Goal: Task Accomplishment & Management: Manage account settings

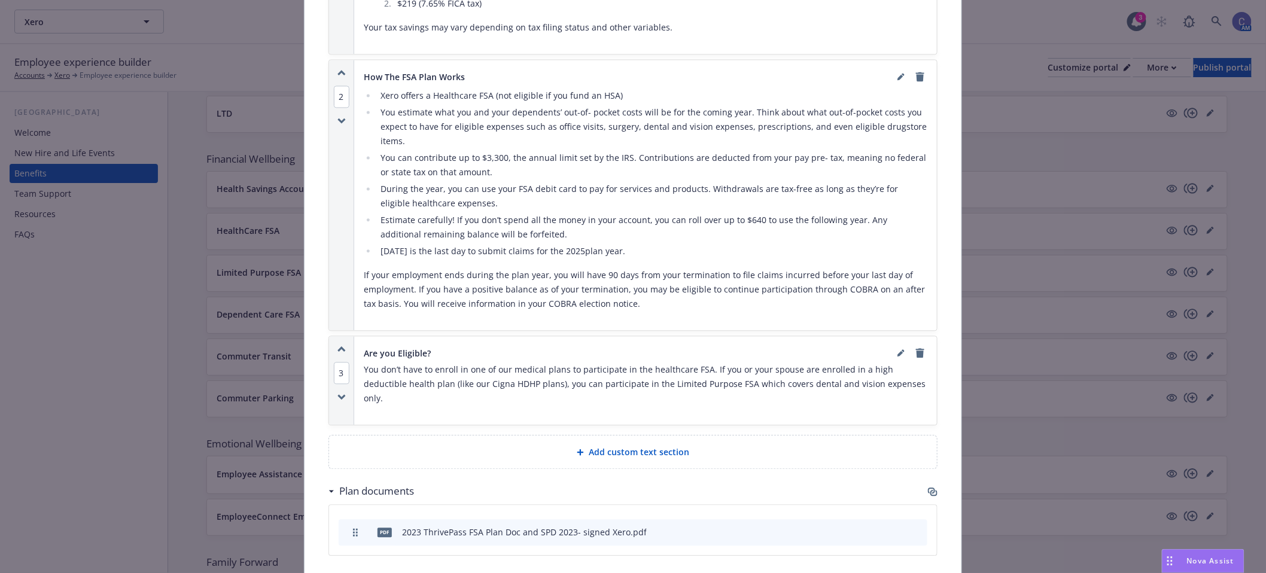
scroll to position [997, 0]
click at [668, 445] on span "Add custom text section" at bounding box center [639, 451] width 101 height 13
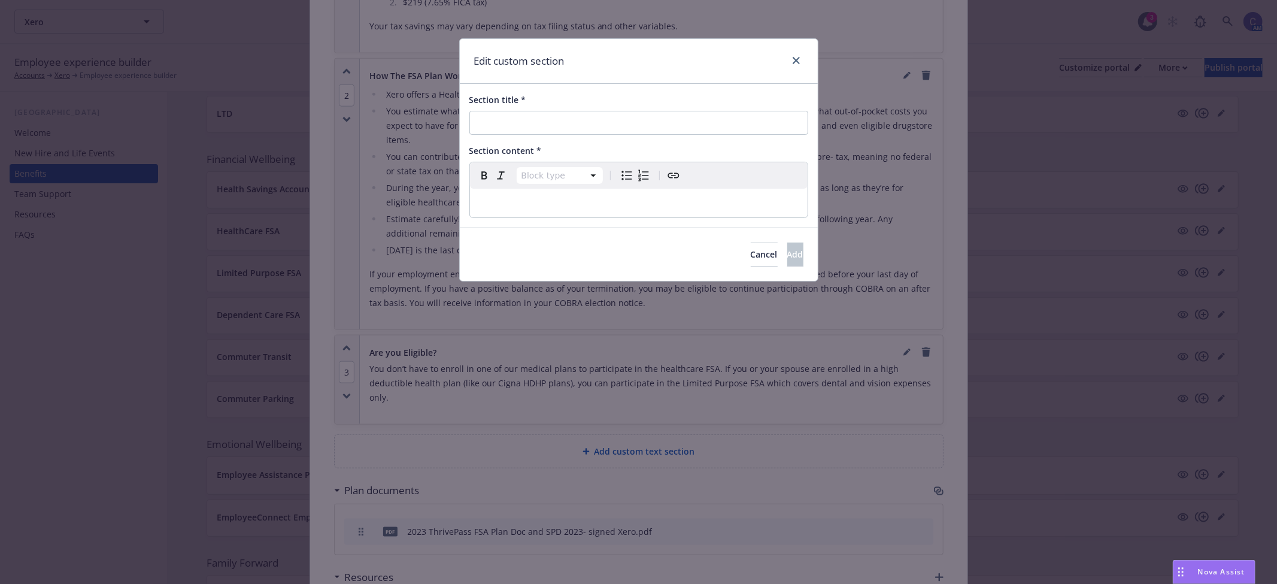
select select "paragraph"
click at [582, 200] on p "editable markdown" at bounding box center [638, 203] width 323 height 14
click at [654, 127] on input "Section title *" at bounding box center [638, 123] width 339 height 24
paste input "How The Limited Purpose FSA Plan Works"
type input "How The Limited Purpose FSA Plan Works"
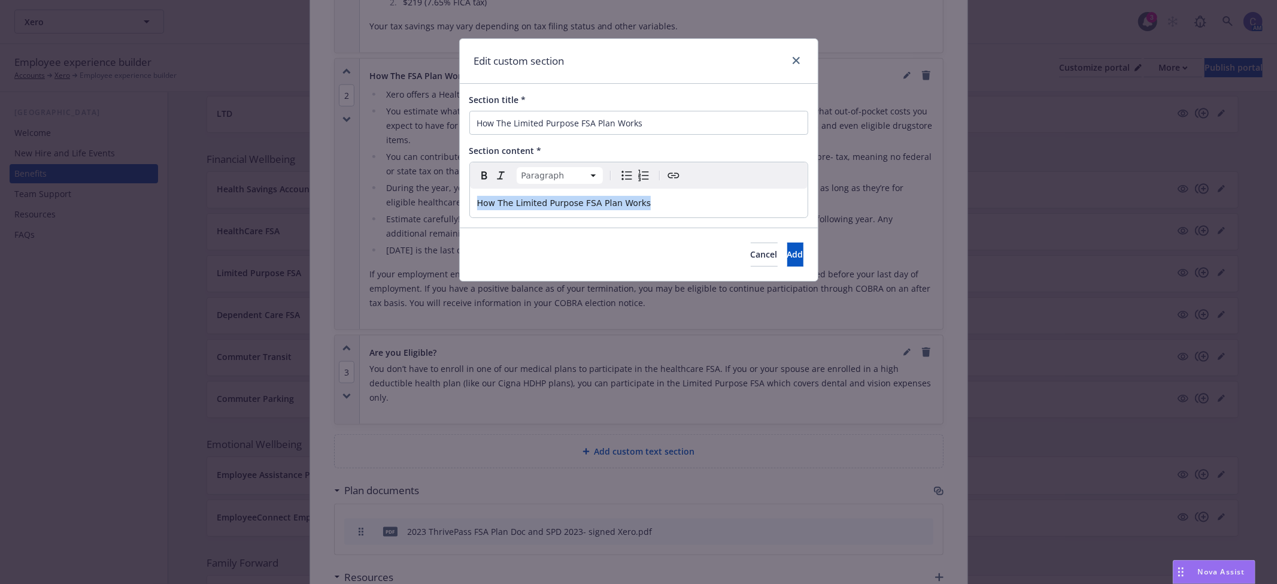
drag, startPoint x: 478, startPoint y: 194, endPoint x: 326, endPoint y: 175, distance: 153.1
click at [326, 175] on div "Edit custom section Section title * How The Limited Purpose FSA Plan Works Sect…" at bounding box center [638, 292] width 1277 height 584
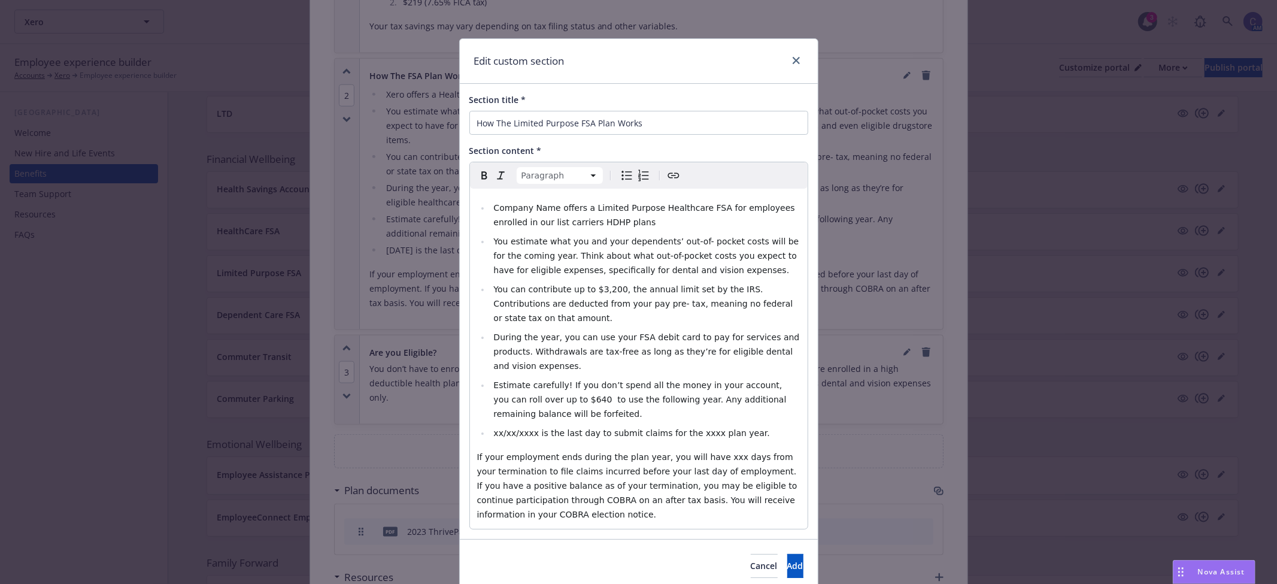
select select
click at [506, 203] on span "Company Name offers a Limited Purpose Healthcare FSA for employees enrolled in …" at bounding box center [645, 215] width 304 height 24
click at [506, 203] on span "Name offers a Limited Purpose Healthcare FSA for employees enrolled in our list…" at bounding box center [647, 215] width 308 height 24
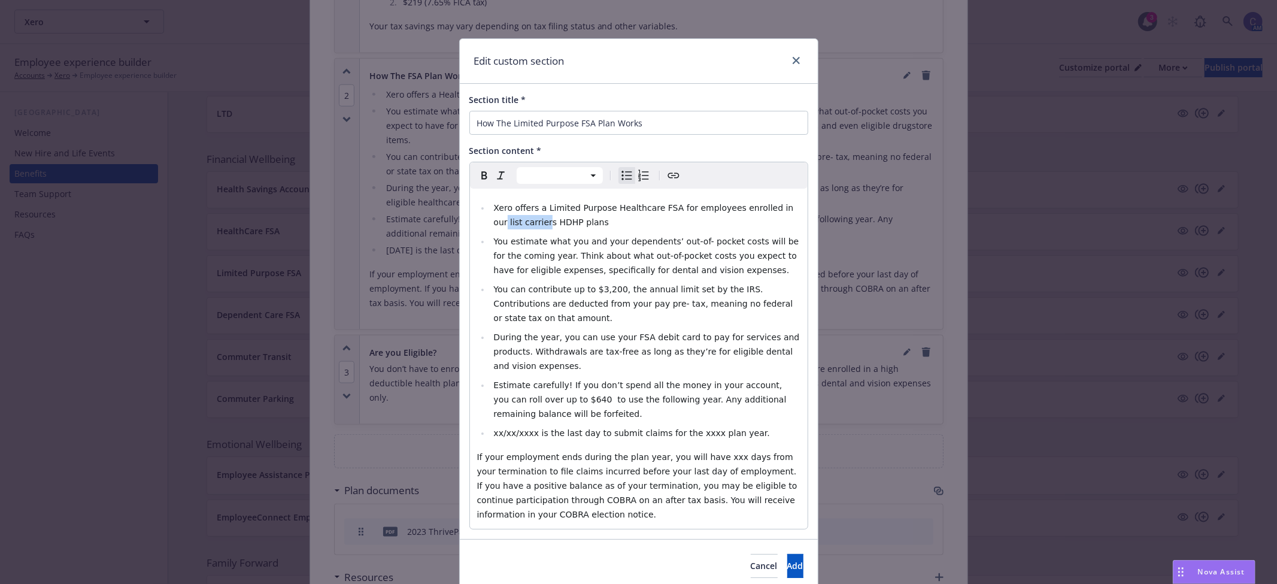
drag, startPoint x: 768, startPoint y: 209, endPoint x: 512, endPoint y: 224, distance: 256.0
click at [512, 224] on span "Xero offers a Limited Purpose Healthcare FSA for employees enrolled in our list…" at bounding box center [644, 215] width 302 height 24
click at [595, 289] on span "You can contribute up to $3,200, the annual limit set by the IRS. Contributions…" at bounding box center [644, 303] width 302 height 38
click at [540, 380] on span "Estimate carefully! If you don’t spend all the money in your account, you can r…" at bounding box center [641, 399] width 296 height 38
drag, startPoint x: 524, startPoint y: 404, endPoint x: 488, endPoint y: 409, distance: 36.9
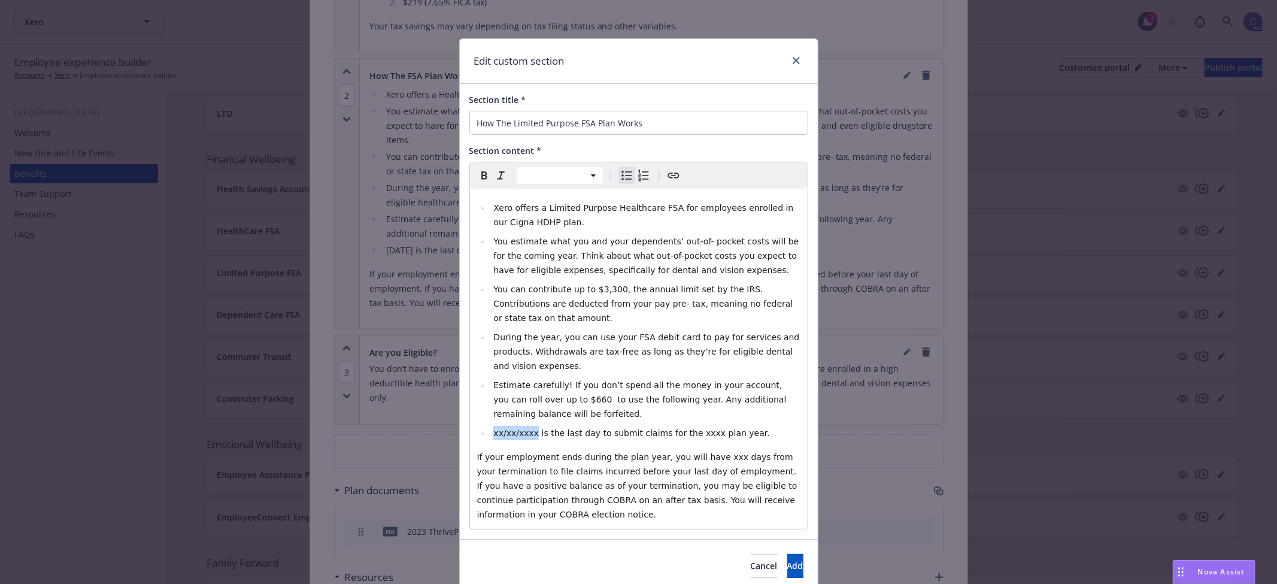
click at [490, 426] on li "xx/xx/xxxx is the last day to submit claims for the xxxx plan year." at bounding box center [645, 433] width 310 height 14
click at [681, 428] on span "[DATE] is the last day to submit claims for the xxxx plan year." at bounding box center [624, 433] width 262 height 10
select select "paragraph"
click at [703, 452] on span "If your employment ends during the plan year, you will have xxx days from your …" at bounding box center [638, 485] width 323 height 67
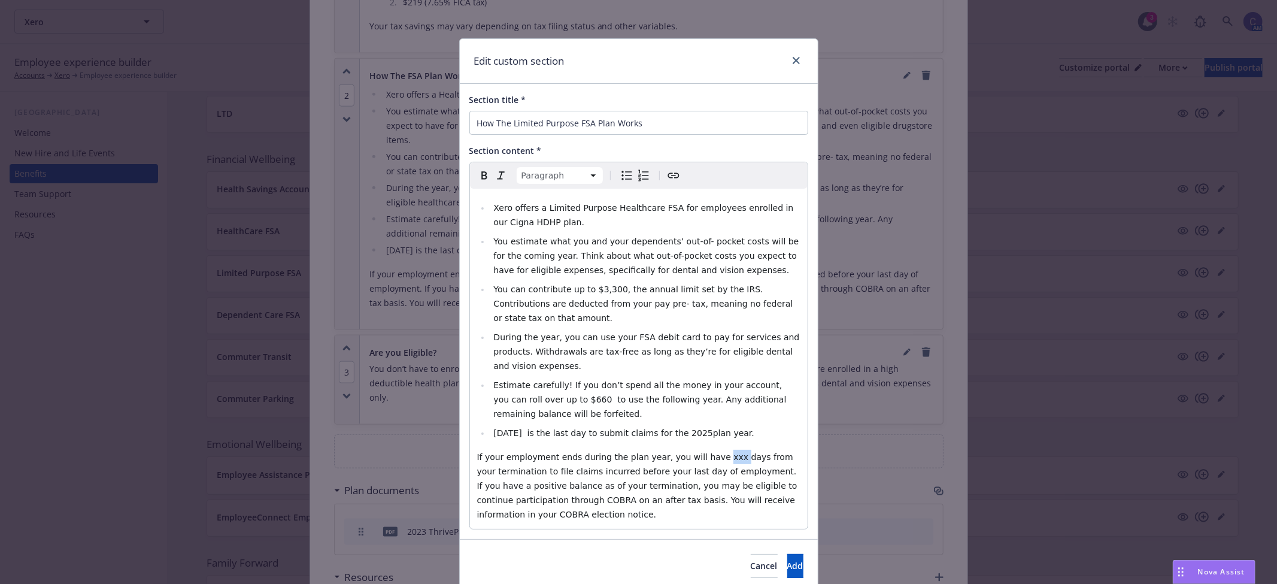
click at [703, 452] on span "If your employment ends during the plan year, you will have xxx days from your …" at bounding box center [638, 485] width 323 height 67
click at [787, 560] on span "Add" at bounding box center [795, 565] width 16 height 11
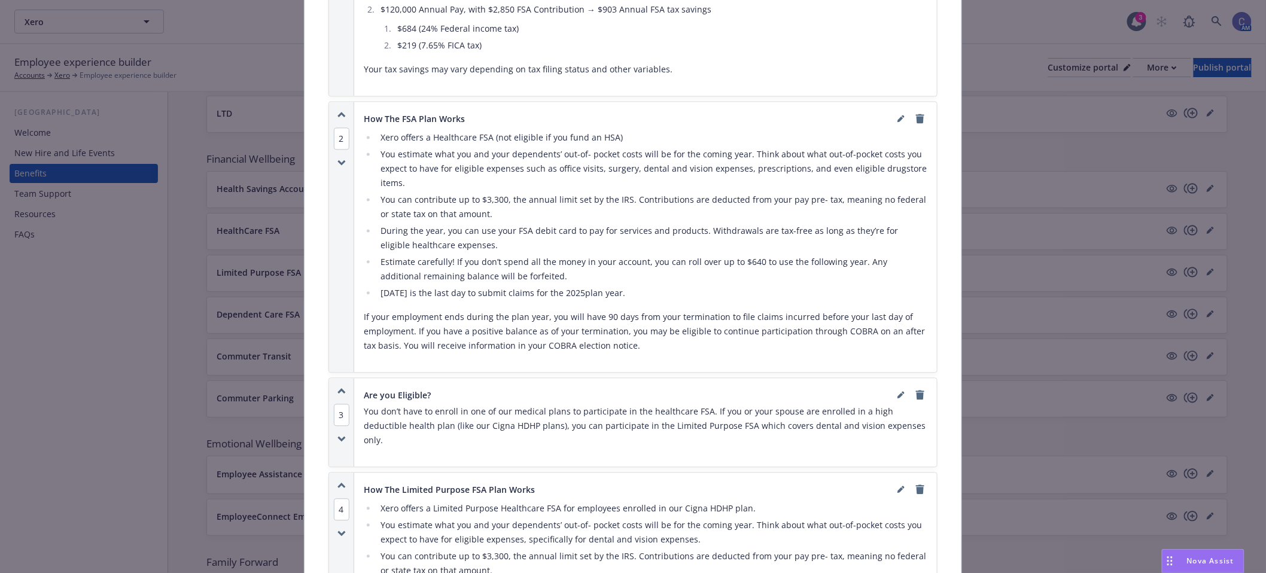
scroll to position [931, 0]
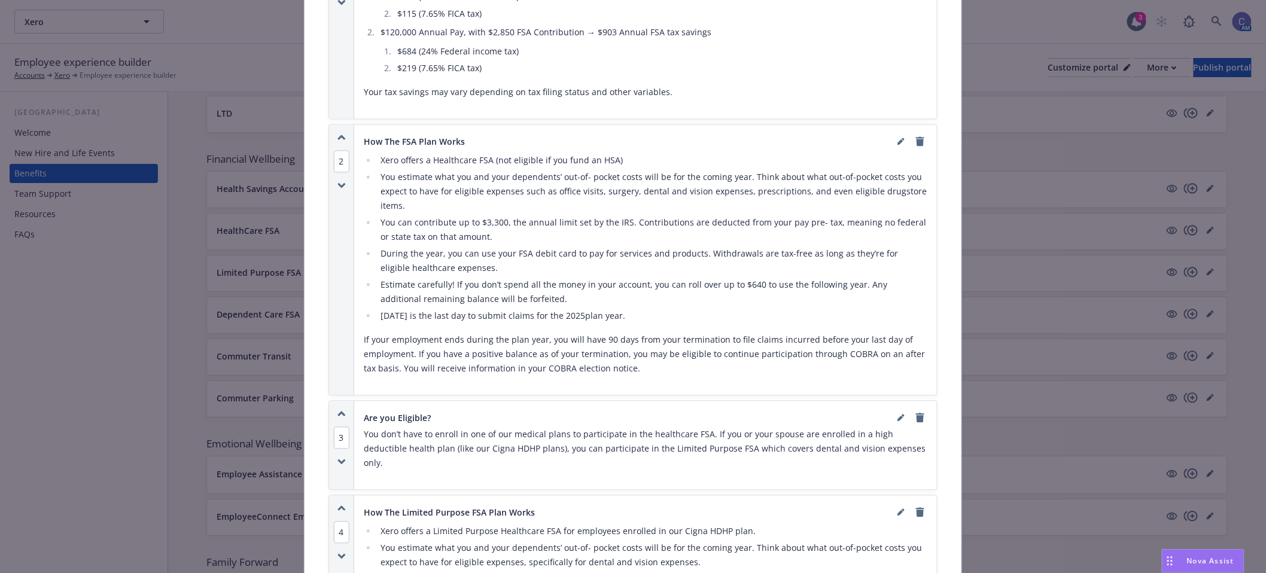
click at [340, 522] on span "4" at bounding box center [342, 533] width 16 height 22
click at [360, 458] on button "1" at bounding box center [360, 462] width 24 height 32
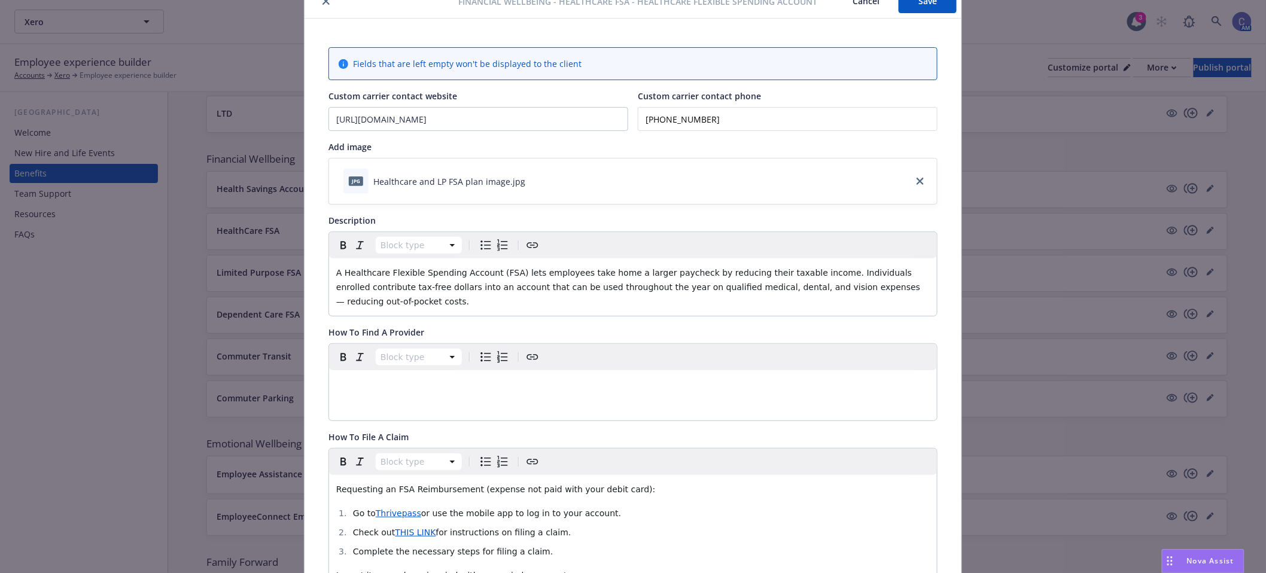
scroll to position [0, 0]
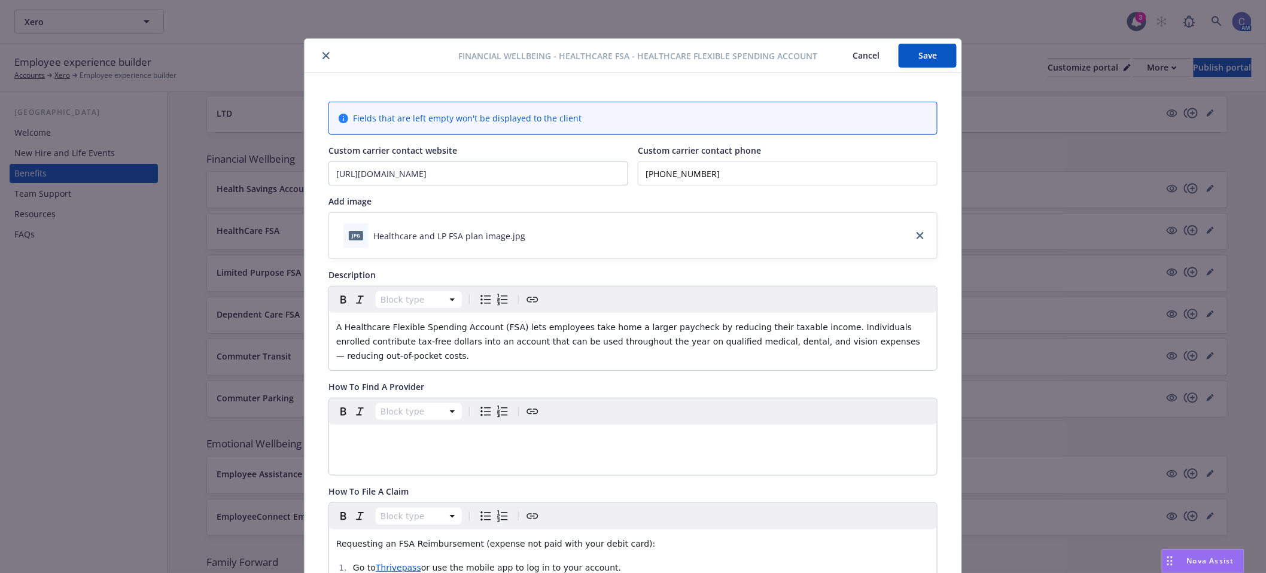
click at [922, 66] on button "Save" at bounding box center [928, 56] width 58 height 24
click at [870, 60] on button "Cancel" at bounding box center [866, 56] width 65 height 24
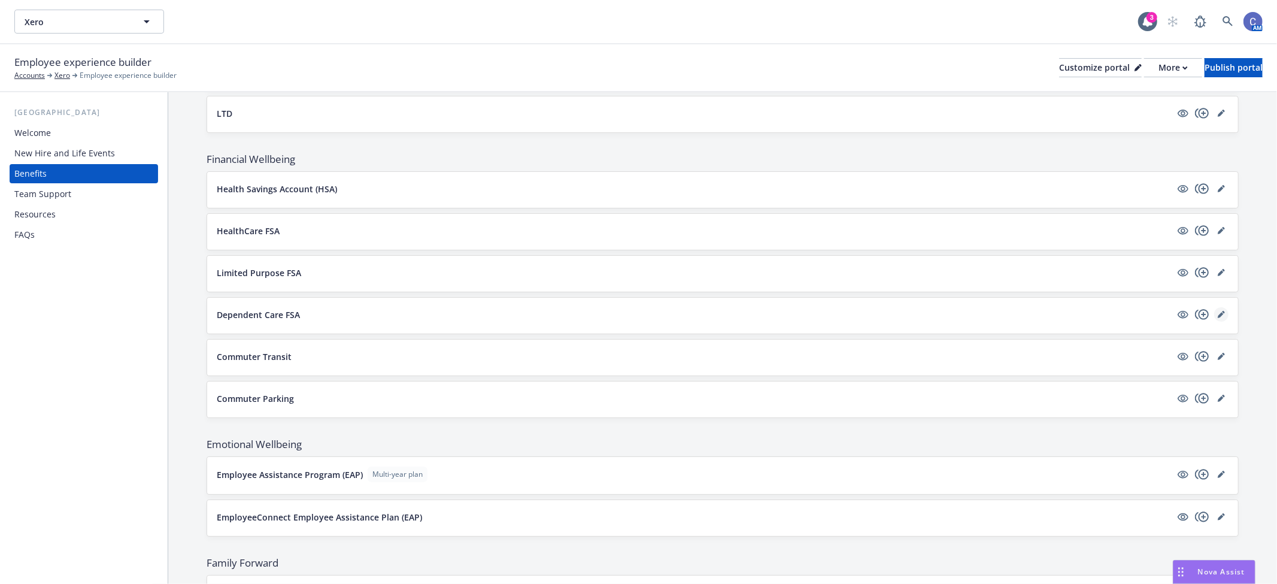
click at [1217, 312] on icon "editPencil" at bounding box center [1220, 314] width 7 height 7
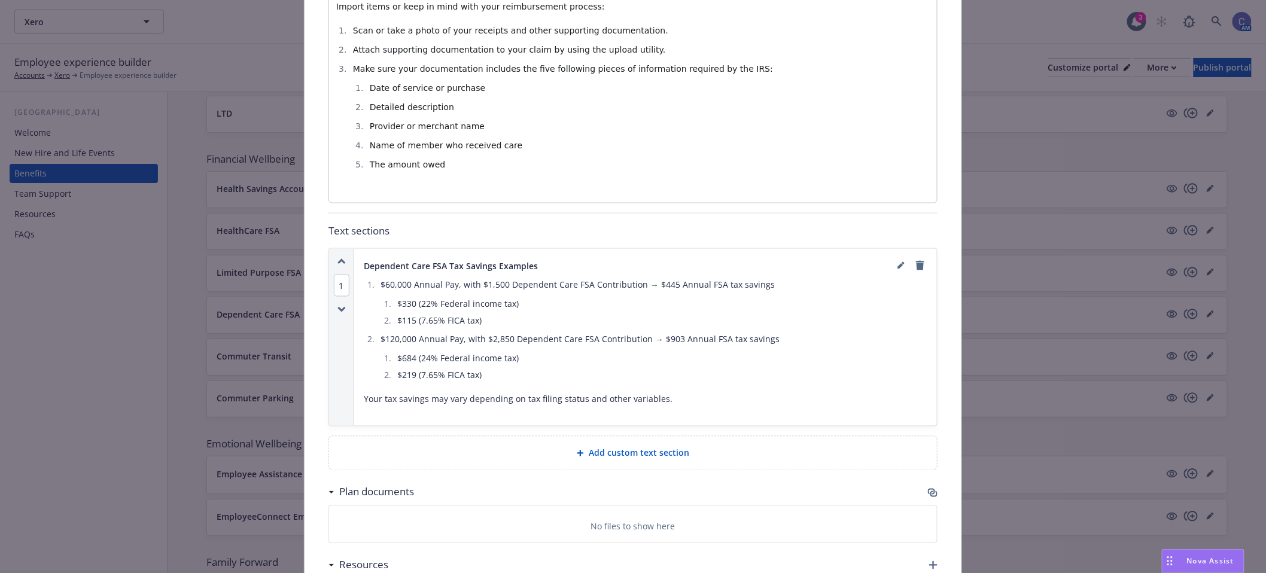
scroll to position [809, 0]
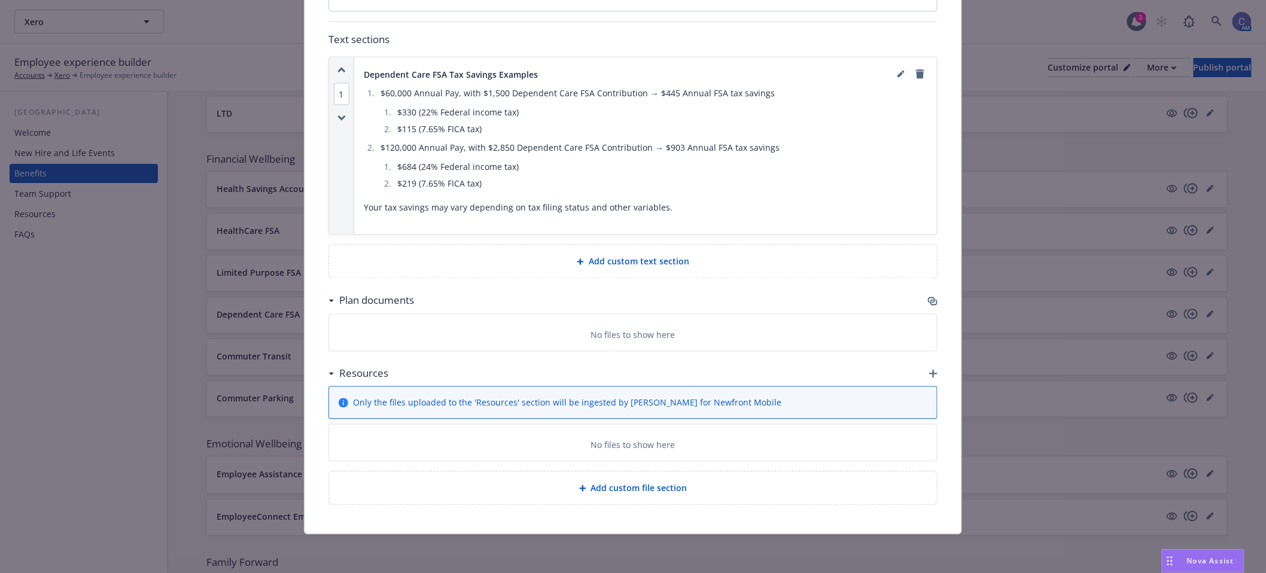
click at [624, 258] on span "Add custom text section" at bounding box center [639, 262] width 101 height 13
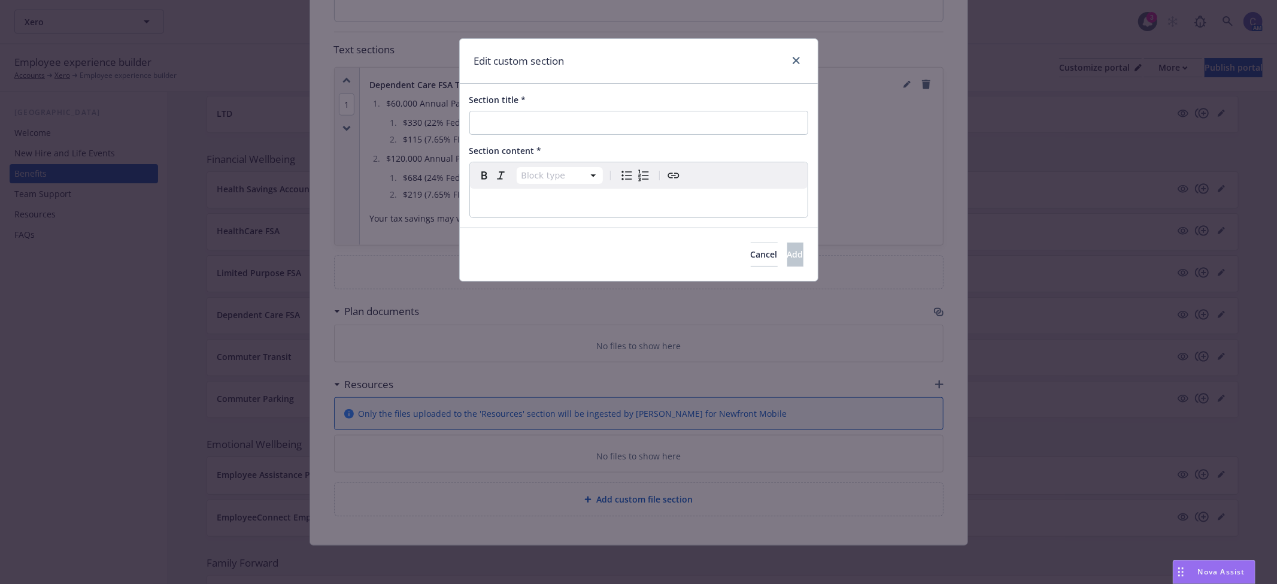
select select "paragraph"
click at [534, 195] on div "editable markdown" at bounding box center [639, 203] width 338 height 29
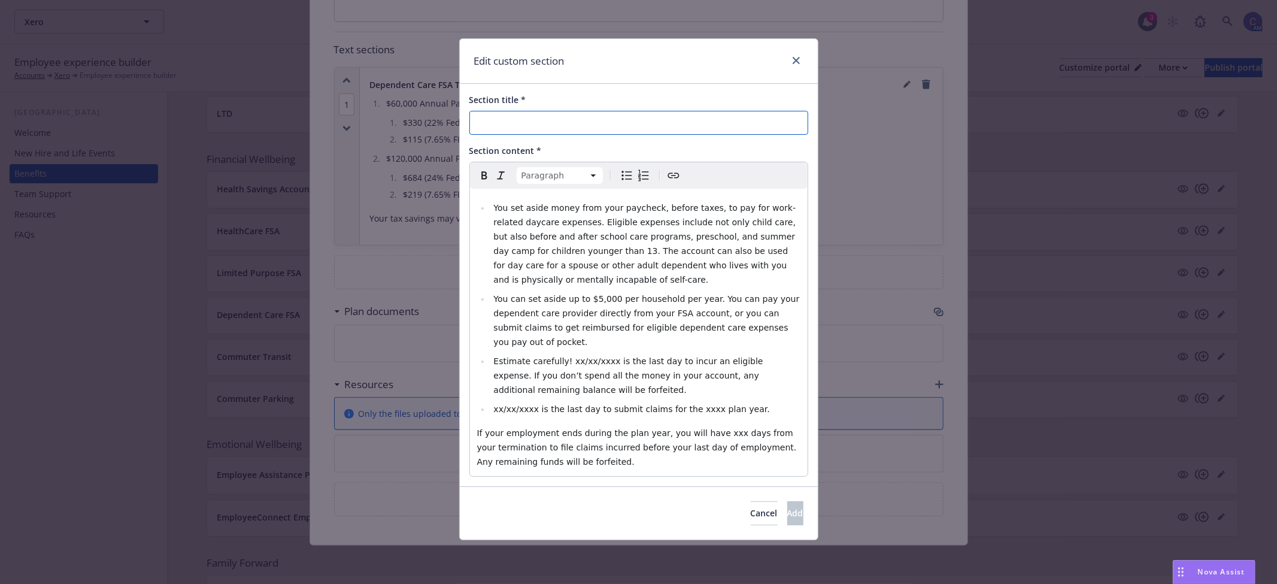
click at [669, 116] on input "Section title *" at bounding box center [638, 123] width 339 height 24
paste input "How The Dependent Care FSA Plan Works"
type input "How The Dependent Care FSA Plan Works"
select select
drag, startPoint x: 601, startPoint y: 347, endPoint x: 561, endPoint y: 347, distance: 40.7
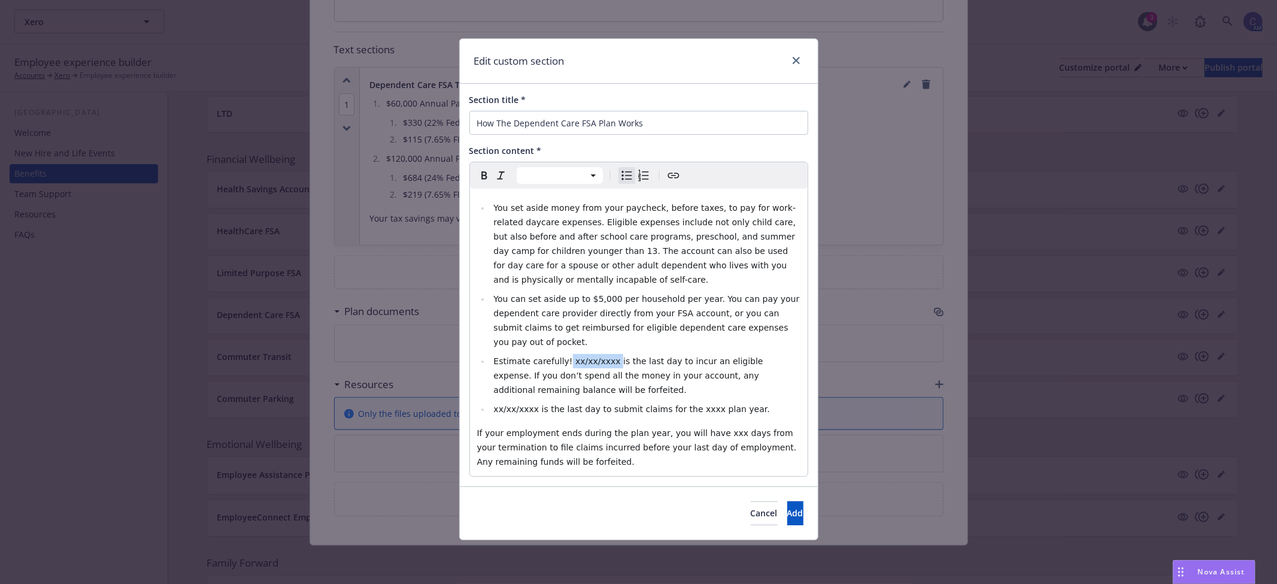
click at [561, 356] on span "Estimate carefully! xx/xx/xxxx is the last day to incur an eligible expense. If…" at bounding box center [629, 375] width 272 height 38
click at [534, 404] on span "xx/xx/xxxx is the last day to submit claims for the xxxx plan year." at bounding box center [631, 409] width 276 height 10
drag, startPoint x: 603, startPoint y: 346, endPoint x: 564, endPoint y: 348, distance: 39.6
click at [564, 356] on span "Estimate carefully! [DATE] is the last day to incur an eligible expense. If you…" at bounding box center [647, 375] width 309 height 38
drag, startPoint x: 528, startPoint y: 393, endPoint x: 494, endPoint y: 397, distance: 35.0
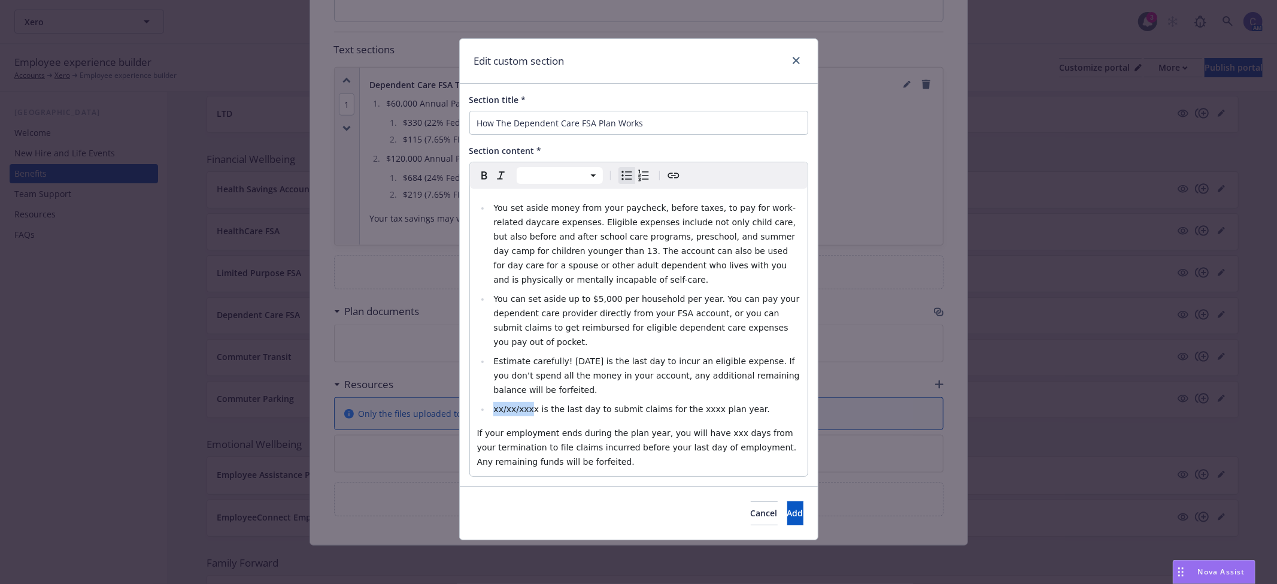
click at [494, 404] on span "xx/xx/xxxx is the last day to submit claims for the xxxx plan year." at bounding box center [631, 409] width 276 height 10
click at [685, 404] on span "[DATE] is the last day to submit claims for the xxxx plan year." at bounding box center [622, 409] width 259 height 10
select select "paragraph"
click at [705, 428] on span "If your employment ends during the plan year, you will have xxx days from your …" at bounding box center [638, 447] width 322 height 38
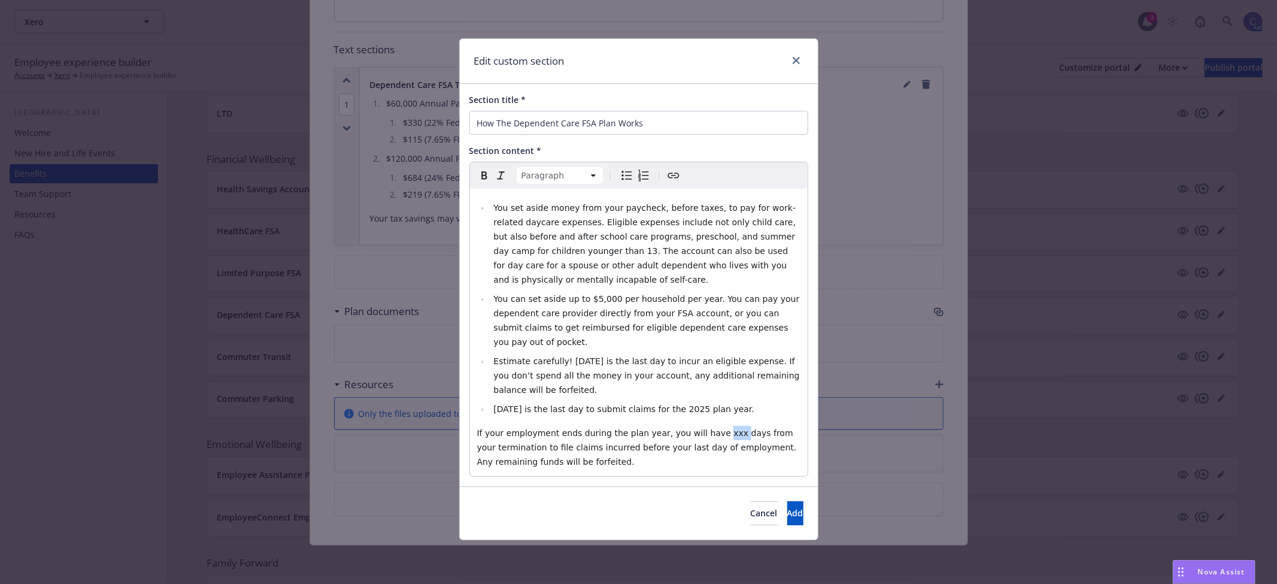
click at [705, 428] on span "If your employment ends during the plan year, you will have xxx days from your …" at bounding box center [638, 447] width 322 height 38
click at [788, 506] on button "Add" at bounding box center [795, 513] width 16 height 24
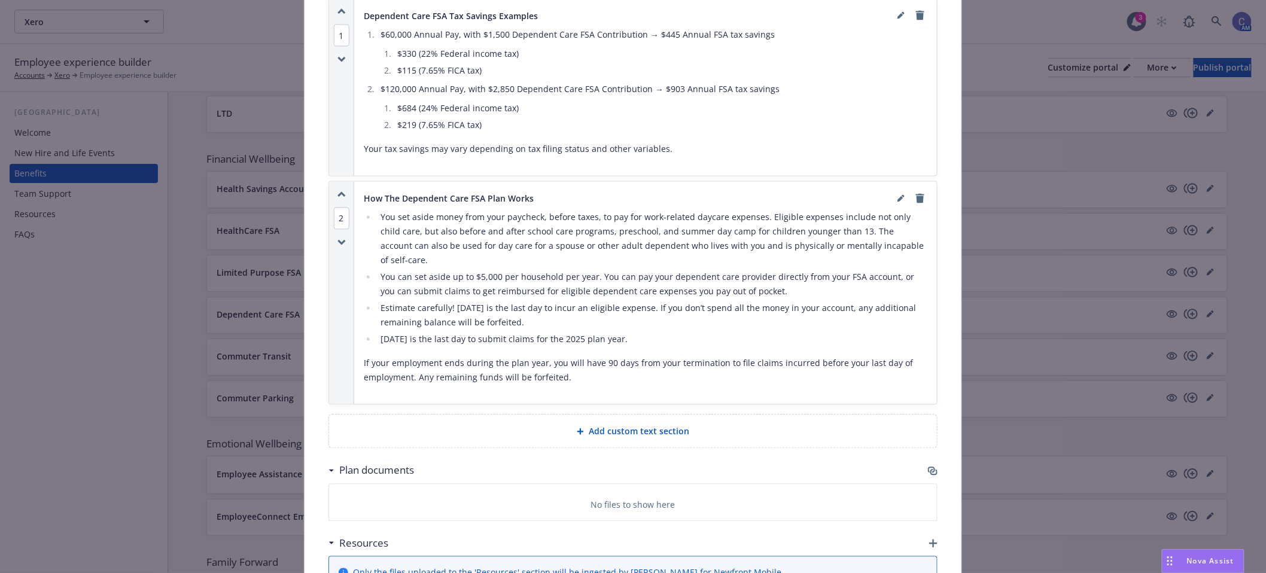
scroll to position [932, 0]
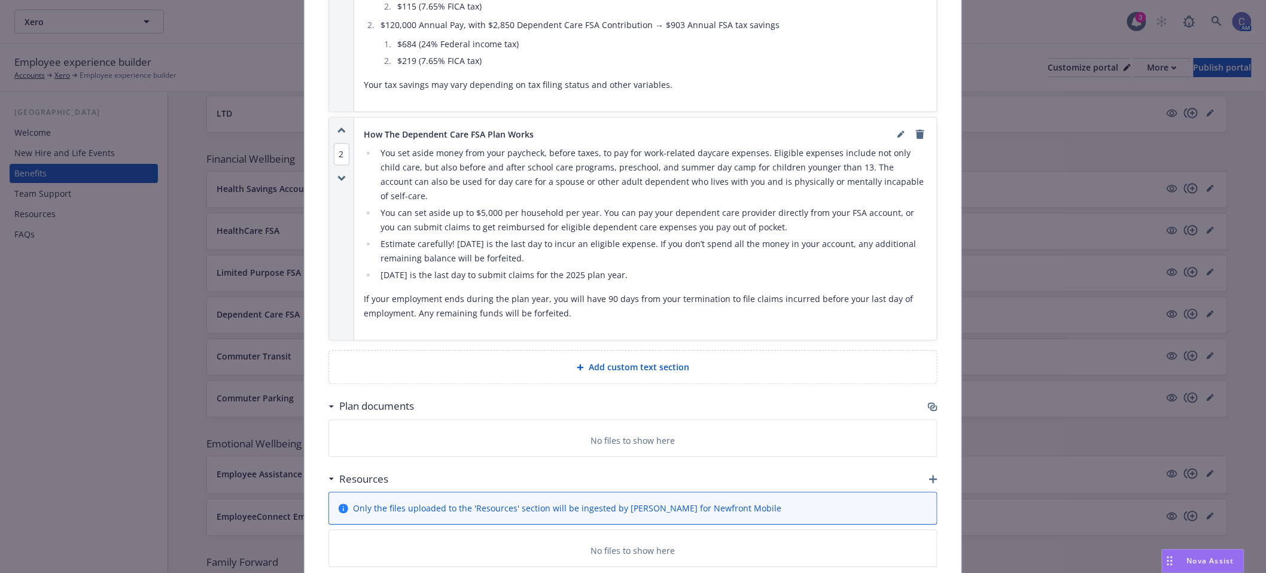
click at [334, 153] on span "2" at bounding box center [342, 155] width 16 height 22
click at [354, 138] on button "1" at bounding box center [360, 139] width 24 height 32
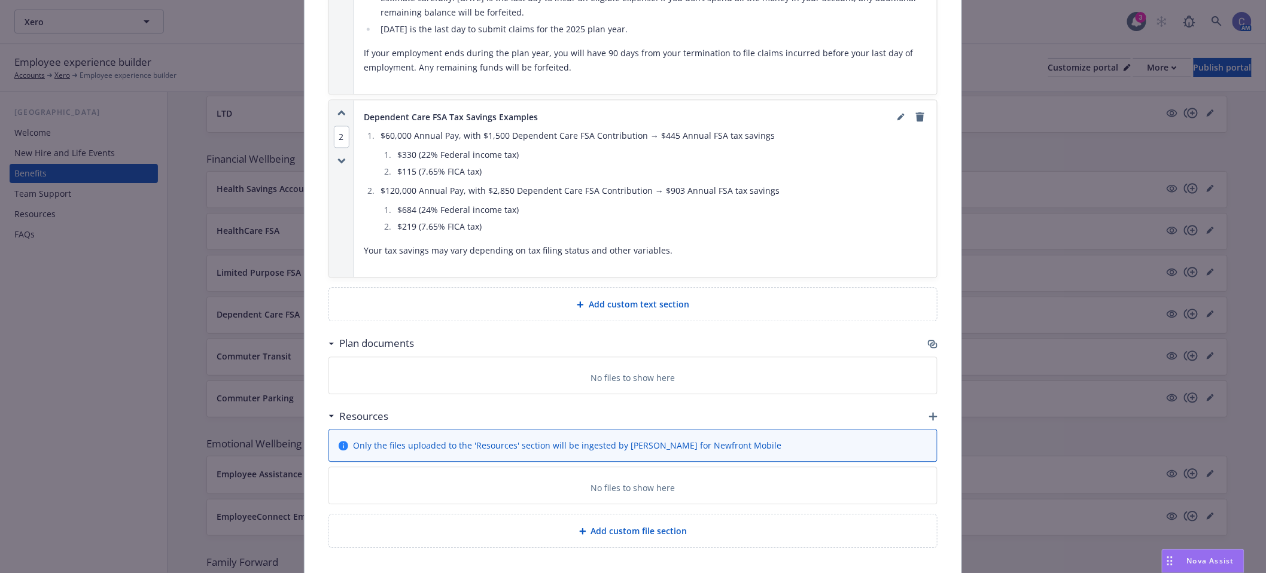
scroll to position [1024, 0]
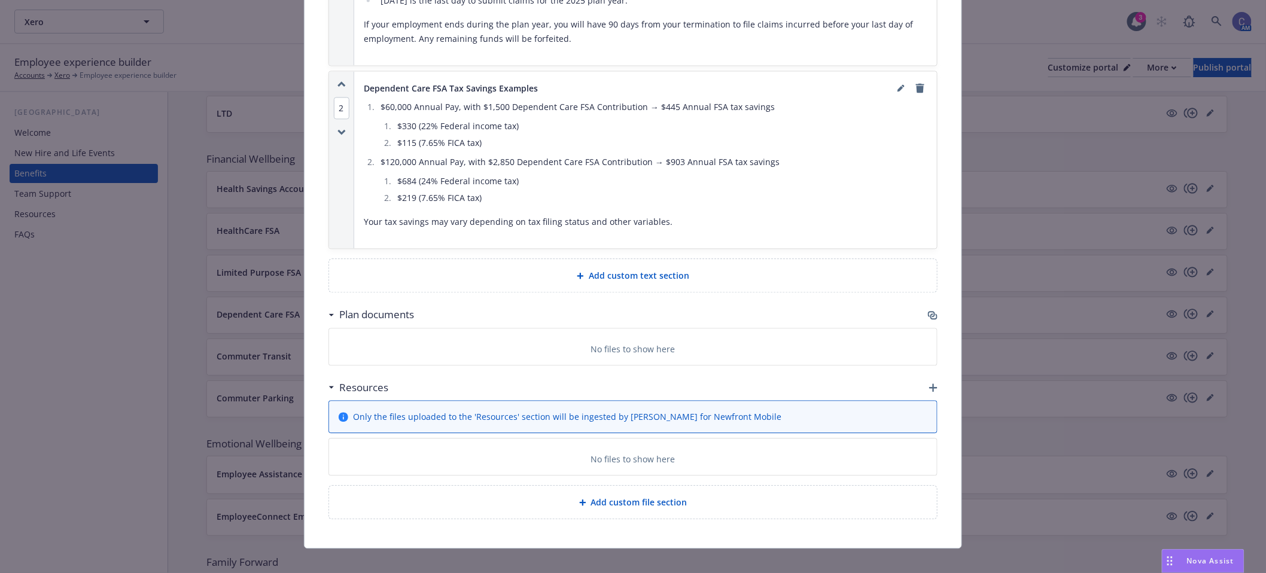
click at [916, 303] on div "Plan documents" at bounding box center [633, 314] width 609 height 25
click at [928, 311] on icon "button" at bounding box center [933, 316] width 10 height 10
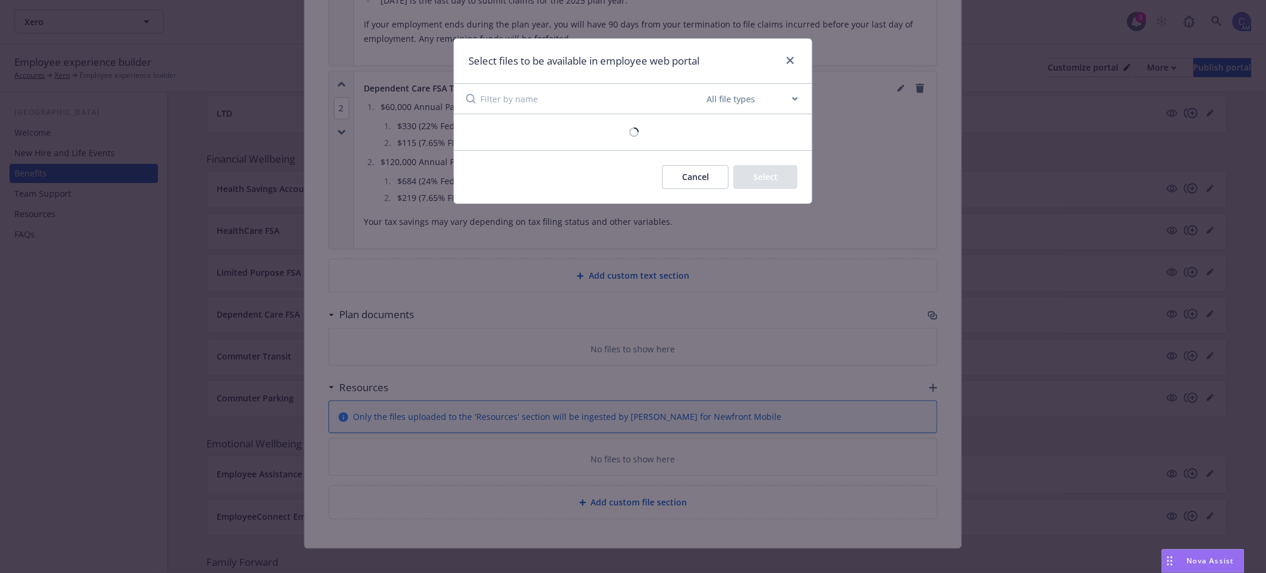
scroll to position [1014, 0]
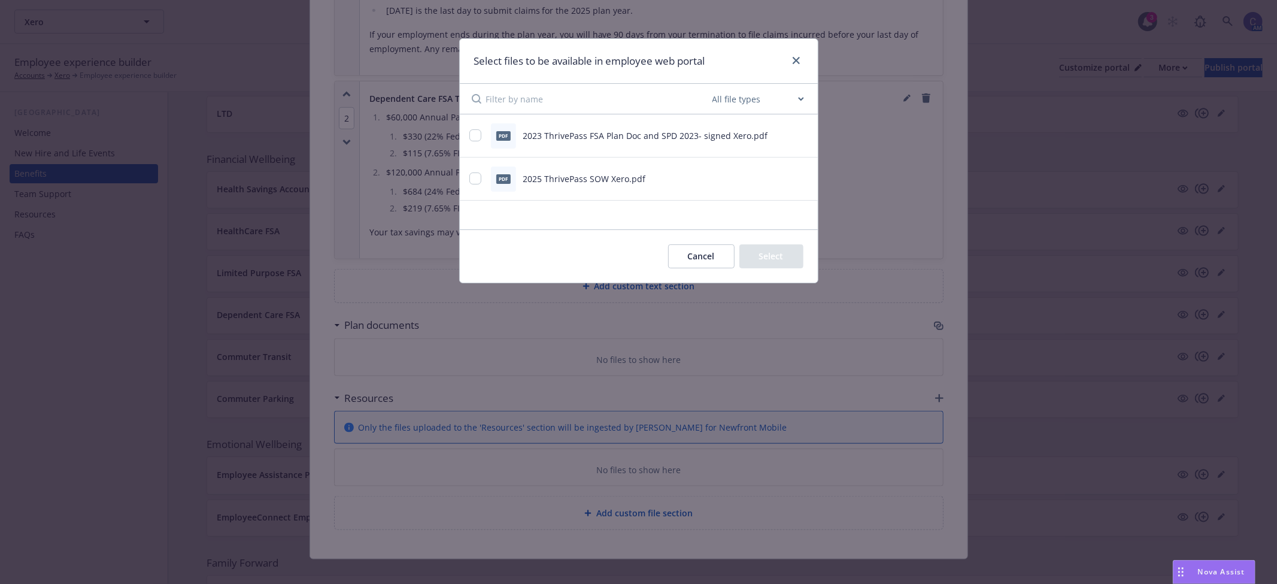
click at [484, 133] on div "pdf 2023 ThrivePass FSA Plan Doc and SPD 2023- signed Xero.pdf" at bounding box center [623, 135] width 309 height 25
click at [479, 139] on input "checkbox" at bounding box center [475, 135] width 12 height 12
checkbox input "true"
click at [773, 262] on button "Select 1 file" at bounding box center [760, 256] width 86 height 24
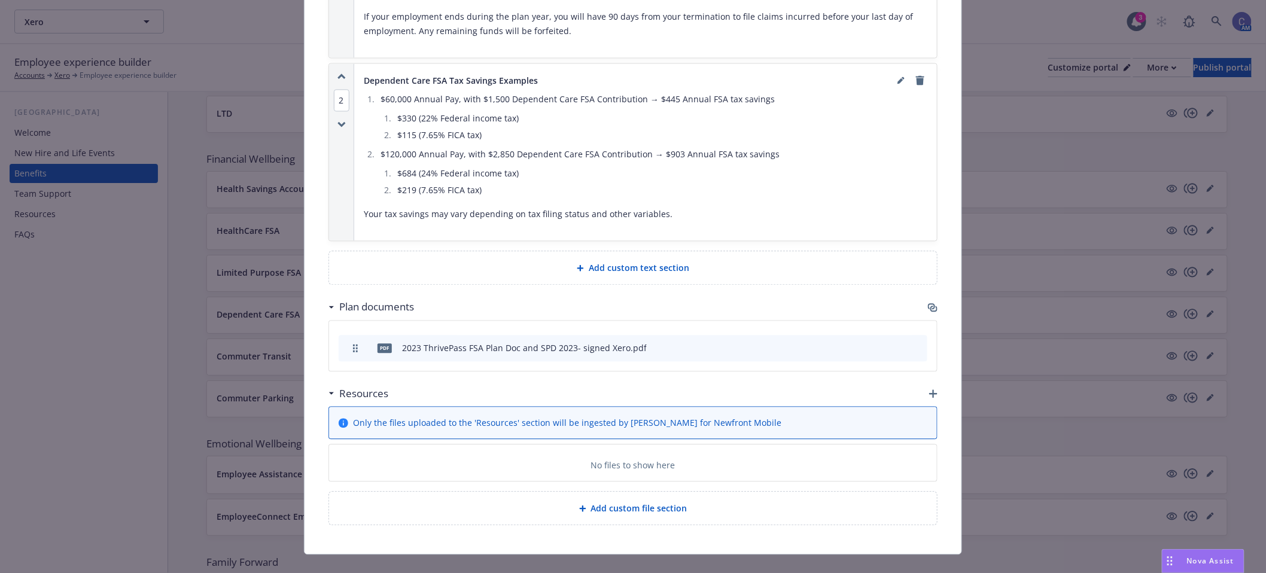
scroll to position [1037, 0]
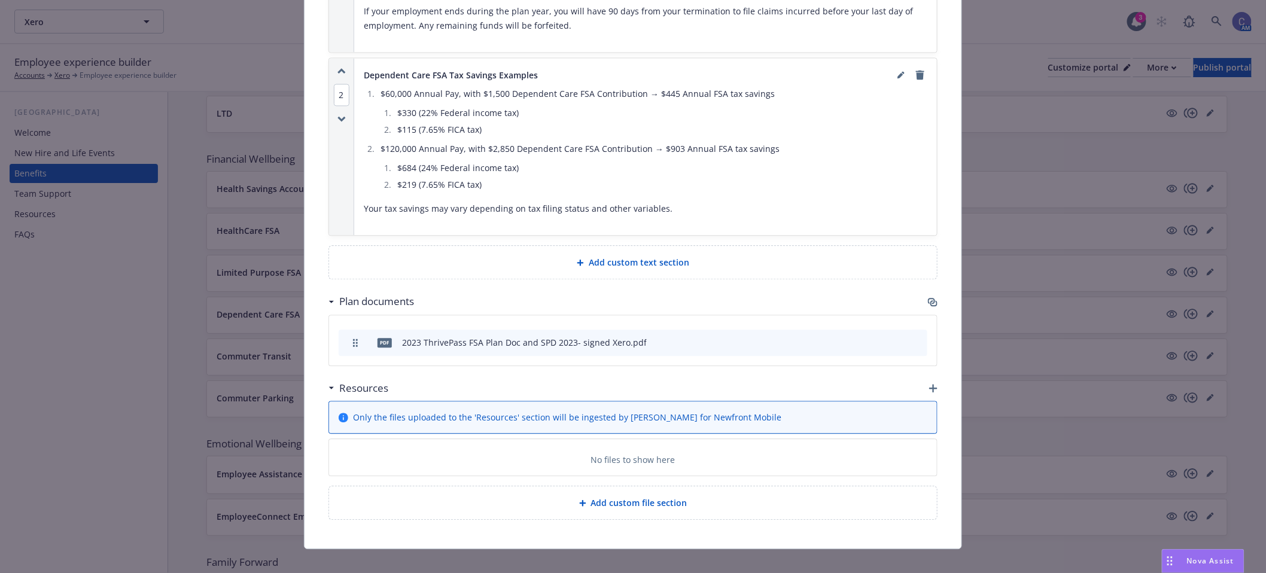
click at [929, 384] on icon "button" at bounding box center [933, 388] width 8 height 8
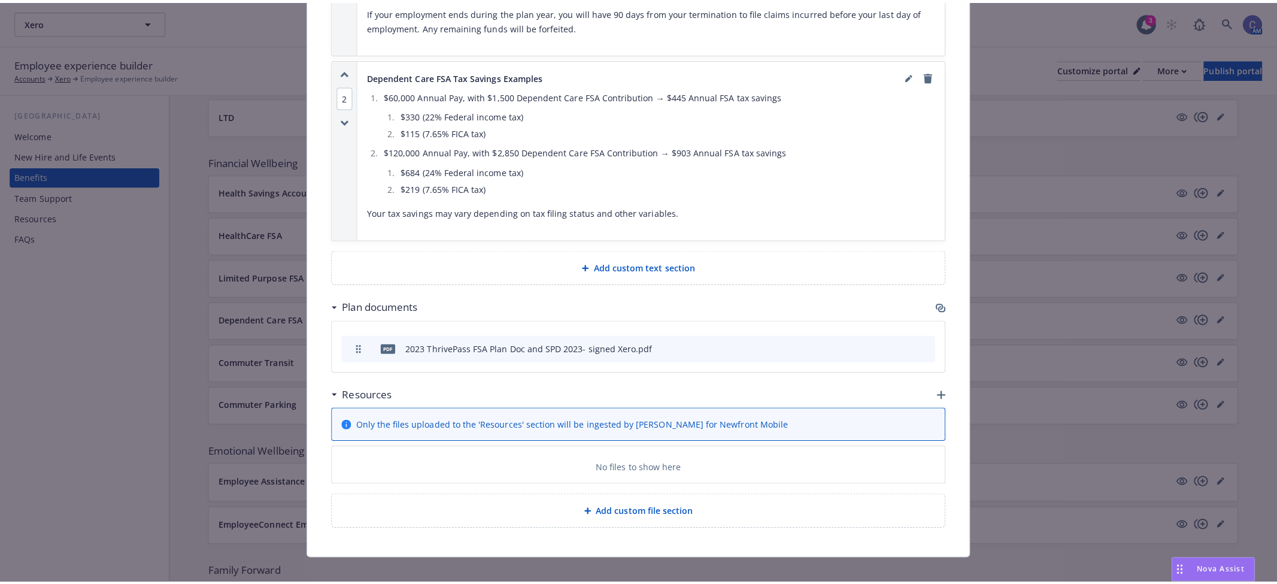
scroll to position [1027, 0]
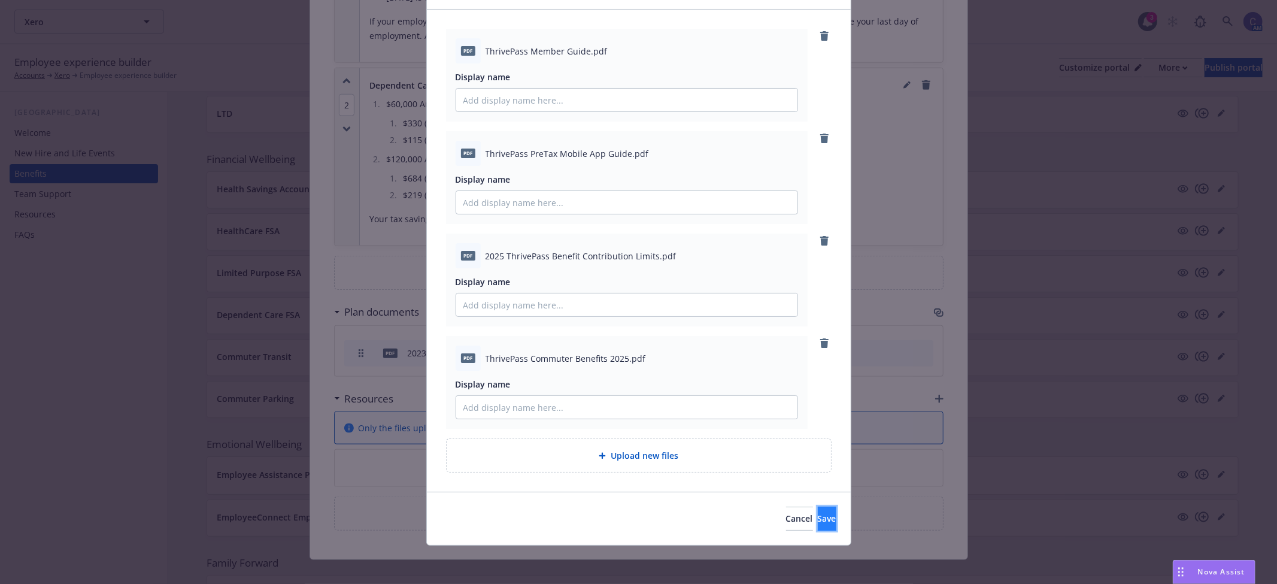
click at [818, 518] on span "Save" at bounding box center [827, 517] width 19 height 11
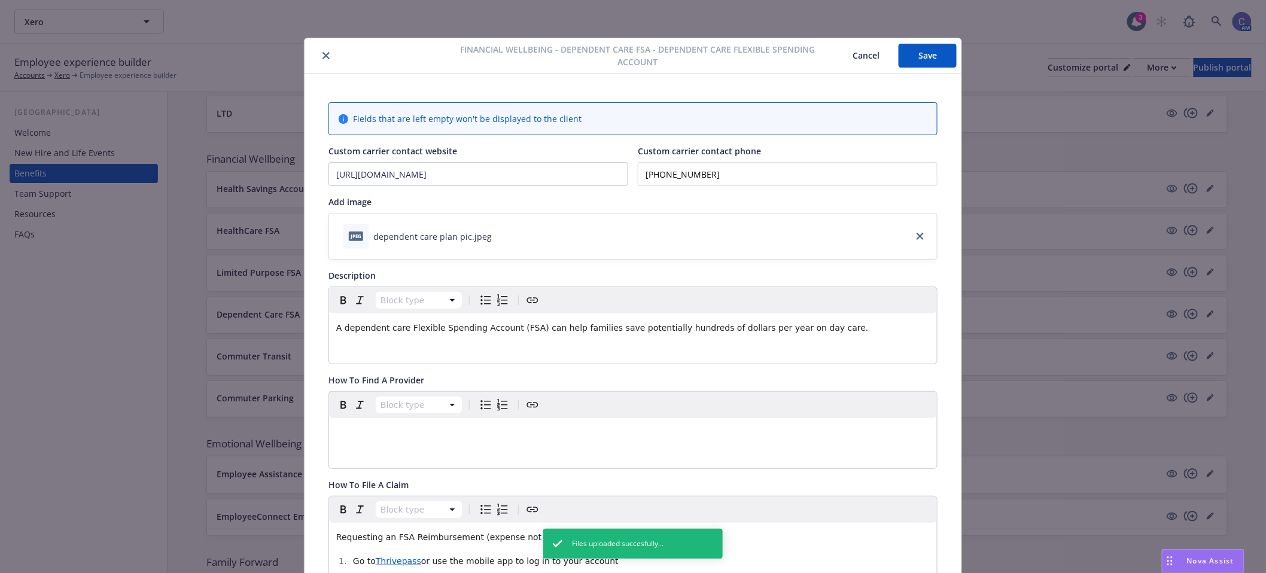
scroll to position [0, 0]
click at [930, 54] on button "Save" at bounding box center [928, 56] width 58 height 24
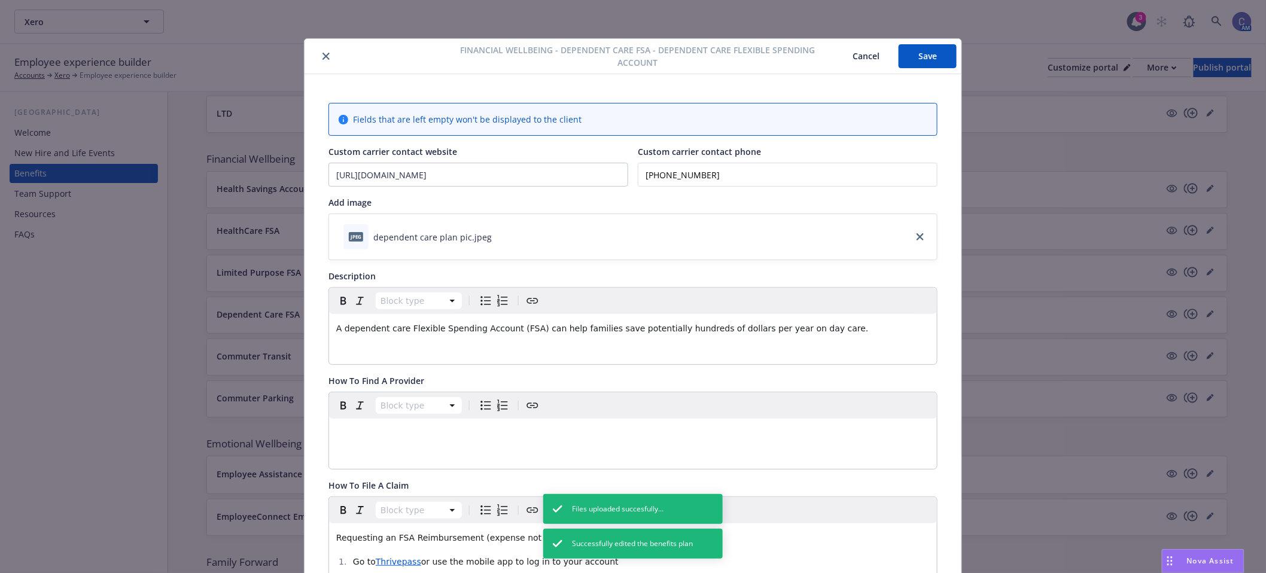
click at [856, 54] on button "Cancel" at bounding box center [866, 56] width 65 height 24
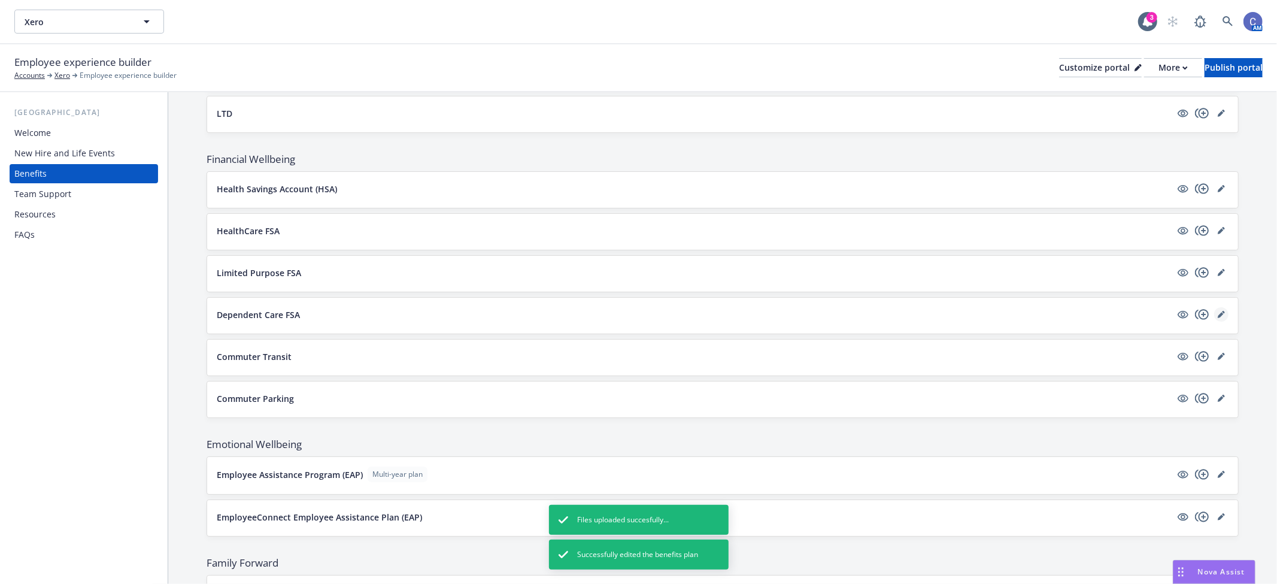
click at [1217, 318] on icon "editPencil" at bounding box center [1220, 315] width 6 height 6
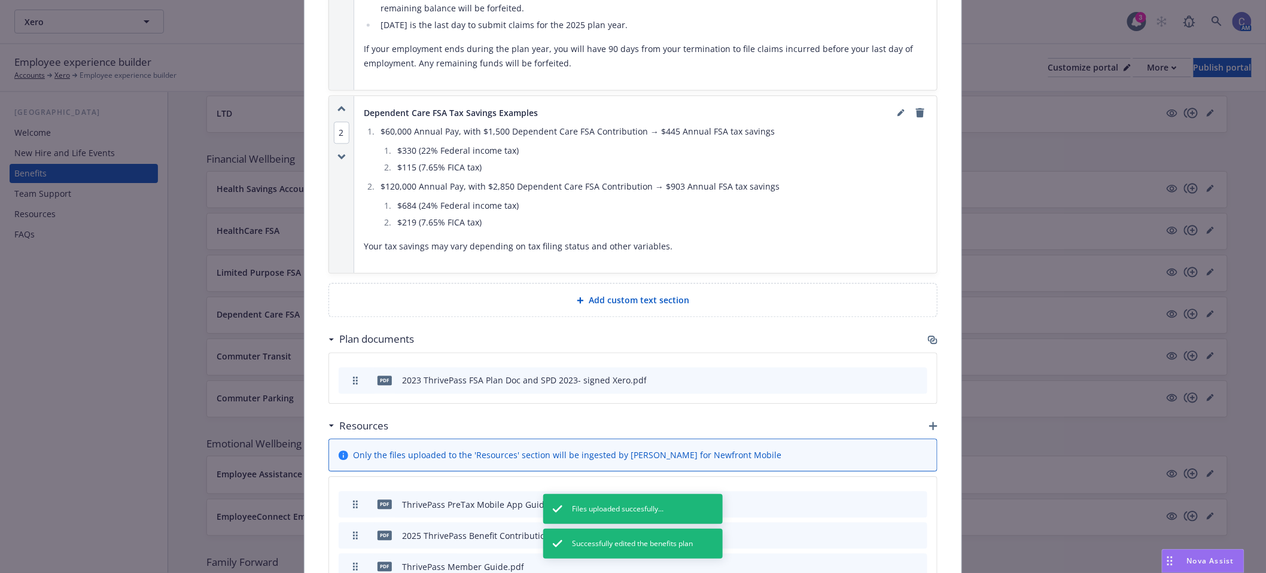
scroll to position [1144, 0]
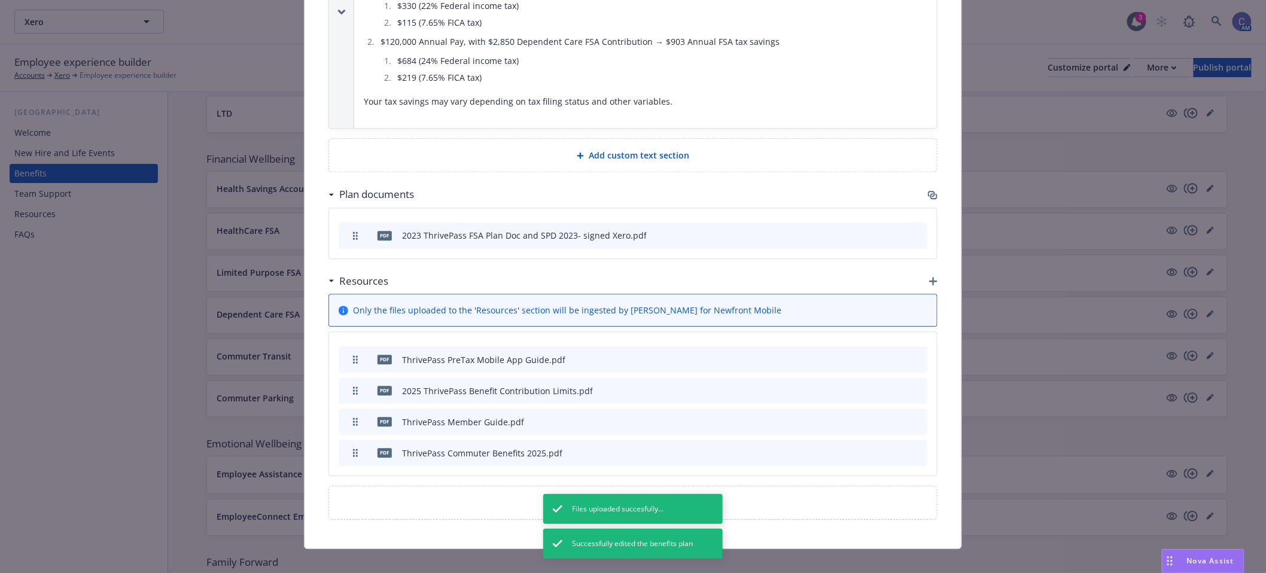
click at [913, 448] on icon "archive file" at bounding box center [917, 453] width 8 height 10
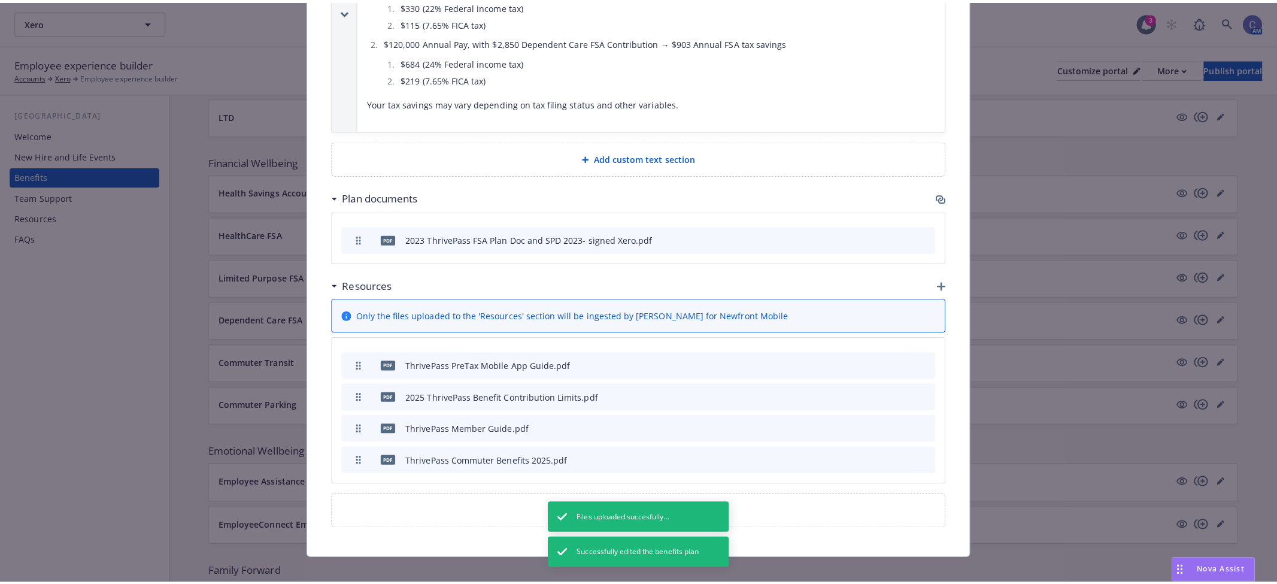
scroll to position [1114, 0]
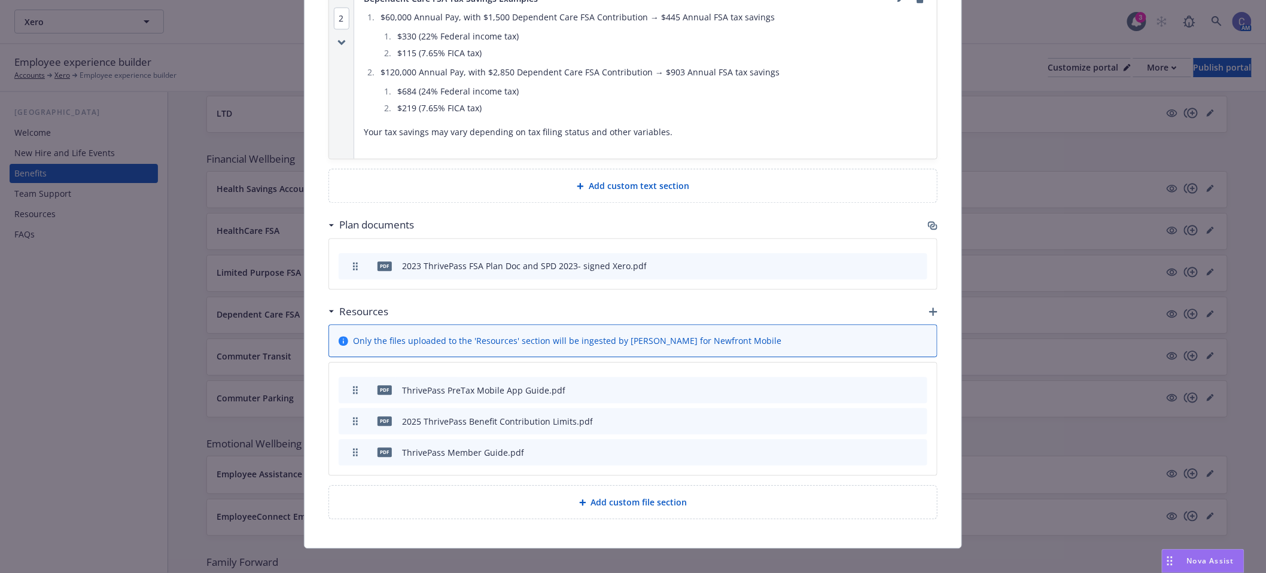
click at [929, 308] on icon "button" at bounding box center [933, 312] width 8 height 8
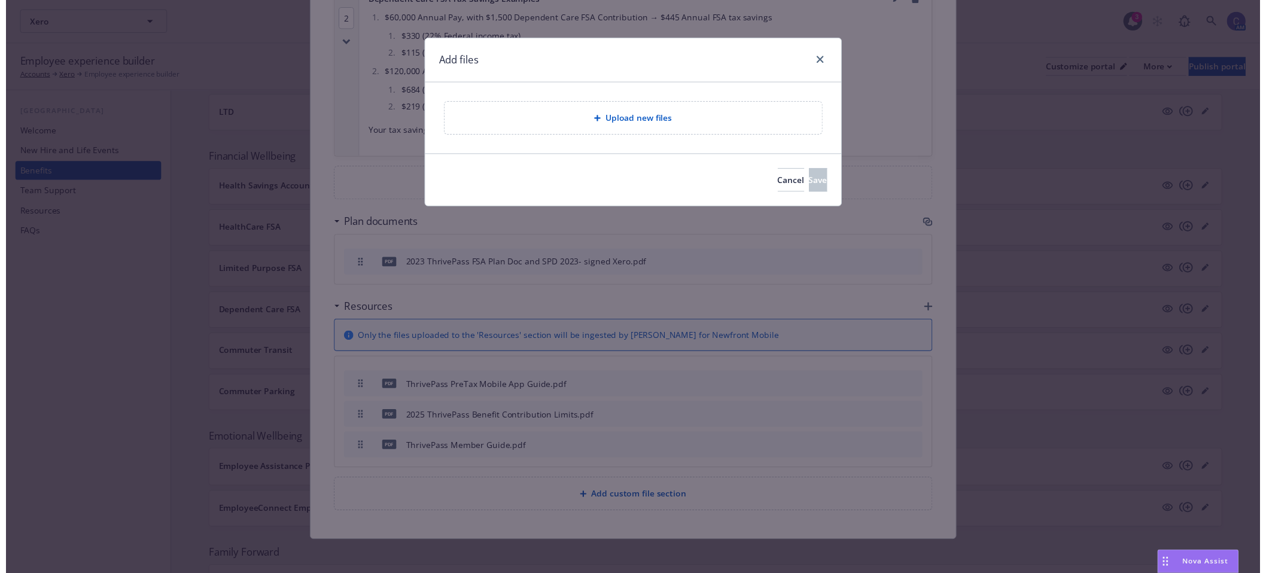
scroll to position [1104, 0]
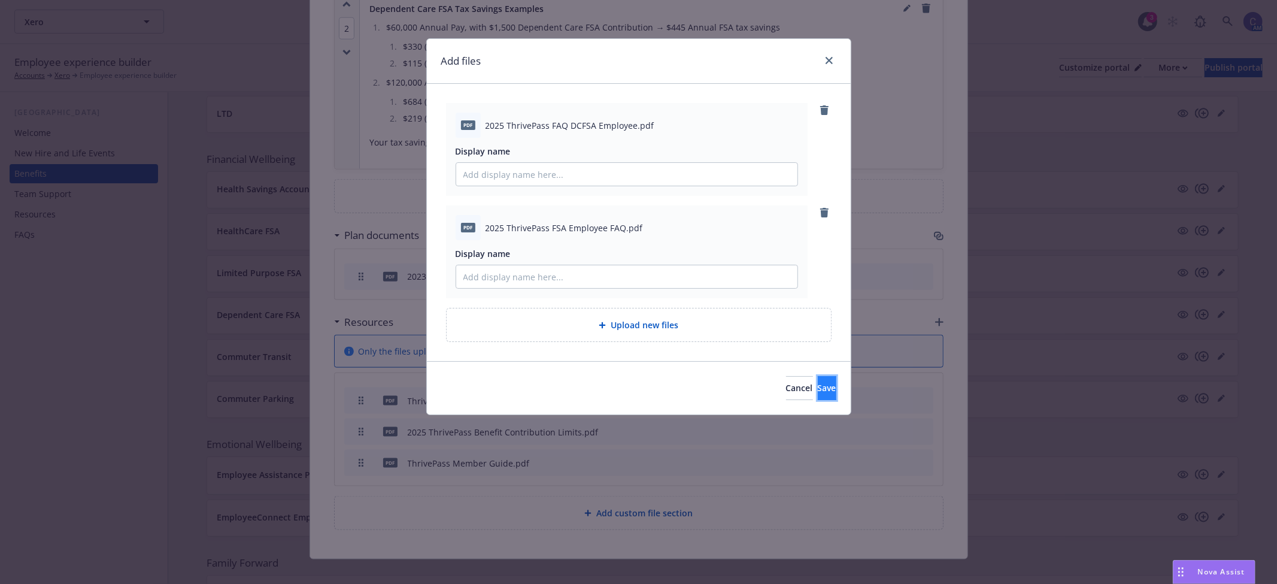
click at [818, 395] on button "Save" at bounding box center [827, 388] width 19 height 24
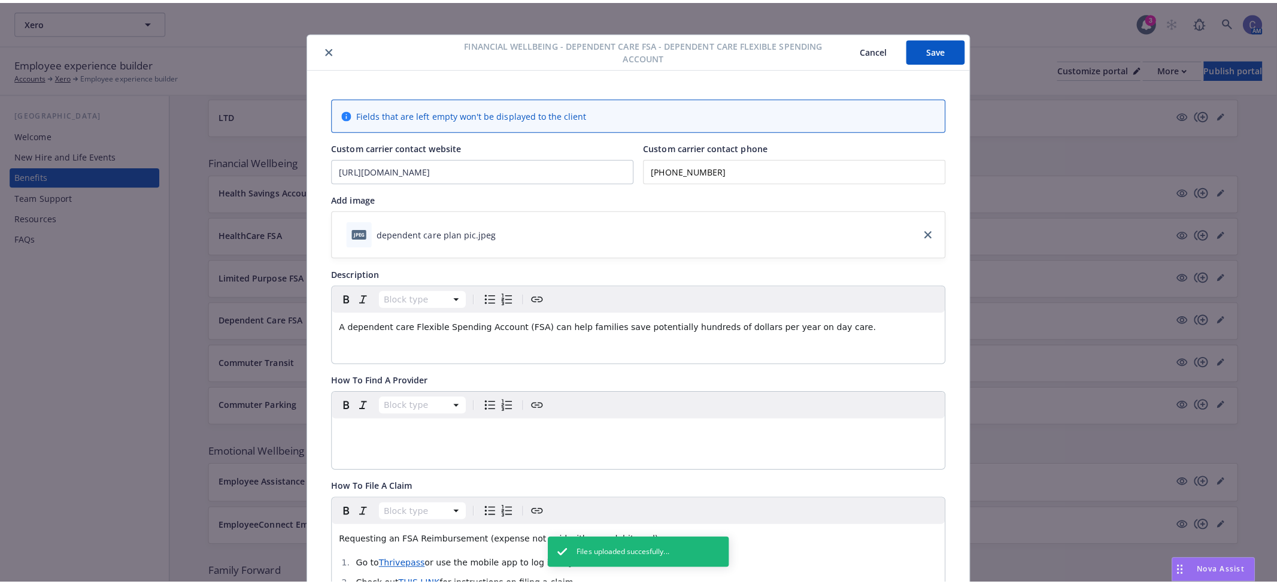
scroll to position [0, 0]
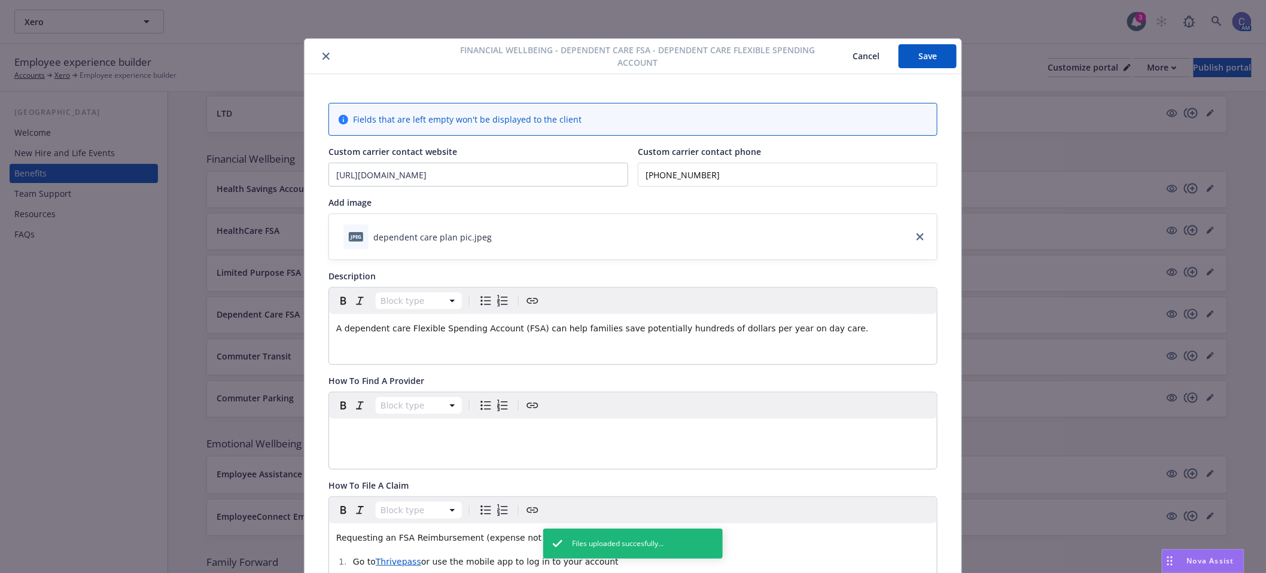
click at [911, 48] on button "Save" at bounding box center [928, 56] width 58 height 24
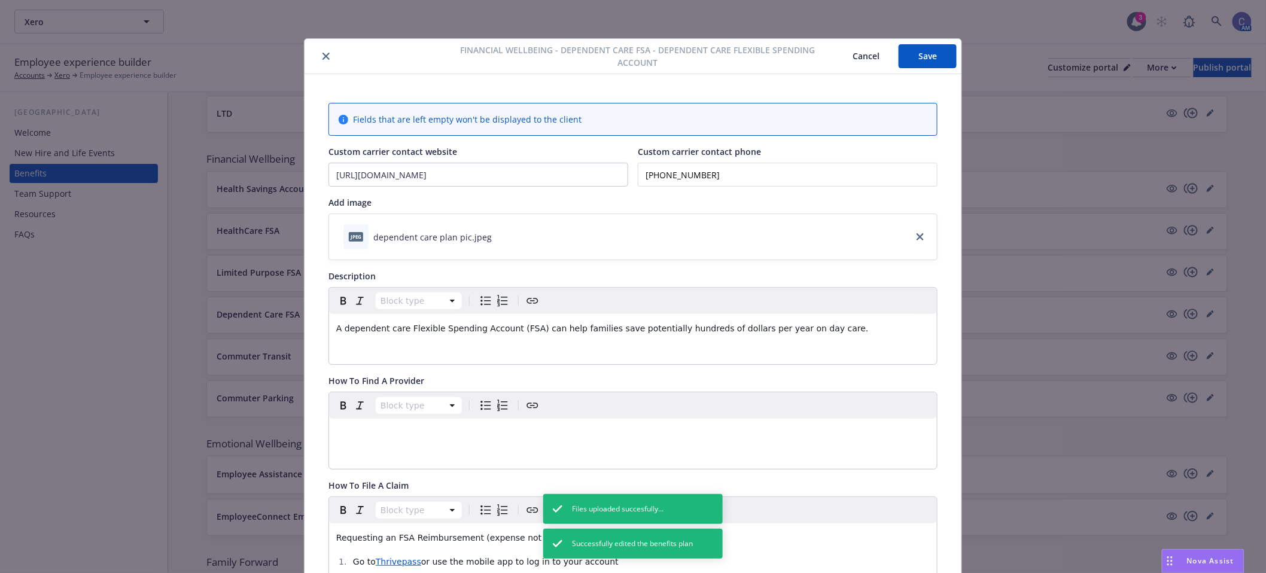
click at [876, 51] on button "Cancel" at bounding box center [866, 56] width 65 height 24
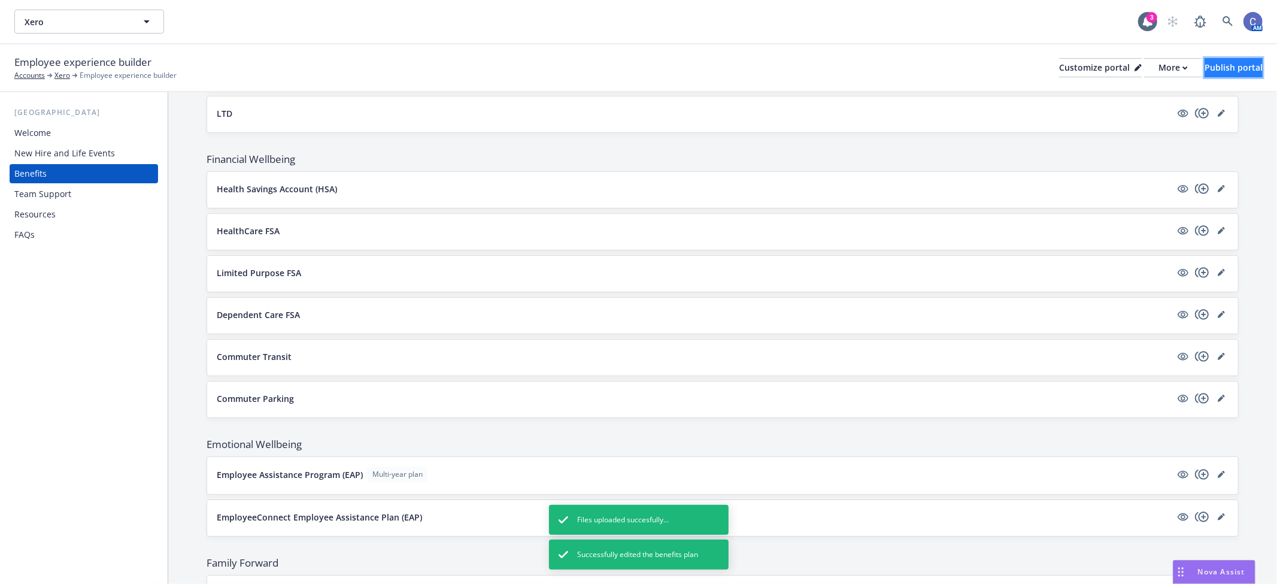
click at [1213, 69] on div "Publish portal" at bounding box center [1233, 68] width 58 height 18
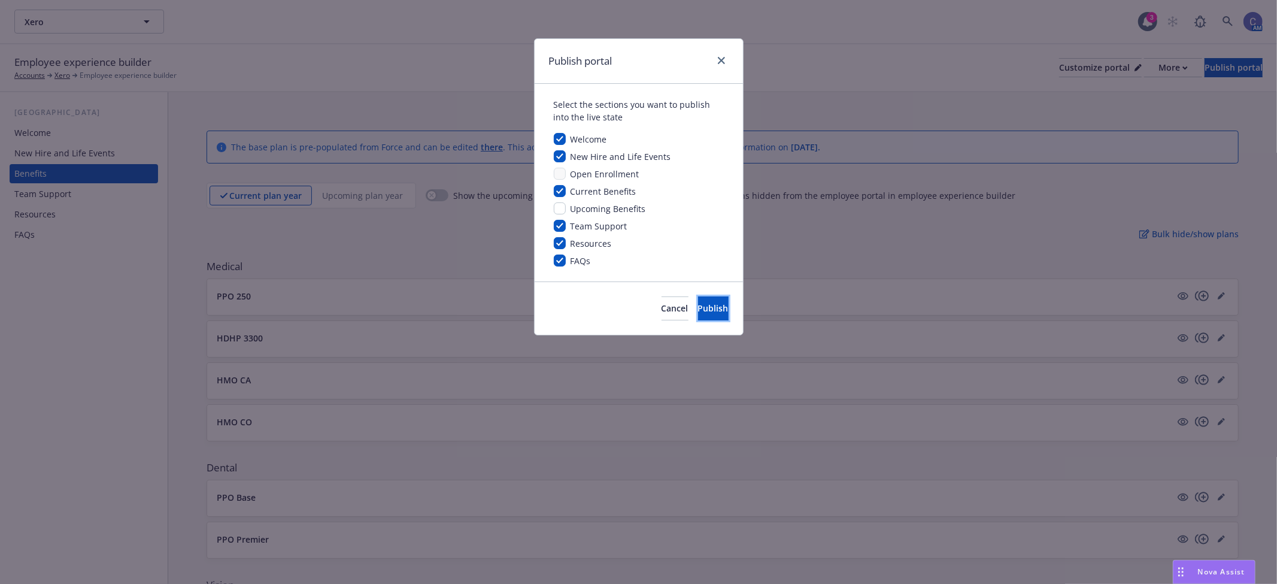
drag, startPoint x: 701, startPoint y: 313, endPoint x: 566, endPoint y: 229, distance: 159.6
click at [566, 229] on div "Publish portal Select the sections you want to publish into the live state Welc…" at bounding box center [638, 186] width 209 height 297
click at [661, 306] on span "Cancel" at bounding box center [674, 307] width 27 height 11
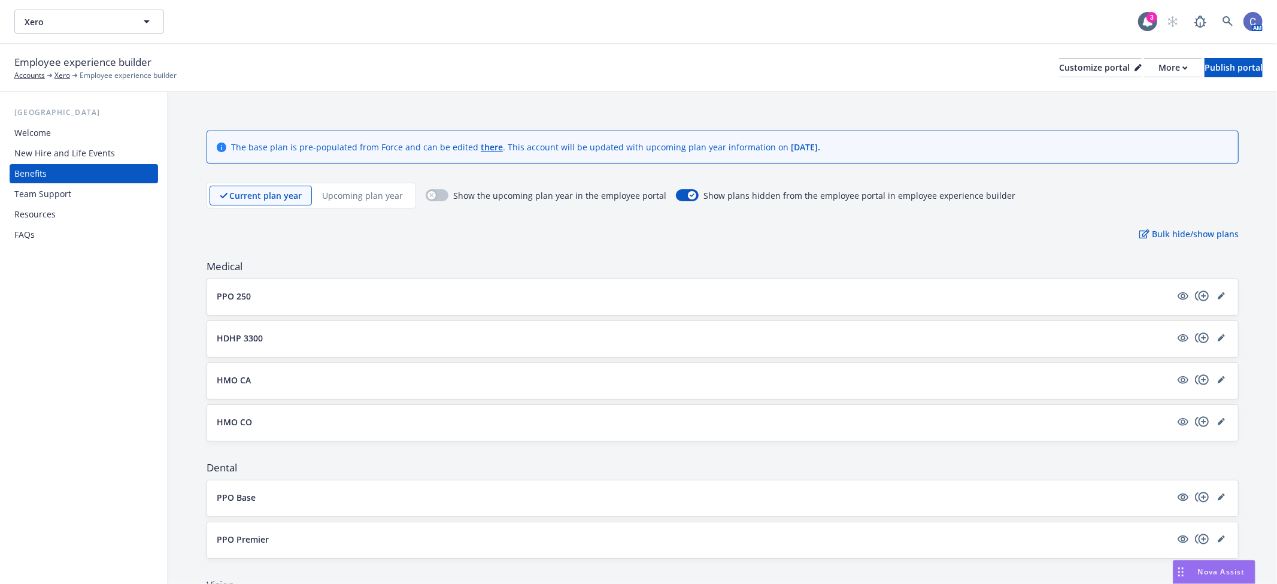
click at [54, 196] on div "Team Support" at bounding box center [42, 193] width 57 height 19
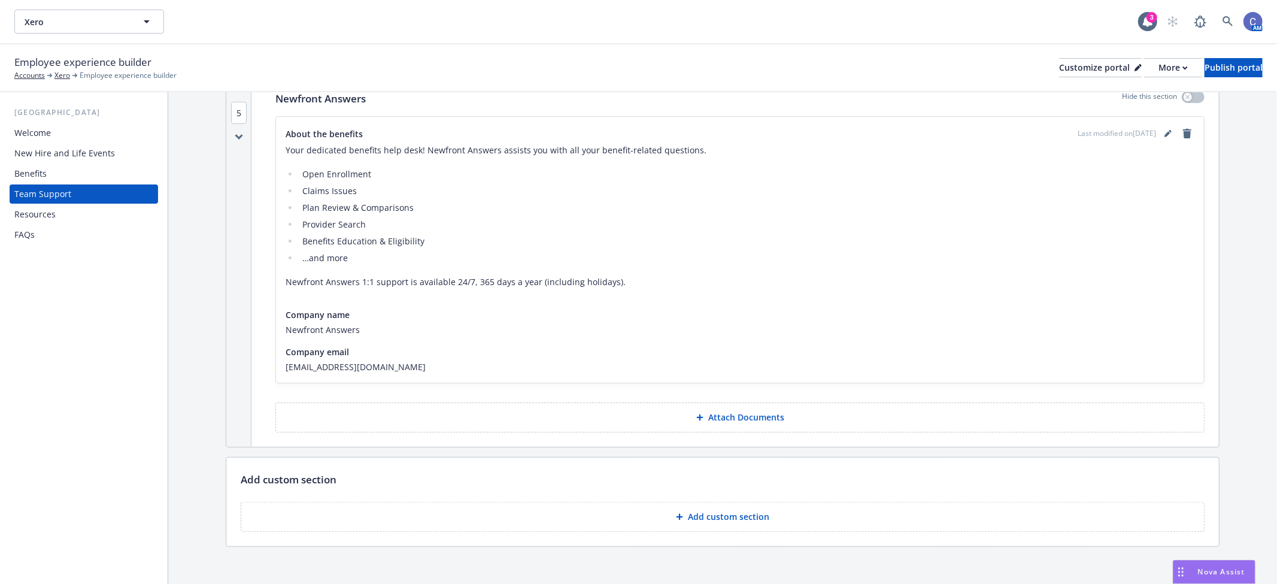
scroll to position [521, 0]
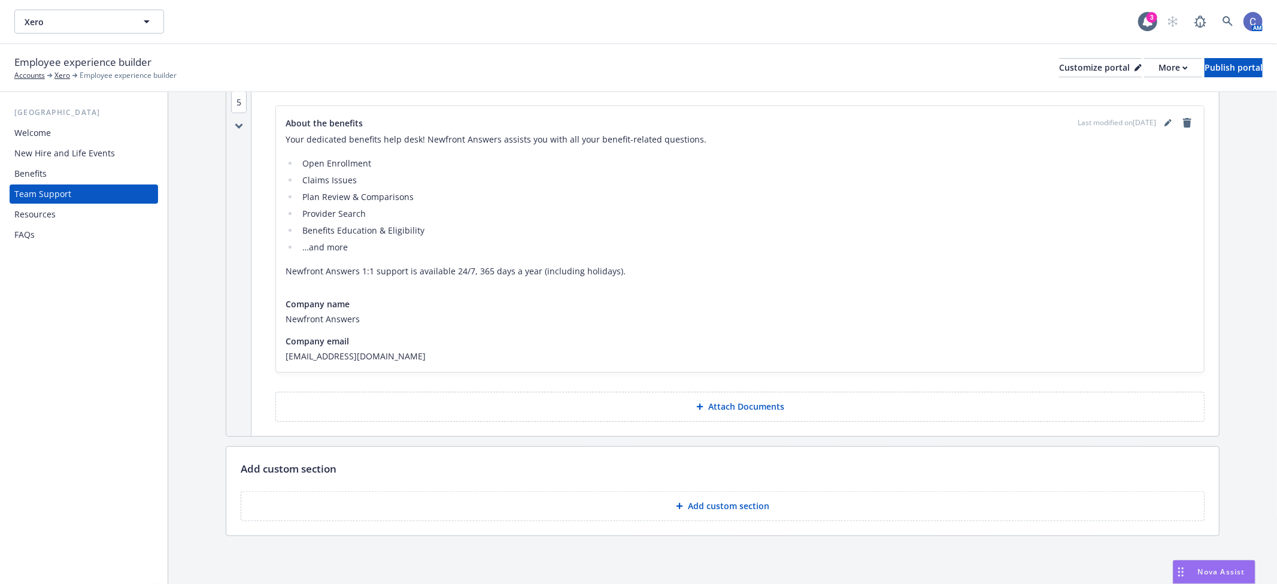
click at [56, 215] on div "Resources" at bounding box center [83, 214] width 139 height 19
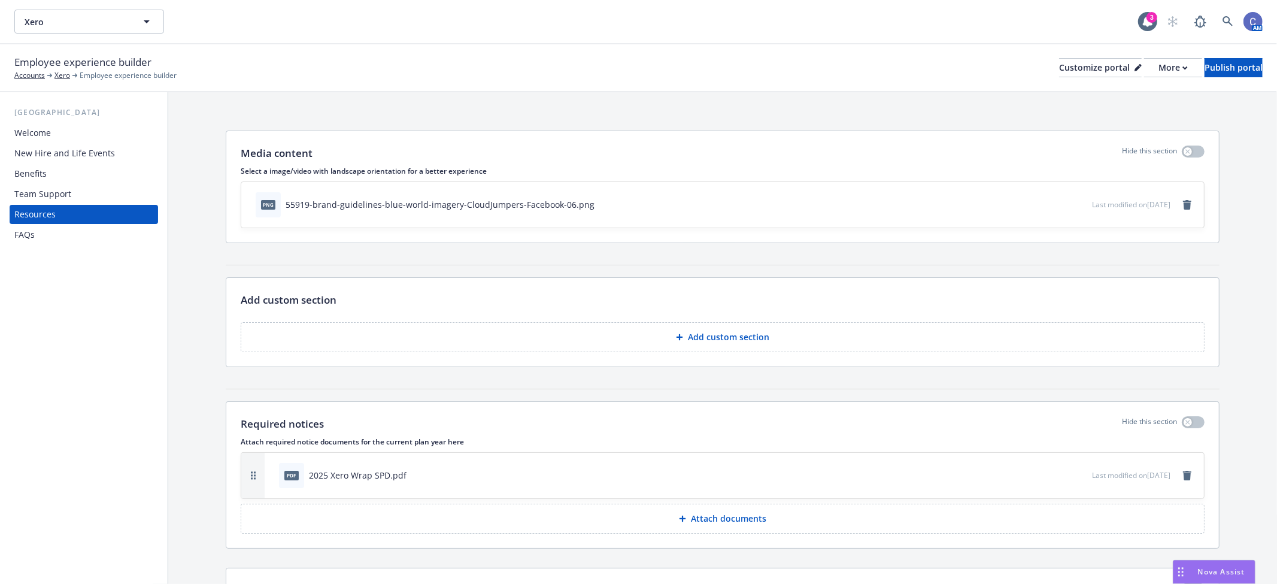
click at [51, 192] on div "Team Support" at bounding box center [42, 193] width 57 height 19
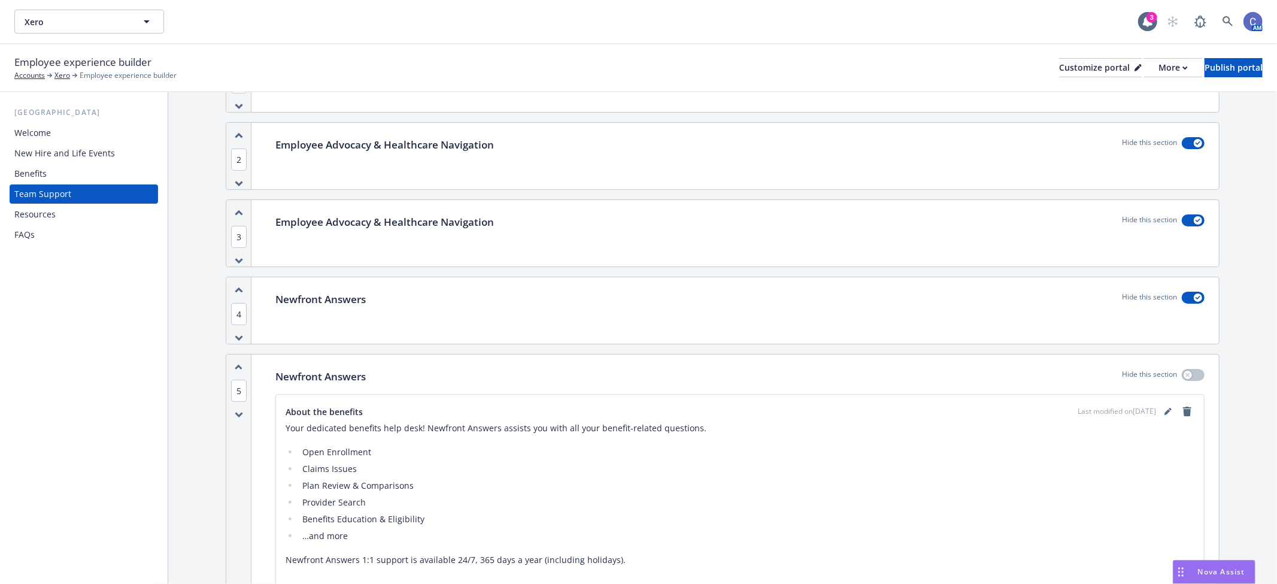
scroll to position [332, 0]
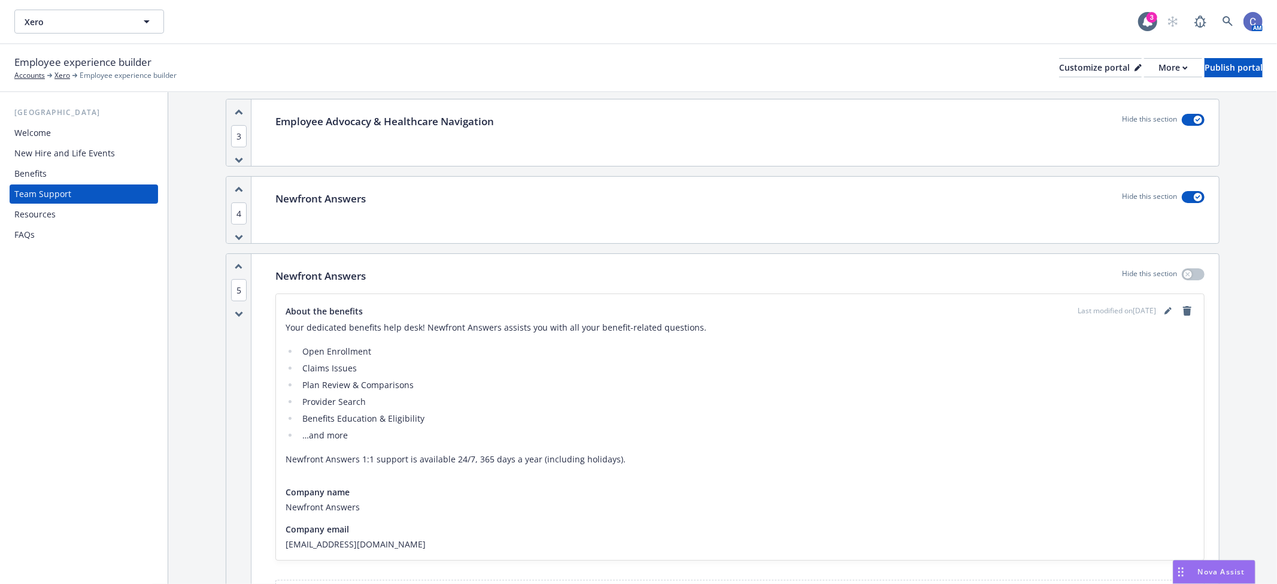
click at [52, 213] on div "Resources" at bounding box center [34, 214] width 41 height 19
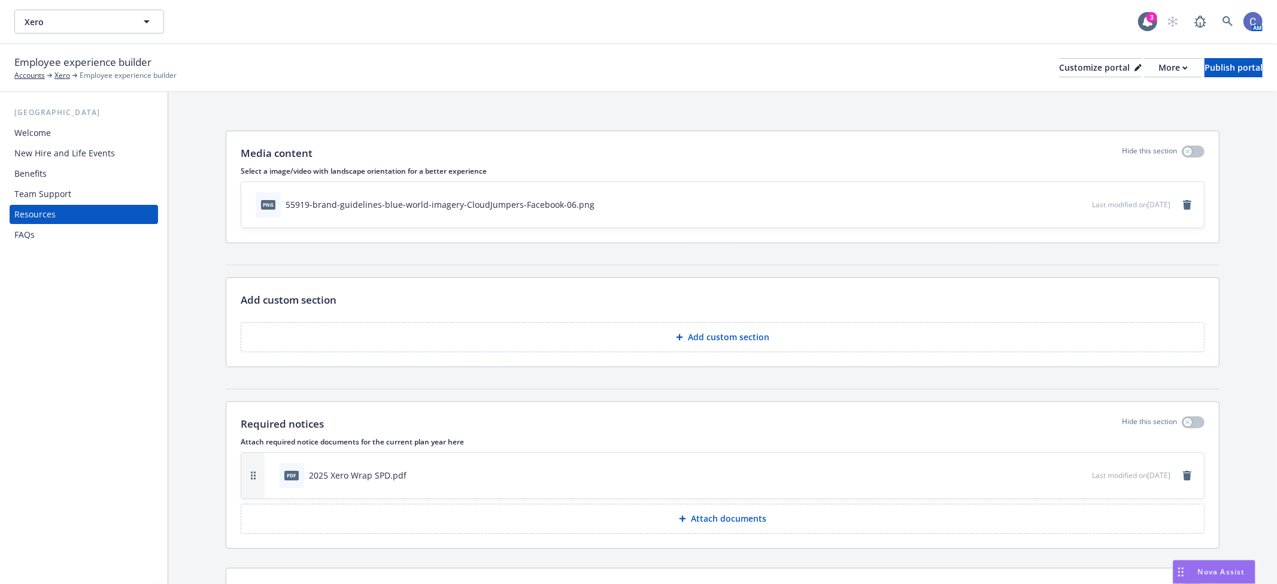
click at [44, 234] on div "FAQs" at bounding box center [83, 234] width 139 height 19
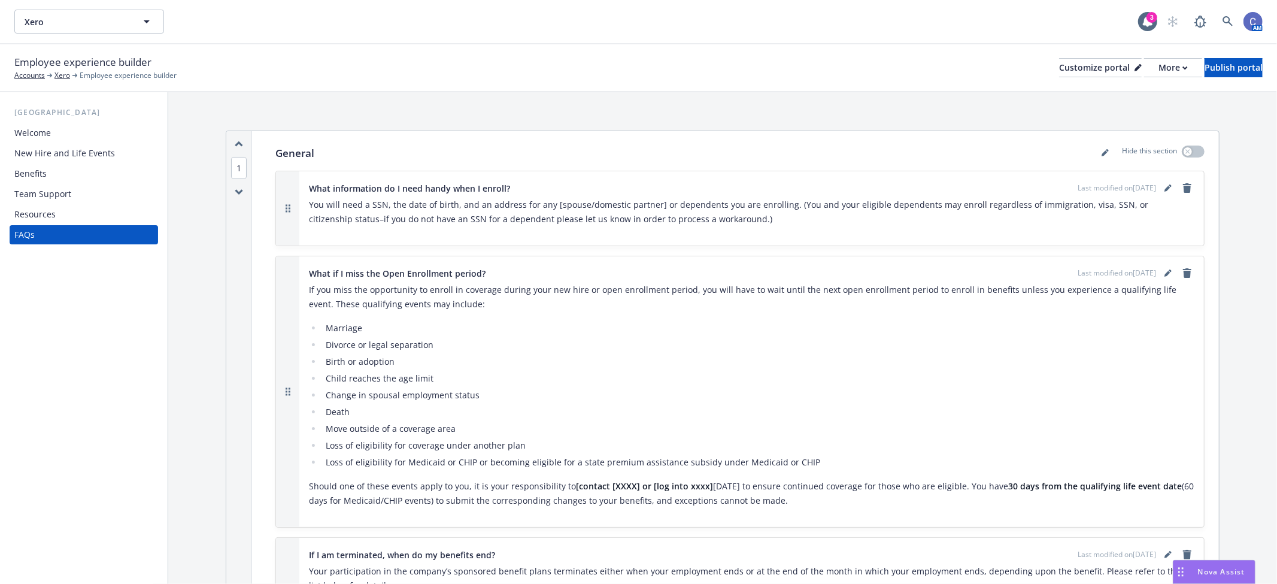
click at [36, 178] on div "Benefits" at bounding box center [30, 173] width 32 height 19
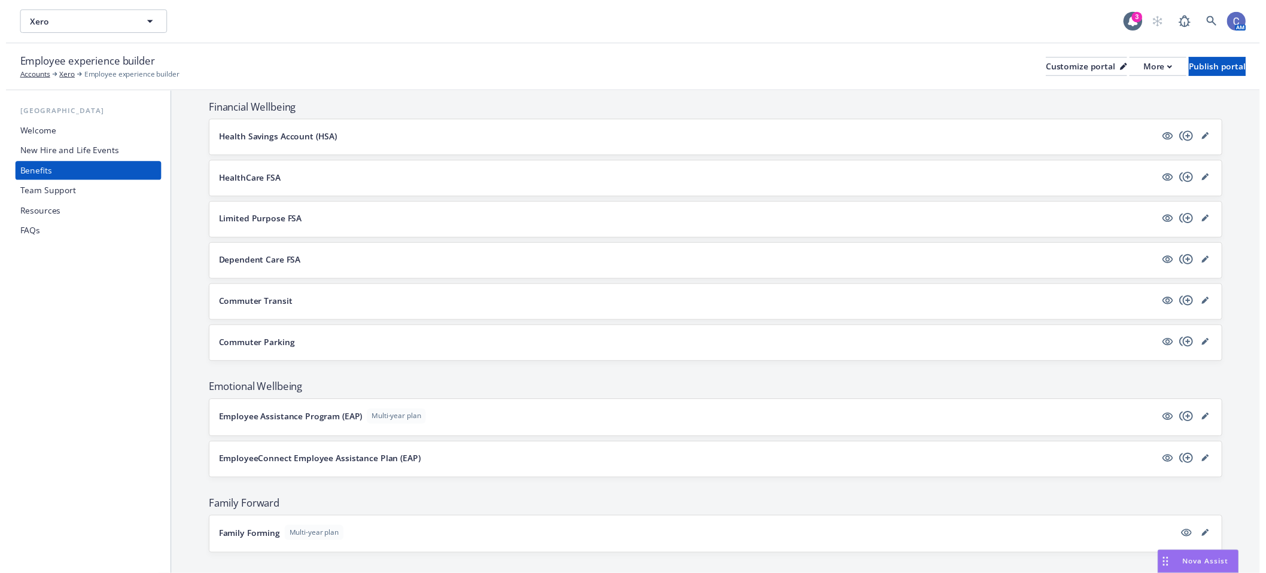
scroll to position [798, 0]
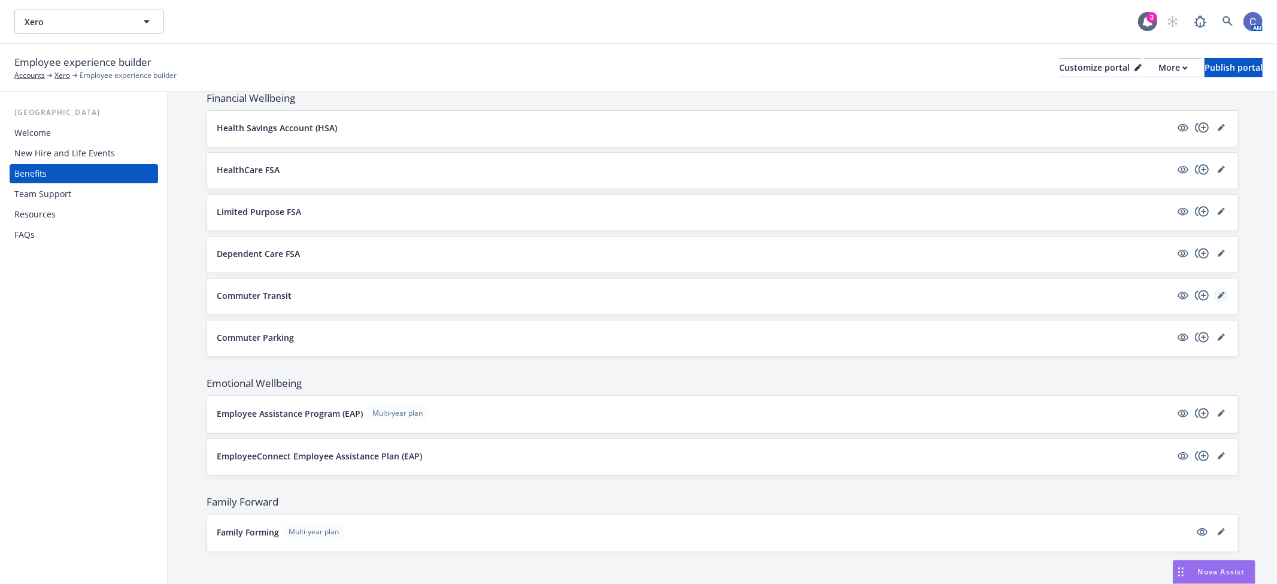
click at [1215, 300] on link "editPencil" at bounding box center [1221, 295] width 14 height 14
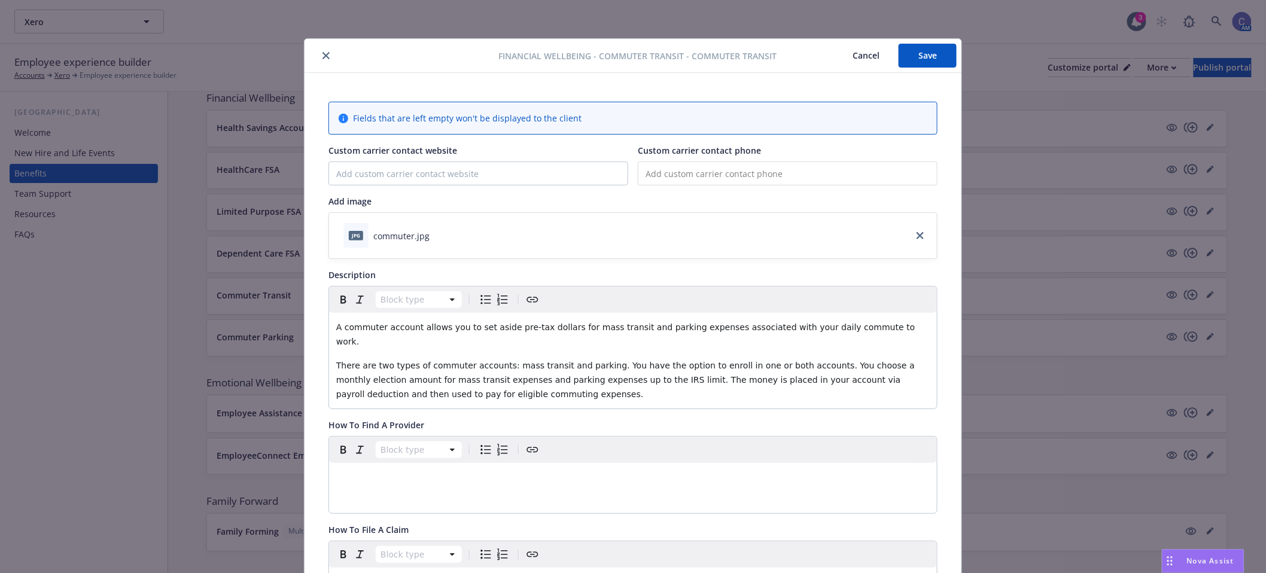
click at [863, 53] on button "Cancel" at bounding box center [866, 56] width 65 height 24
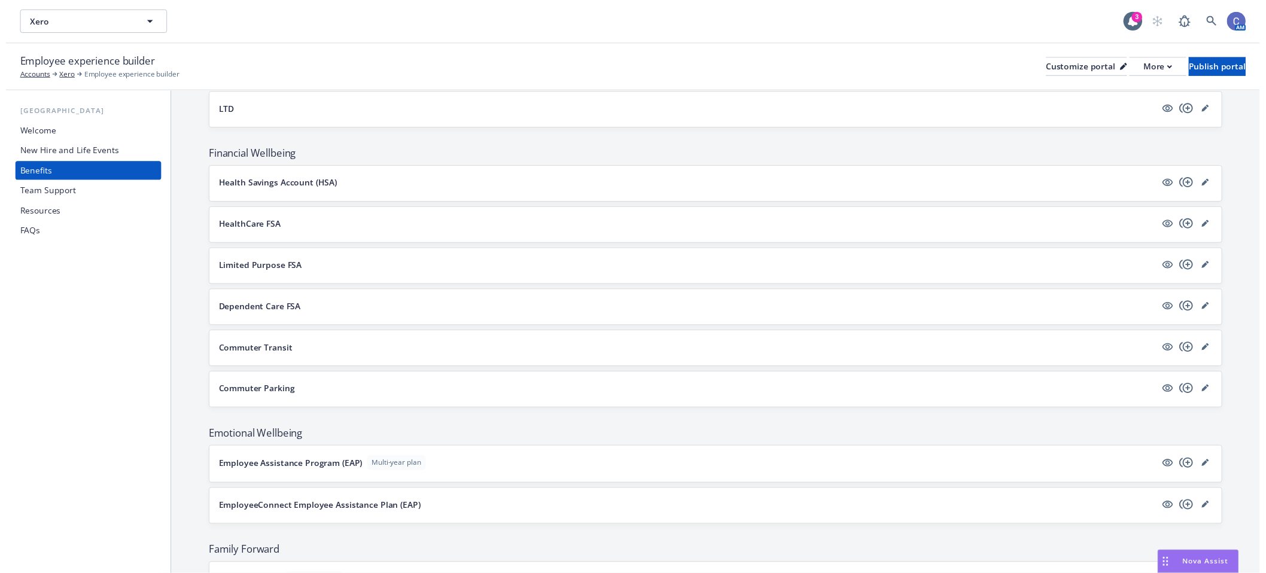
scroll to position [739, 0]
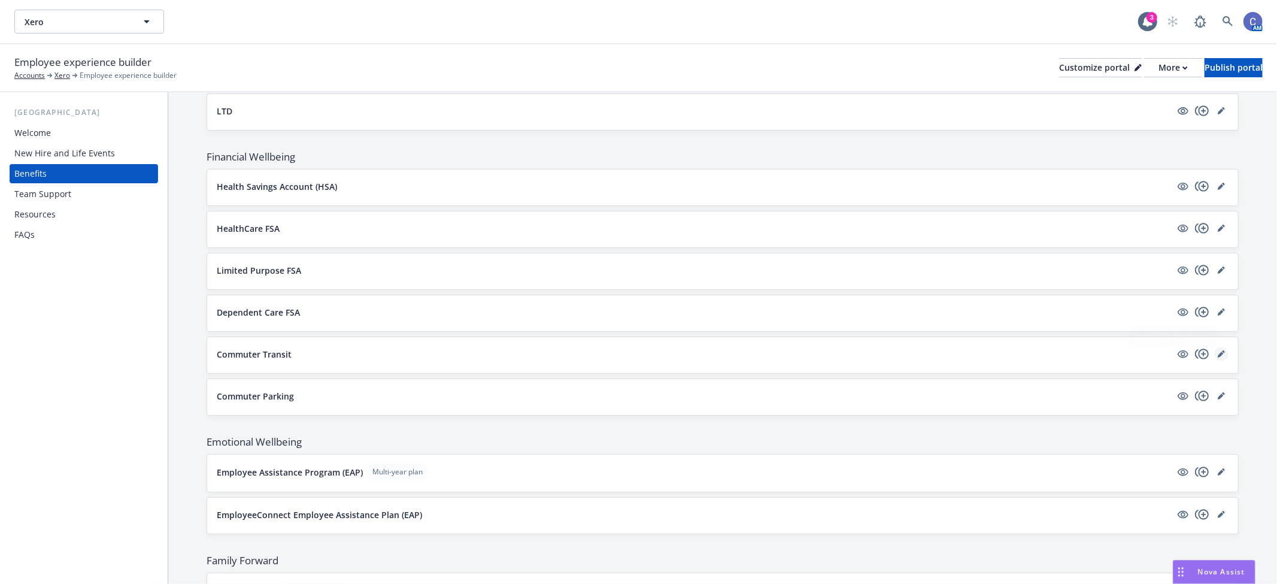
click at [1217, 357] on icon "editPencil" at bounding box center [1220, 353] width 7 height 7
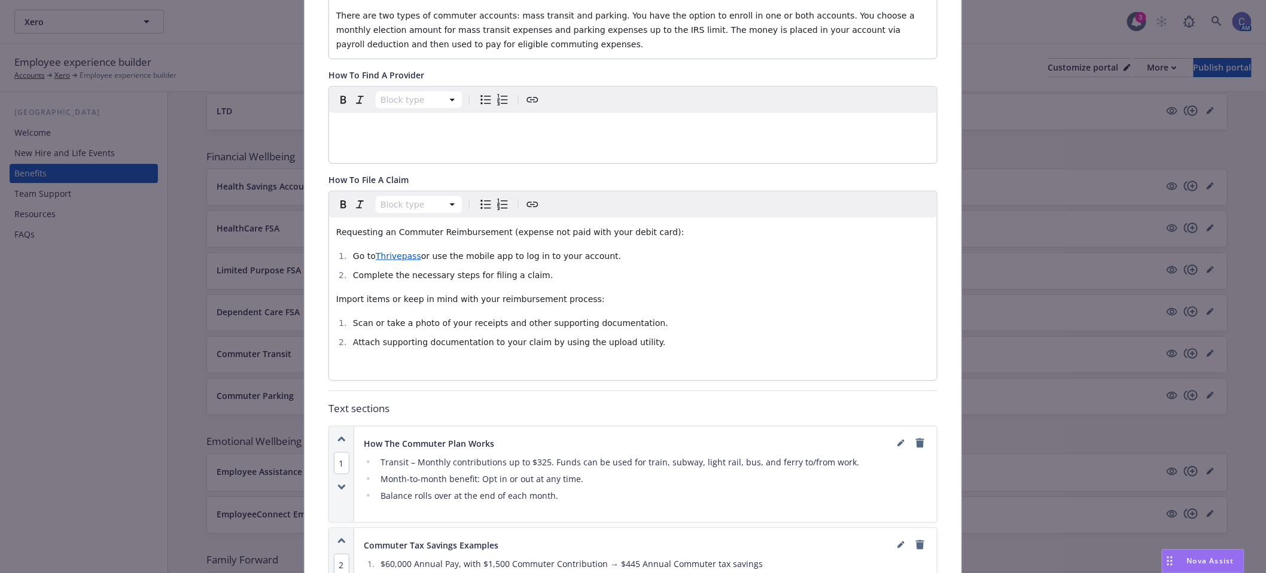
scroll to position [368, 0]
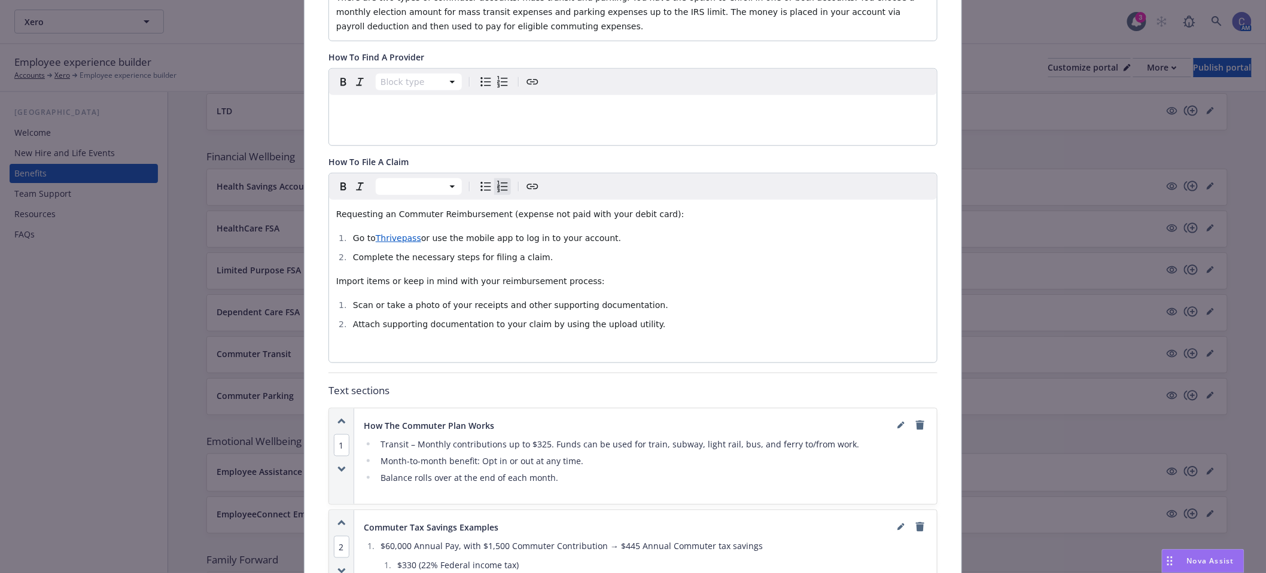
click at [601, 231] on li "Go to Thrivepass or use the mobile app to log in to your account." at bounding box center [640, 238] width 581 height 14
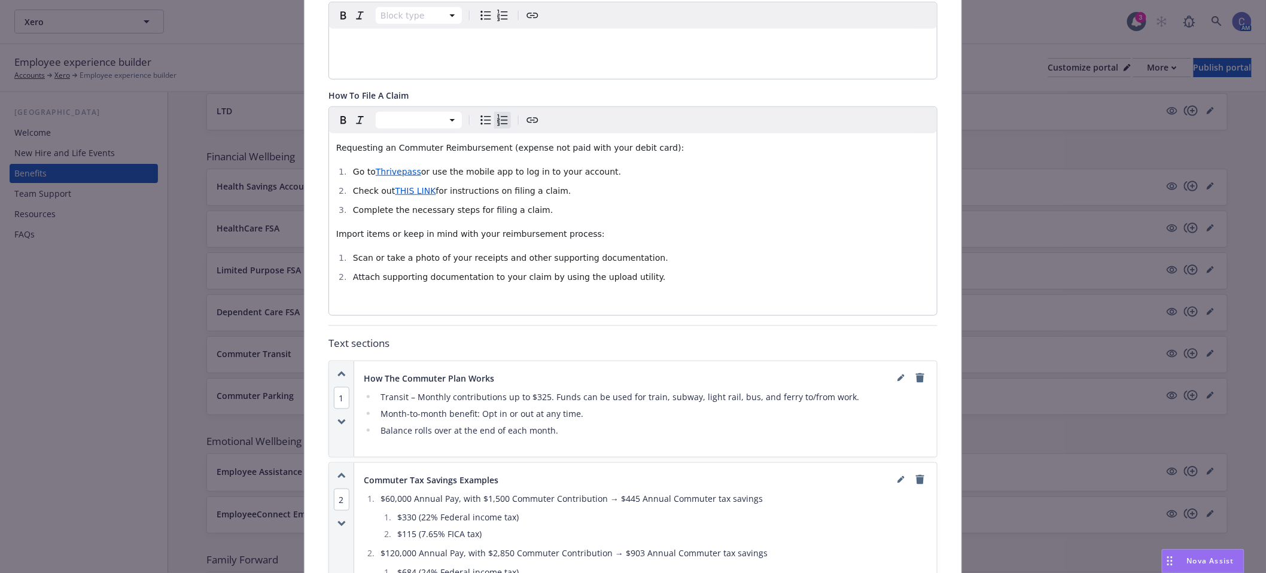
scroll to position [501, 0]
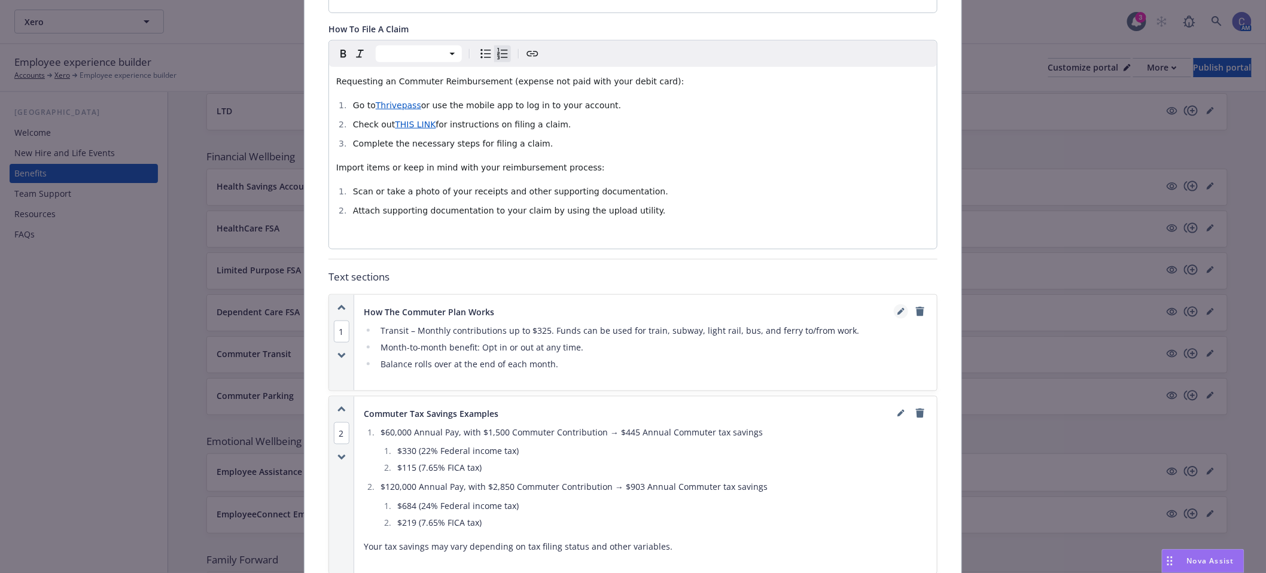
click at [898, 310] on icon "editPencil" at bounding box center [901, 313] width 6 height 6
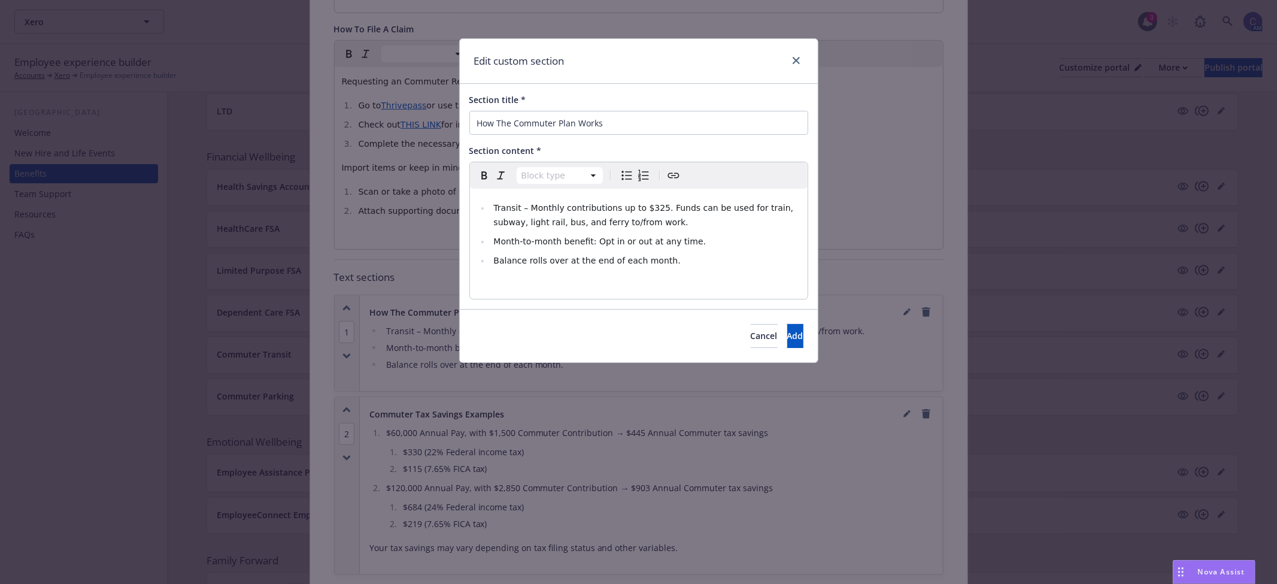
select select
click at [494, 206] on span "Transit – Monthly contributions up to $325. Funds can be used for train, subway…" at bounding box center [644, 215] width 302 height 24
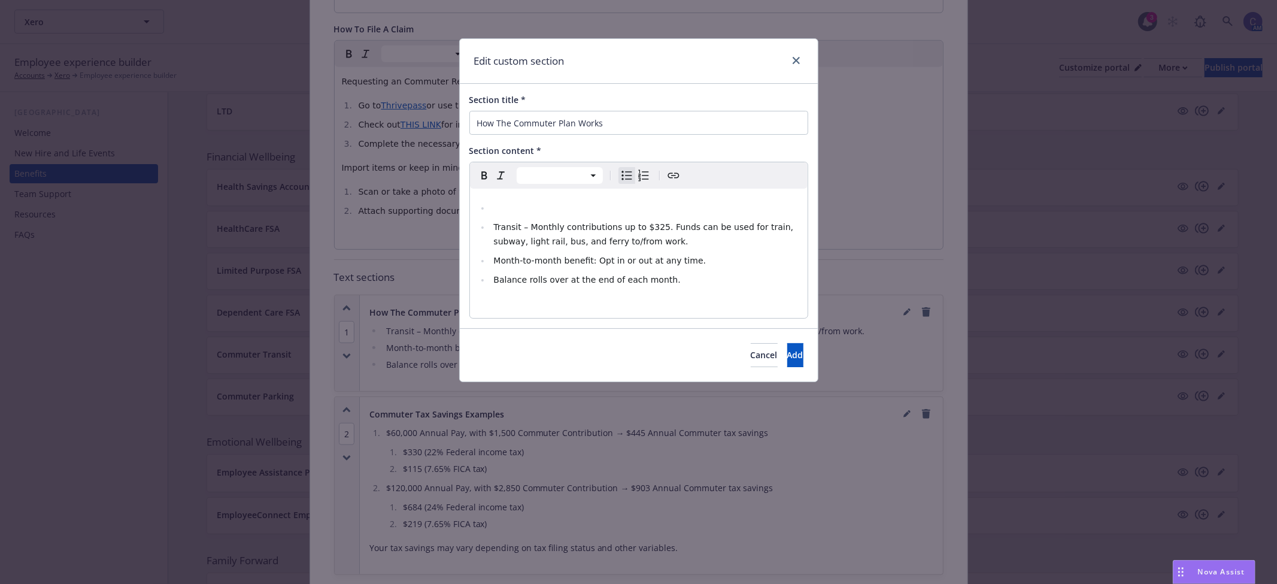
paste div "editable markdown"
drag, startPoint x: 677, startPoint y: 206, endPoint x: 627, endPoint y: 212, distance: 50.6
click at [627, 212] on span "Enrollment is done directly through vendor name." at bounding box center [597, 208] width 209 height 10
drag, startPoint x: 691, startPoint y: 223, endPoint x: 268, endPoint y: 116, distance: 436.9
click at [268, 116] on div "Edit custom section Section title * How The Commuter Plan Works Section content…" at bounding box center [638, 292] width 1277 height 584
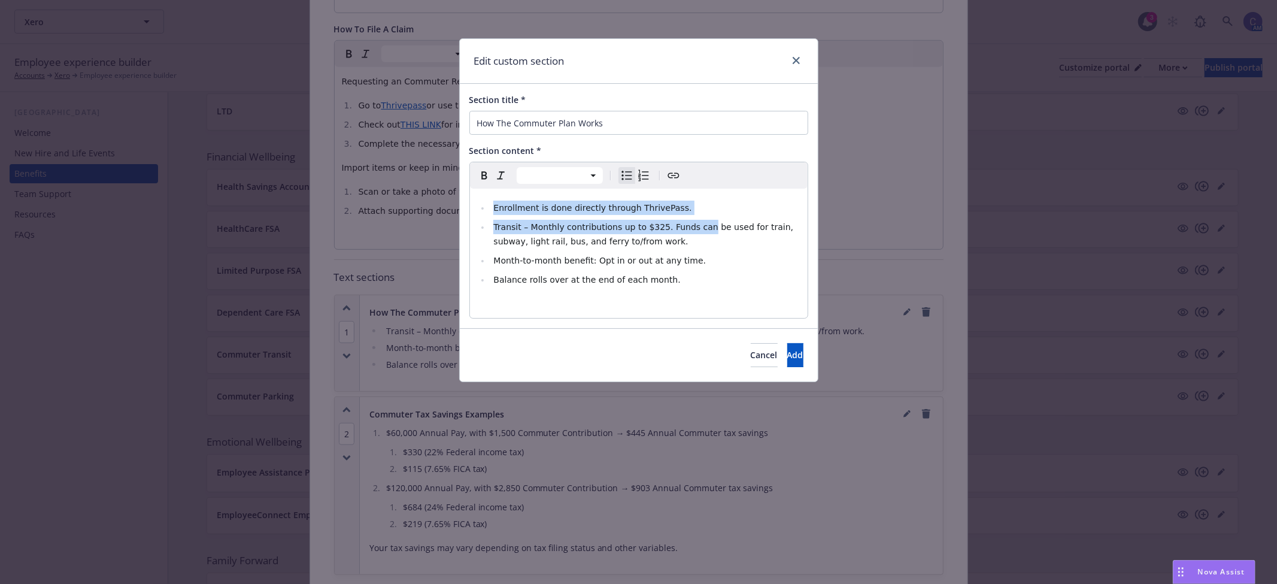
copy ul "Enrollment is done directly through ThrivePass. Transit – Monthly contributions…"
click at [671, 196] on div "Enrollment is done directly through ThrivePass. Transit – Monthly contributions…" at bounding box center [639, 253] width 338 height 129
drag, startPoint x: 678, startPoint y: 211, endPoint x: 429, endPoint y: 195, distance: 250.1
click at [429, 195] on div "Edit custom section Section title * How The Commuter Plan Works Section content…" at bounding box center [638, 292] width 1277 height 584
copy span "Enrollment is done directly through ThrivePass."
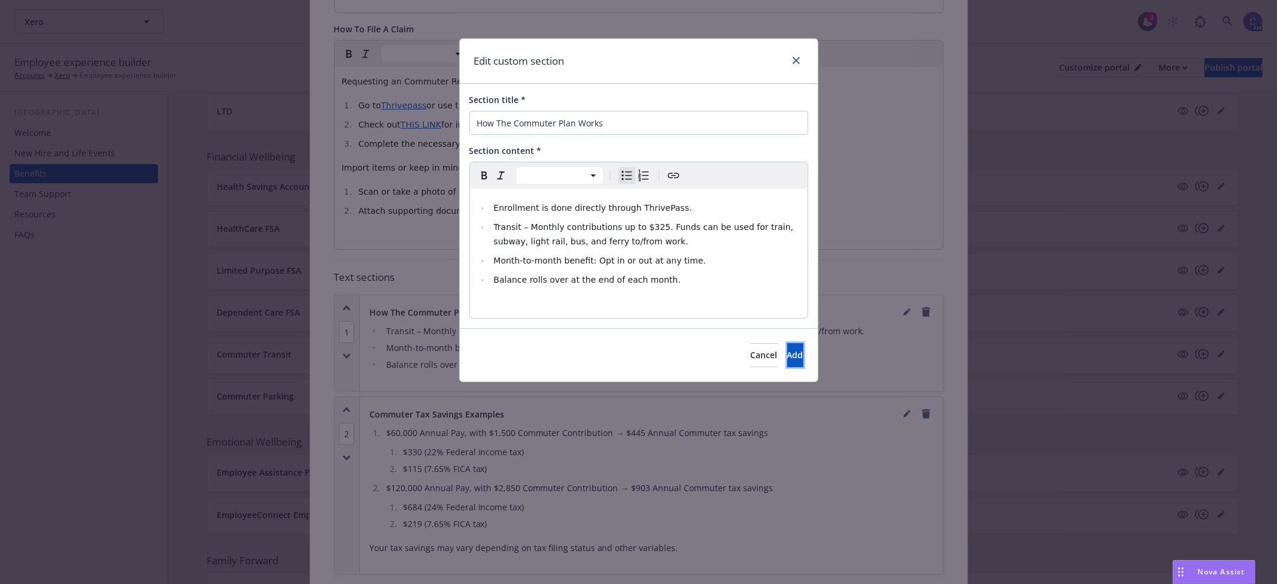
click at [791, 357] on button "Add" at bounding box center [795, 355] width 16 height 24
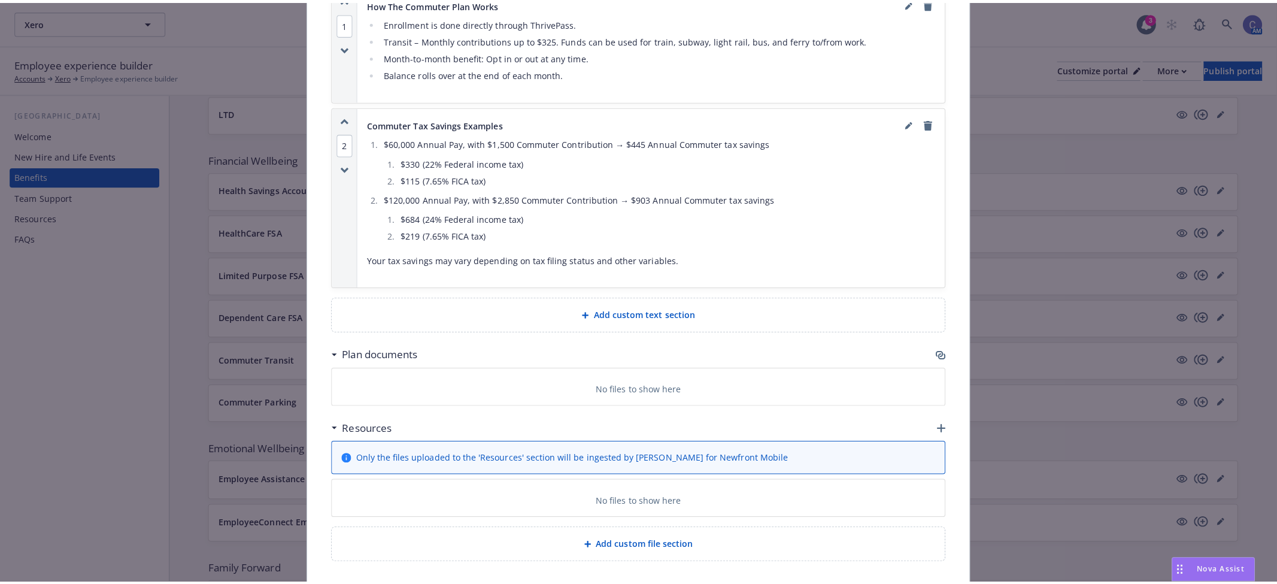
scroll to position [843, 0]
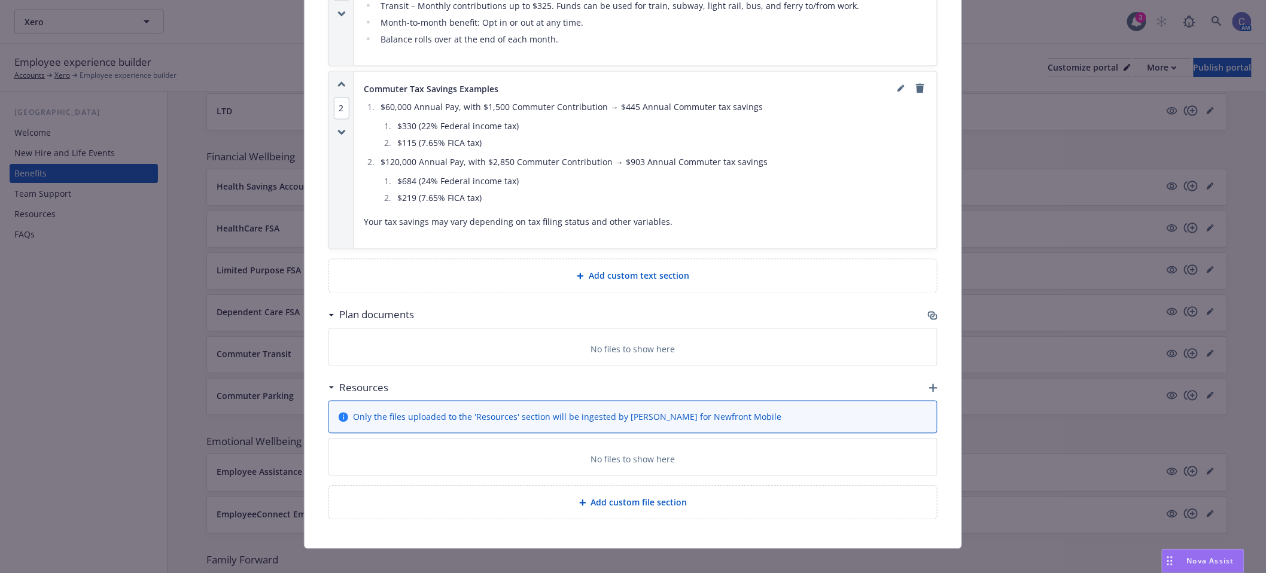
click at [931, 311] on icon "button" at bounding box center [933, 316] width 10 height 10
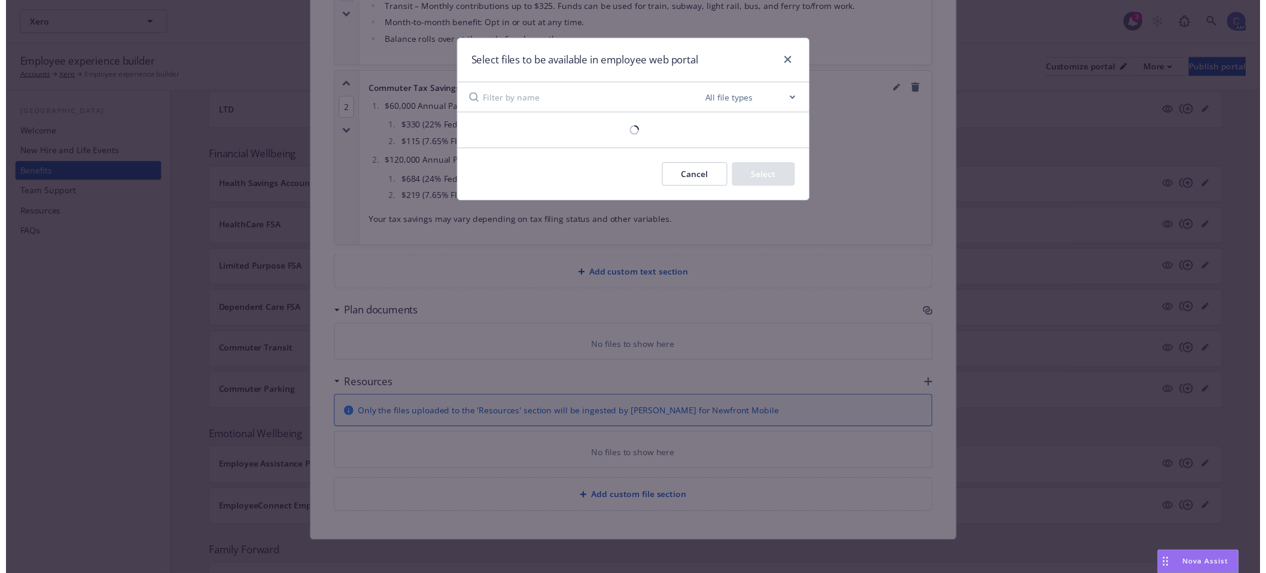
scroll to position [833, 0]
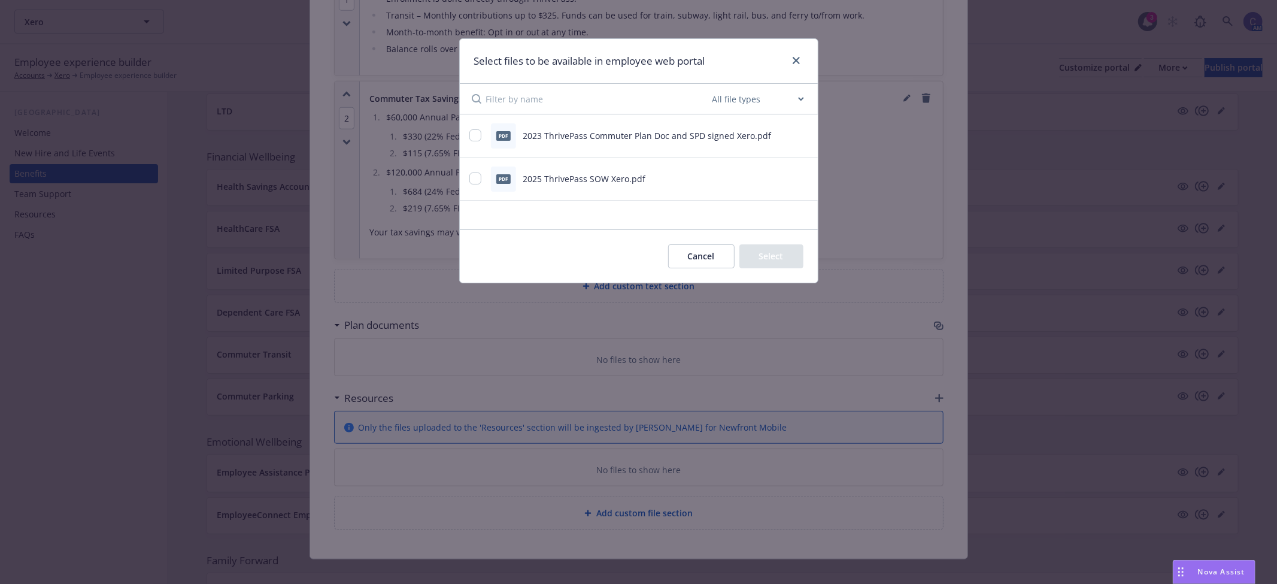
click at [483, 135] on div "pdf 2023 ThrivePass Commuter Plan Doc and SPD signed Xero.pdf" at bounding box center [623, 135] width 309 height 25
click at [479, 138] on input "checkbox" at bounding box center [475, 135] width 12 height 12
checkbox input "true"
click at [753, 254] on button "Select 1 file" at bounding box center [760, 256] width 86 height 24
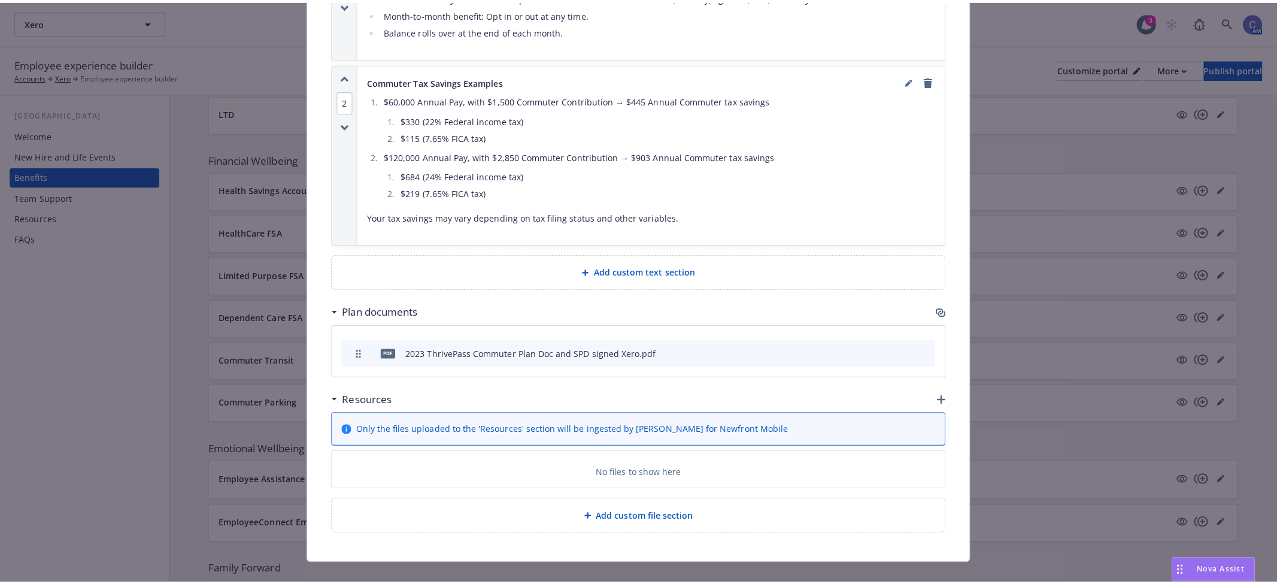
scroll to position [857, 0]
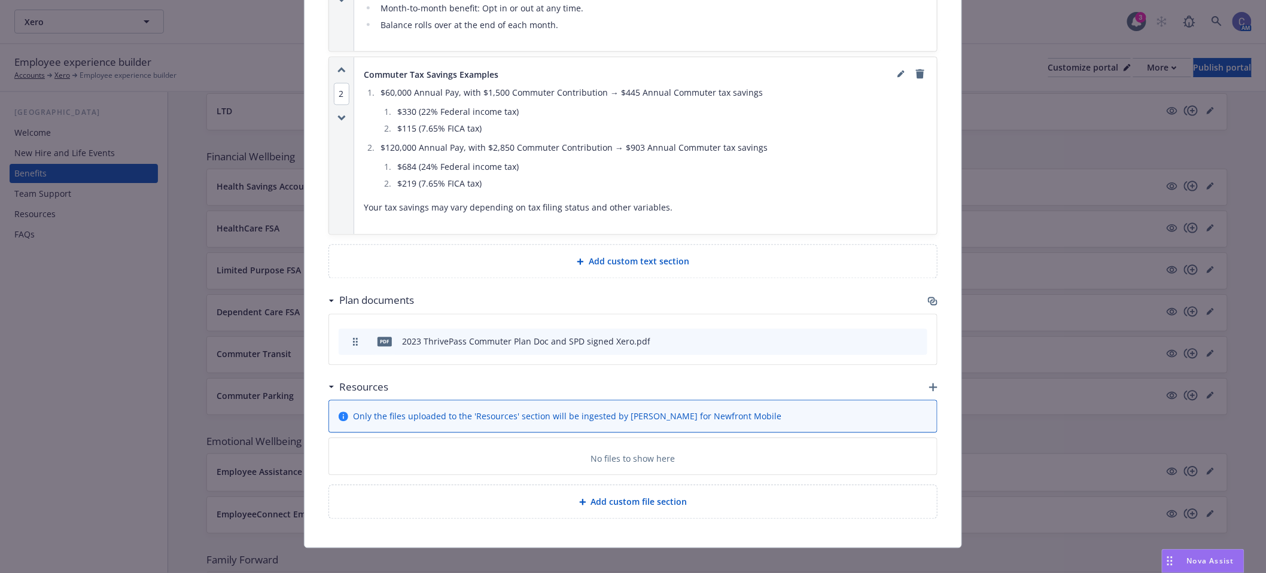
click at [929, 384] on icon "button" at bounding box center [933, 388] width 8 height 8
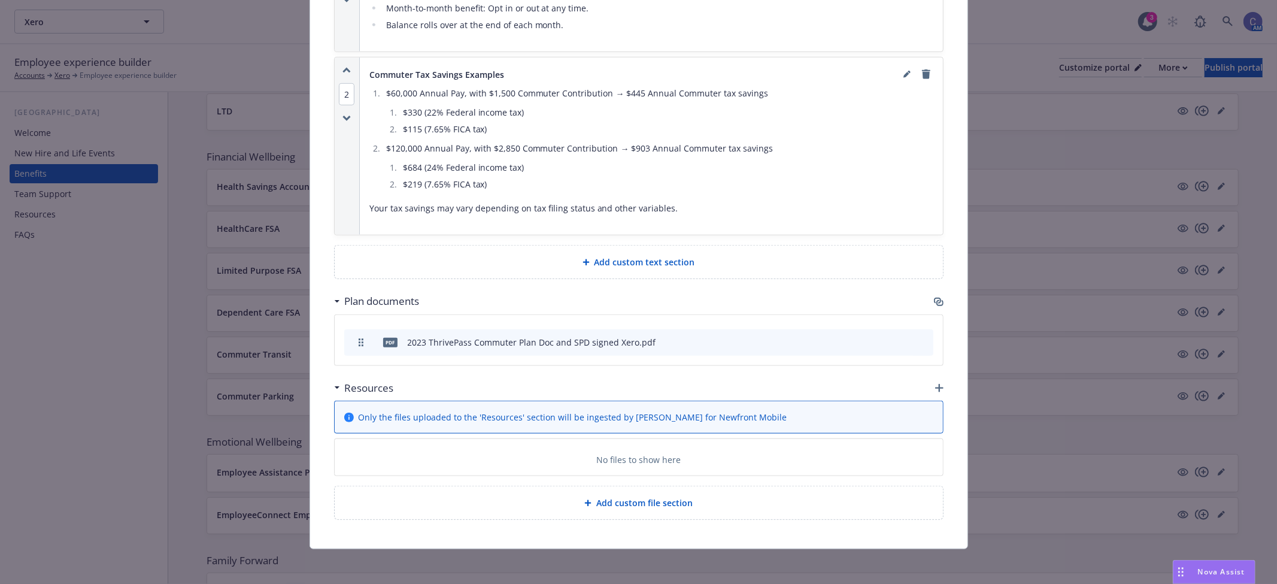
scroll to position [847, 0]
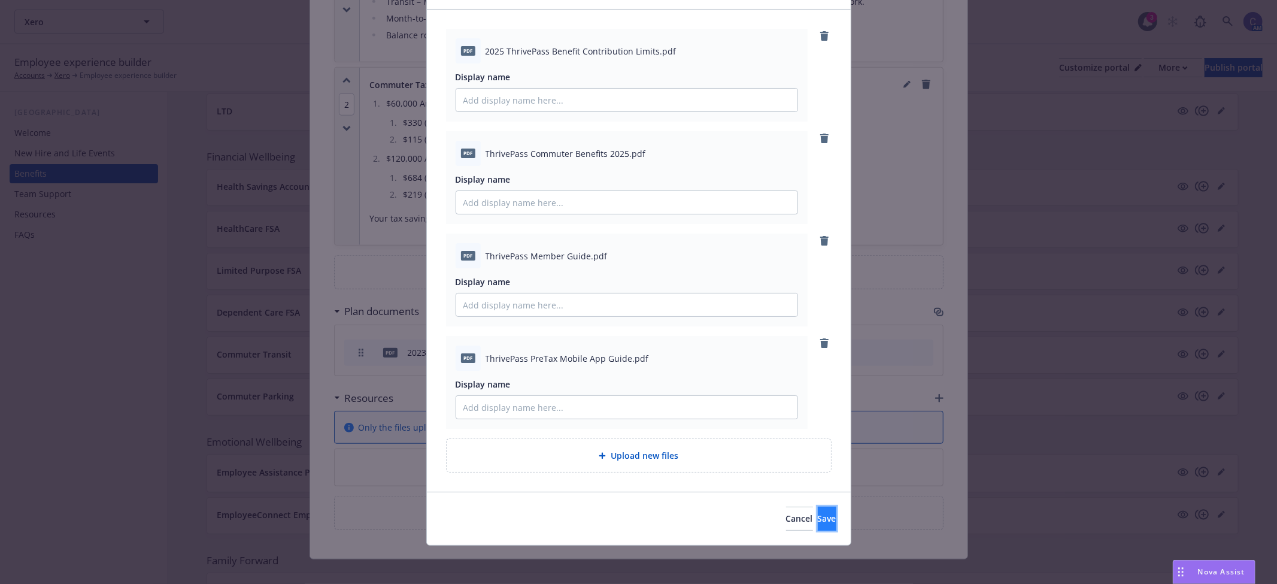
click at [818, 506] on button "Save" at bounding box center [827, 518] width 19 height 24
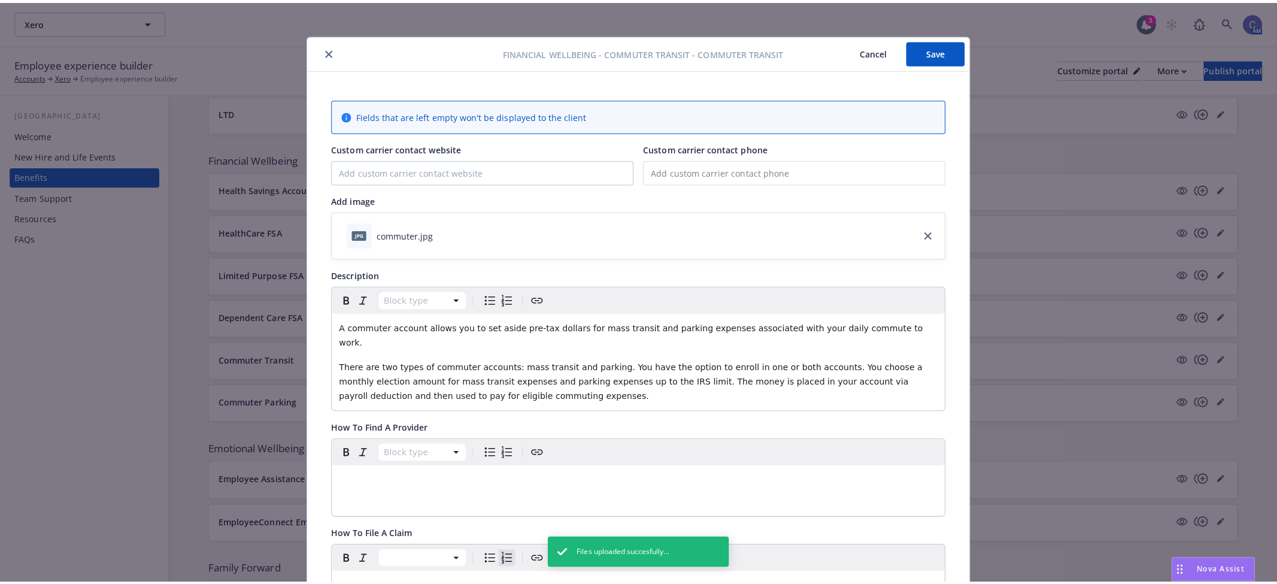
scroll to position [0, 0]
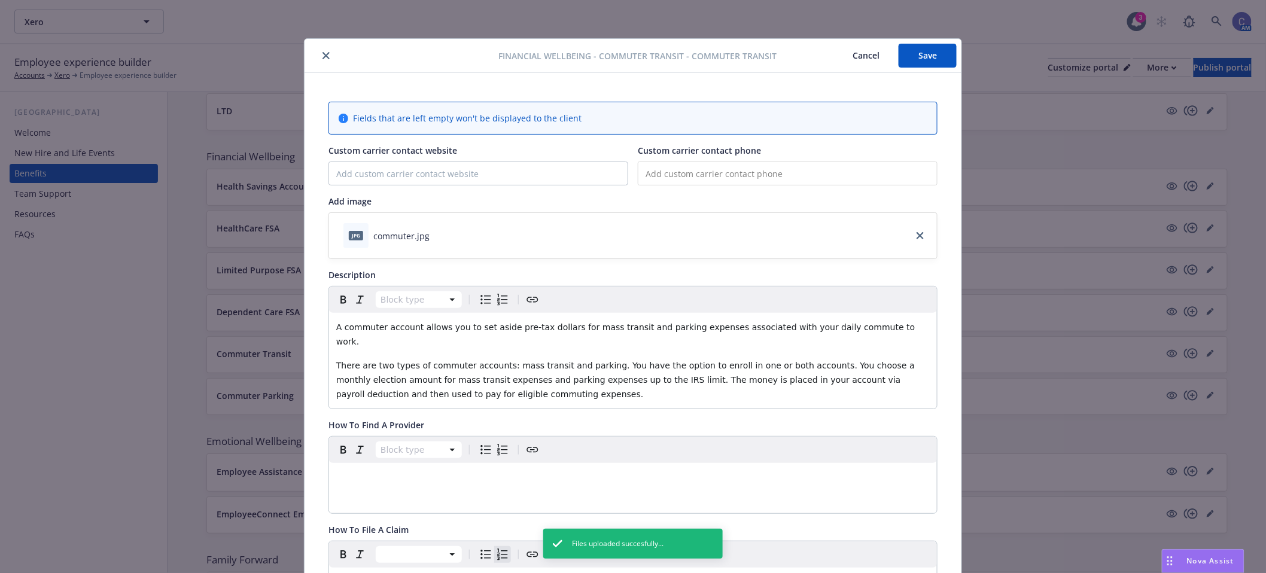
click at [922, 60] on button "Save" at bounding box center [928, 56] width 58 height 24
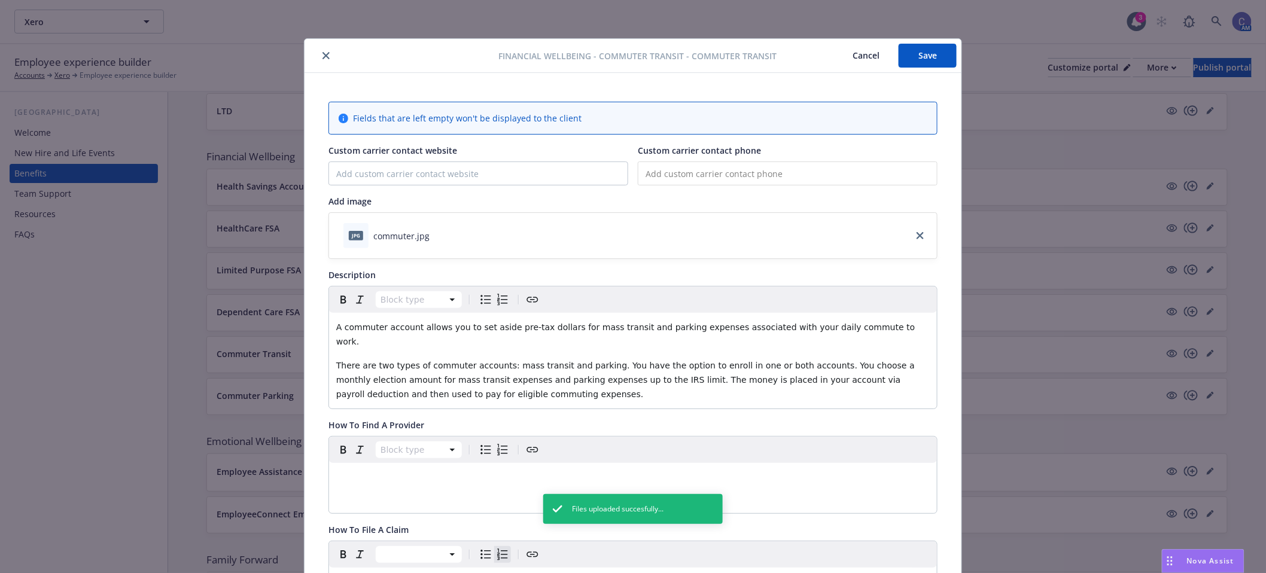
click at [860, 60] on button "Cancel" at bounding box center [866, 56] width 65 height 24
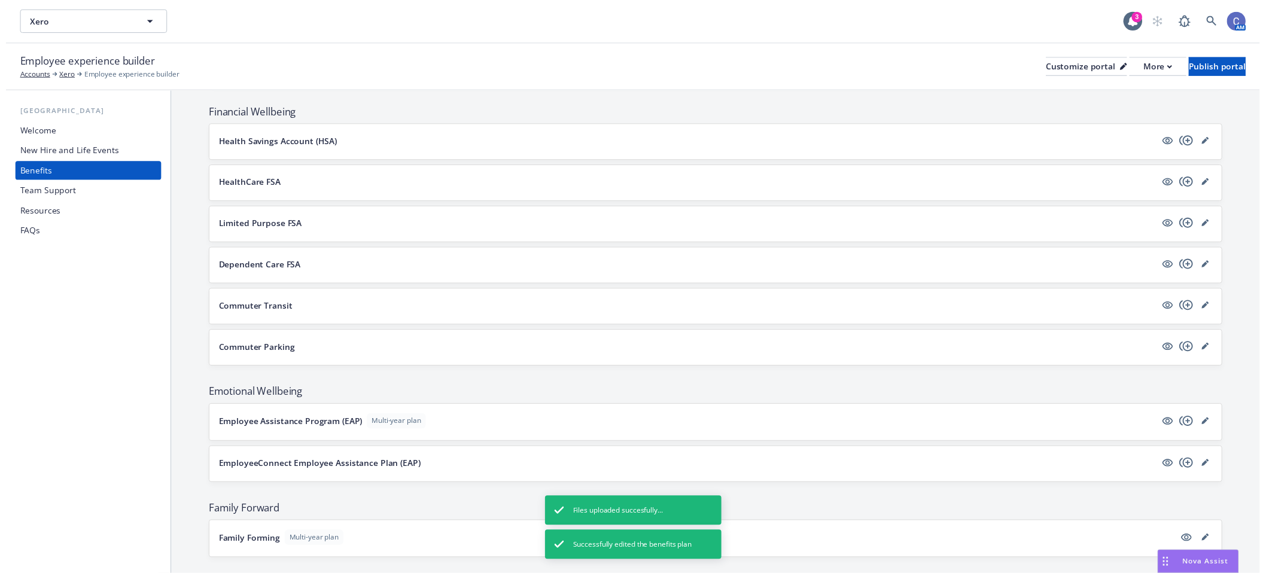
scroll to position [739, 0]
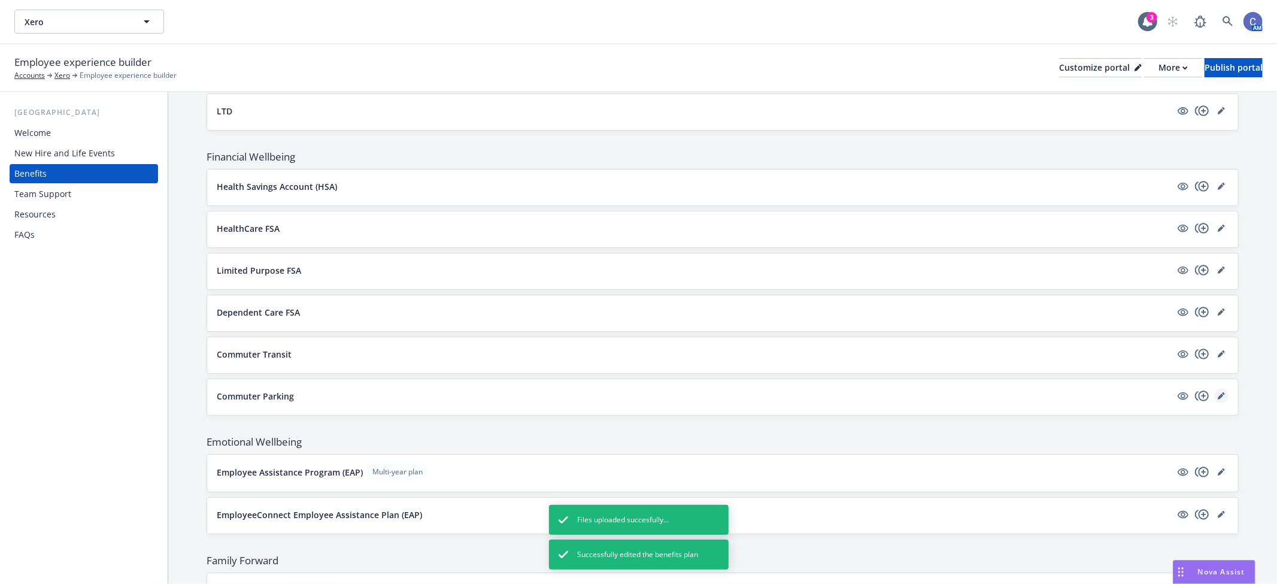
click at [1217, 399] on icon "editPencil" at bounding box center [1220, 395] width 7 height 7
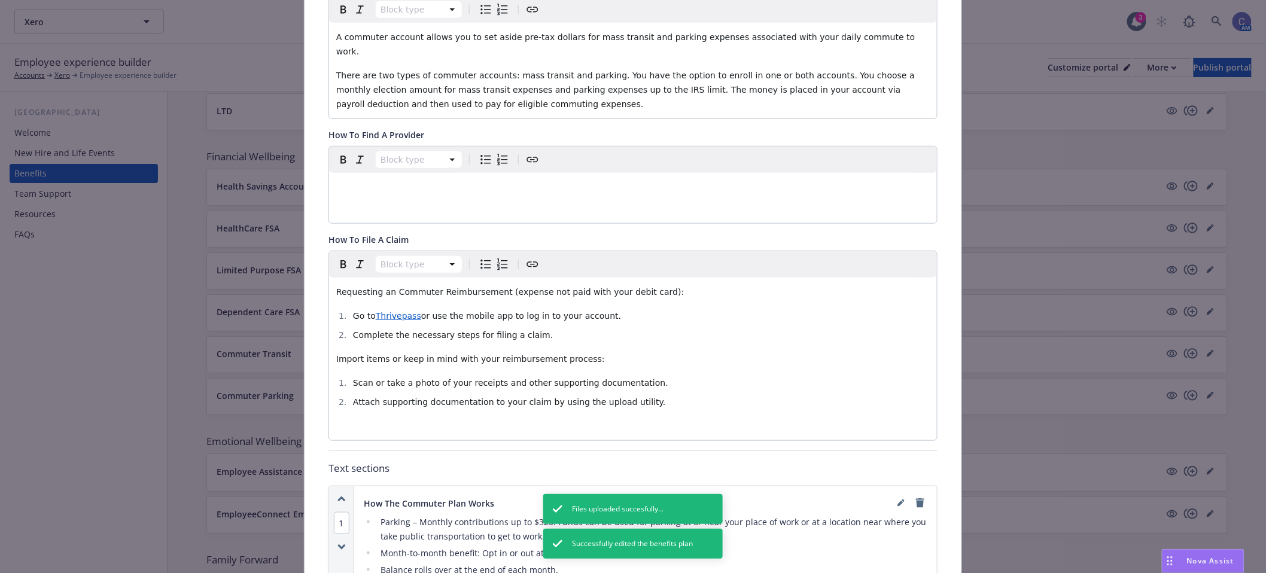
scroll to position [235, 0]
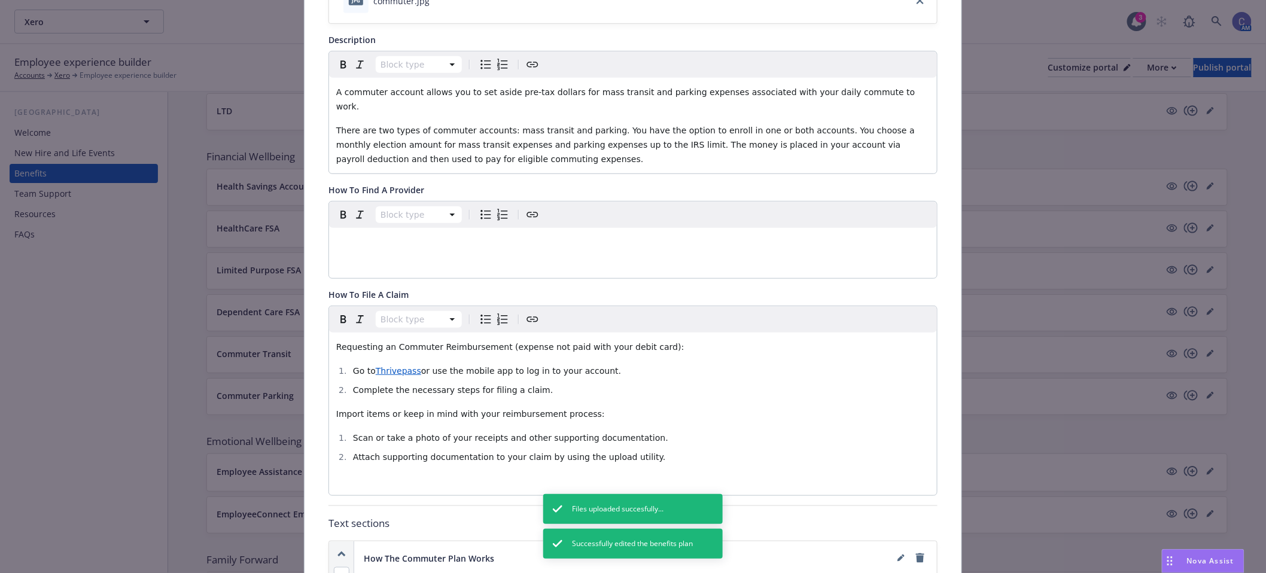
click at [601, 367] on ol "Go to Thrivepass or use the mobile app to log in to your account. Complete the …" at bounding box center [633, 381] width 594 height 34
click at [602, 364] on li "Go to Thrivepass or use the mobile app to log in to your account." at bounding box center [640, 371] width 581 height 14
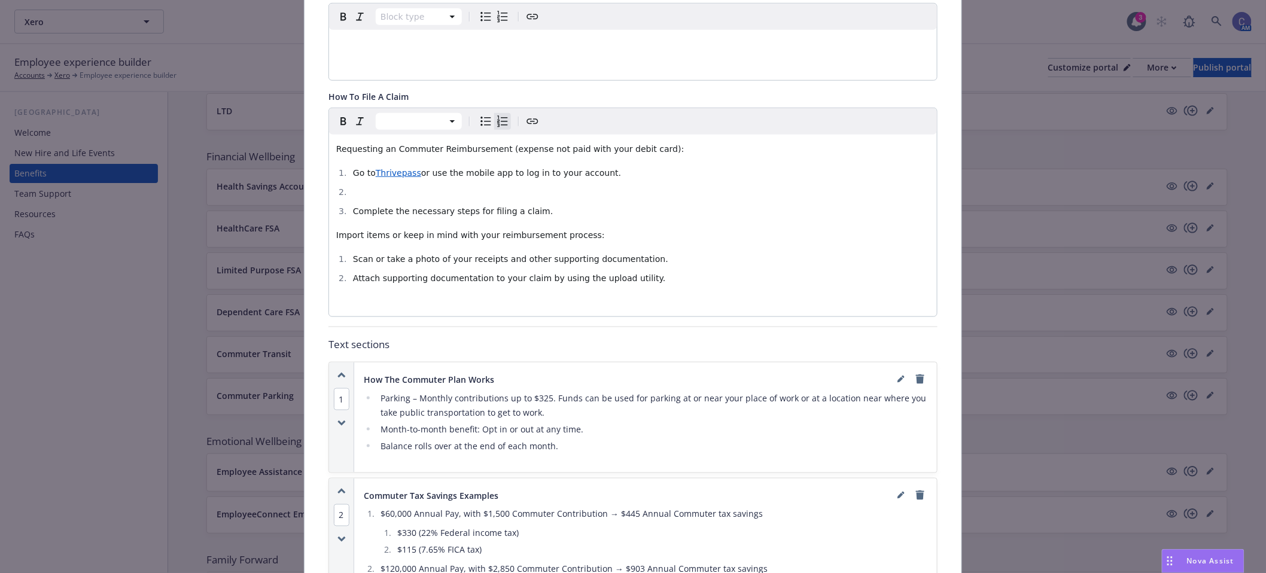
scroll to position [434, 0]
click at [894, 371] on link "editPencil" at bounding box center [901, 378] width 14 height 14
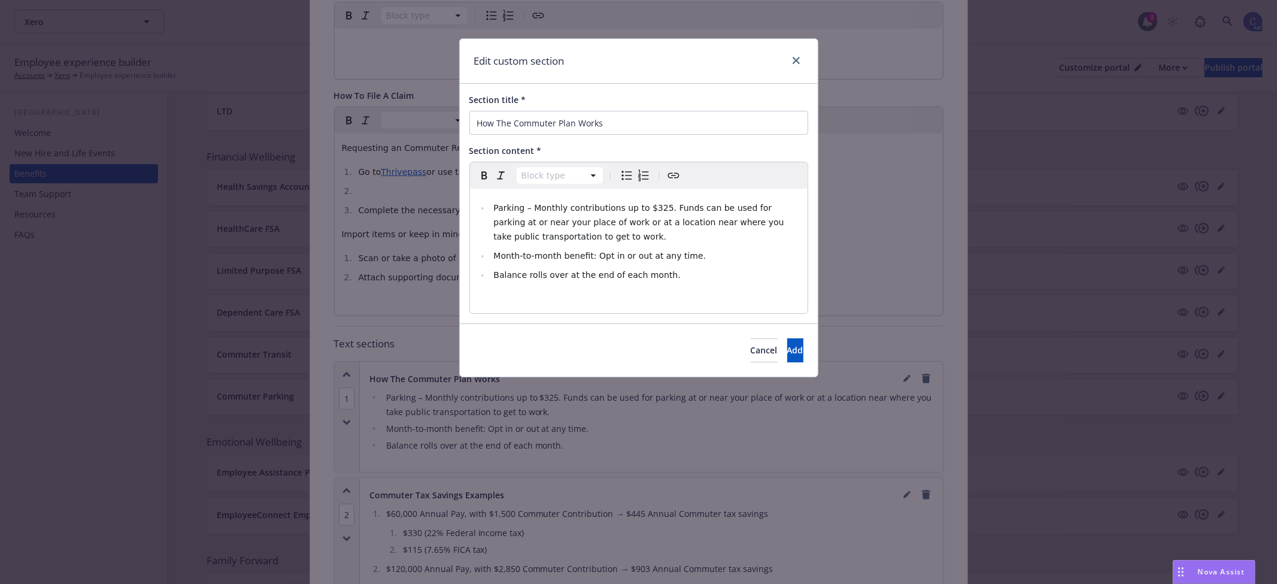
select select
click at [488, 211] on ul "Parking – Monthly contributions up to $325. Funds can be used for parking at or…" at bounding box center [638, 240] width 323 height 81
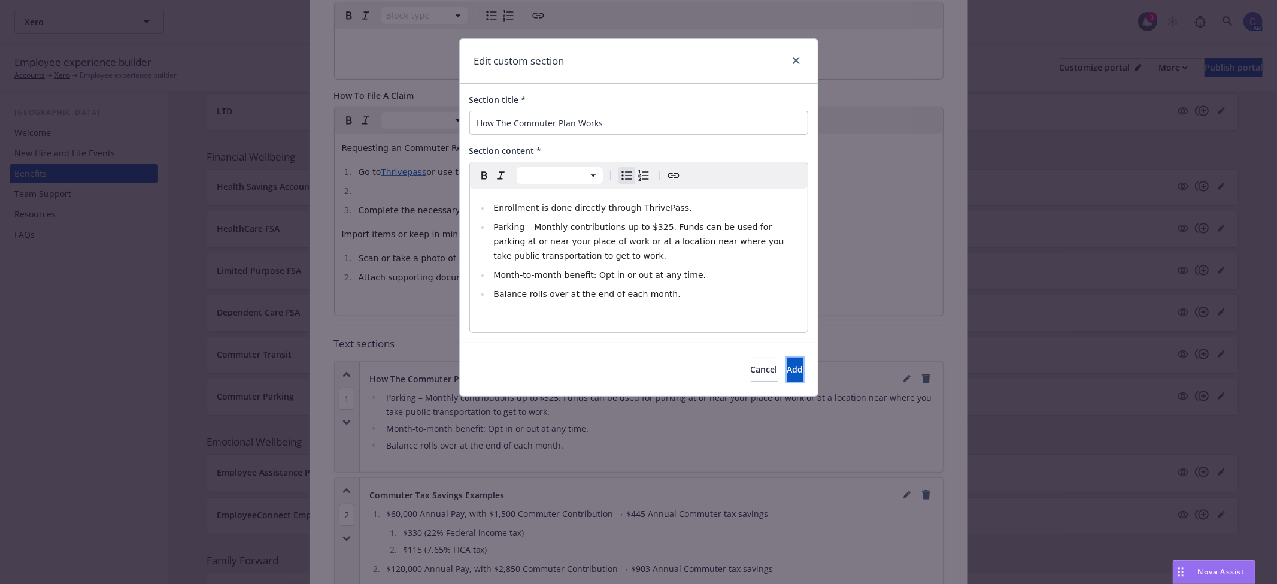
click at [787, 378] on button "Add" at bounding box center [795, 369] width 16 height 24
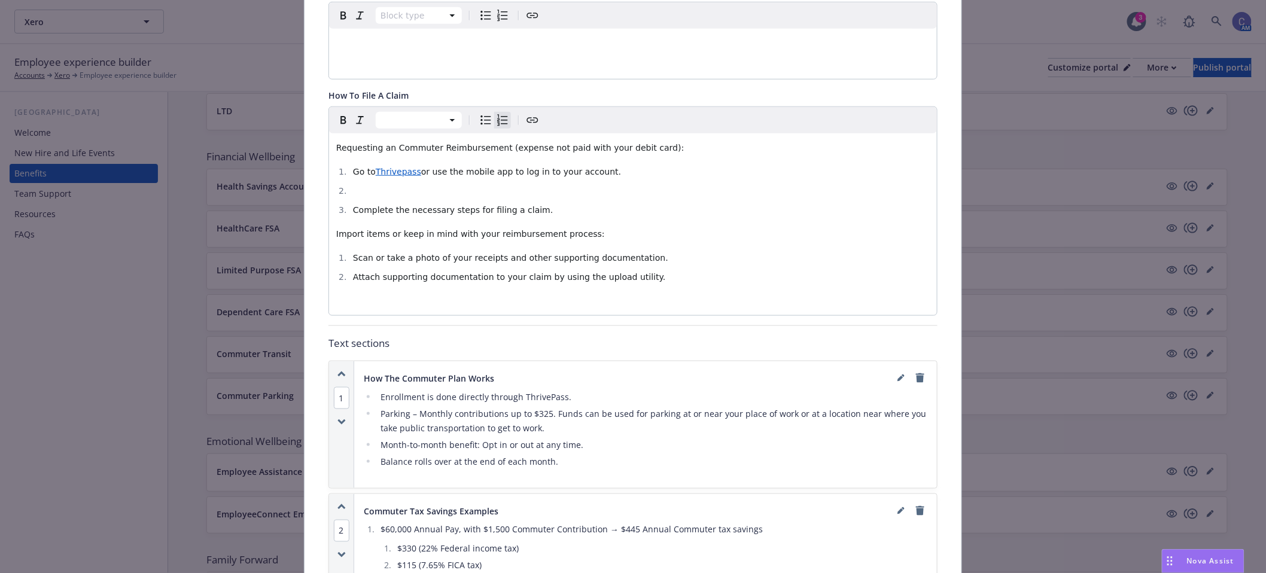
click at [438, 184] on li "editable markdown" at bounding box center [640, 191] width 581 height 14
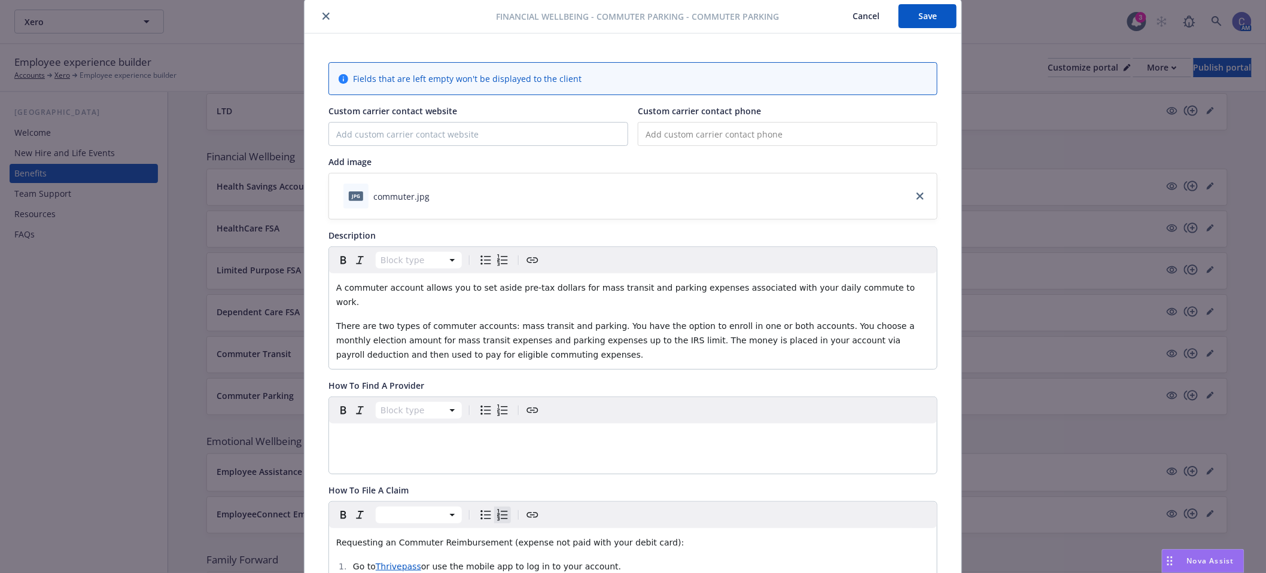
scroll to position [0, 0]
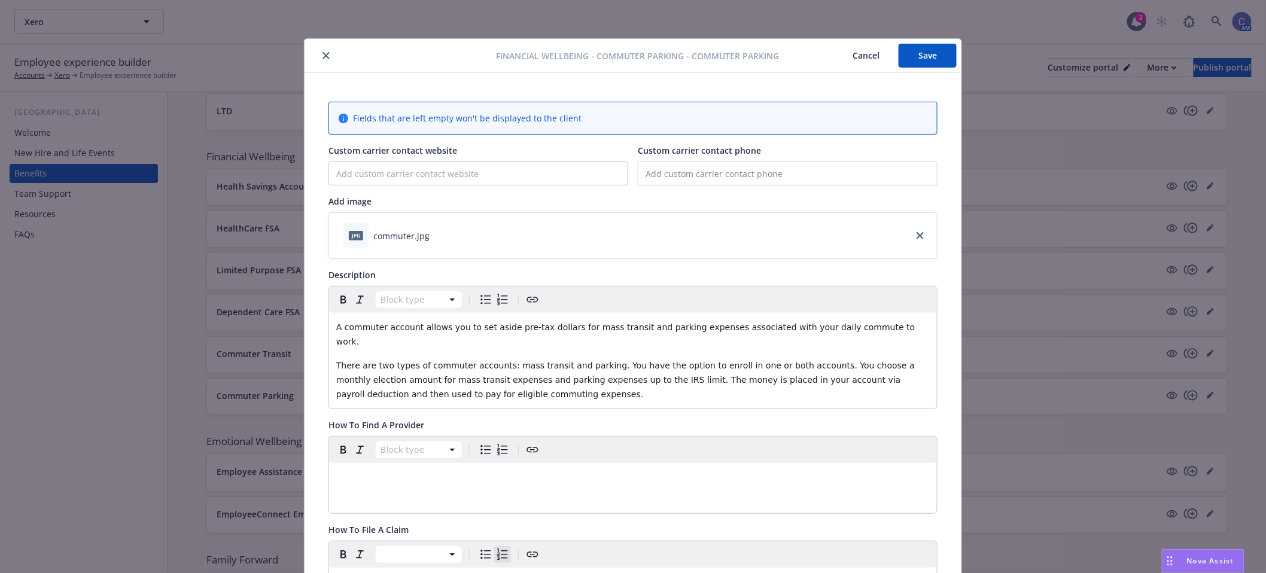
click at [912, 63] on button "Save" at bounding box center [928, 56] width 58 height 24
drag, startPoint x: 419, startPoint y: 166, endPoint x: 468, endPoint y: 168, distance: 49.1
click at [419, 166] on input "Custom carrier contact website" at bounding box center [478, 173] width 299 height 23
paste input "[URL][DOMAIN_NAME]"
type input "[URL][DOMAIN_NAME]"
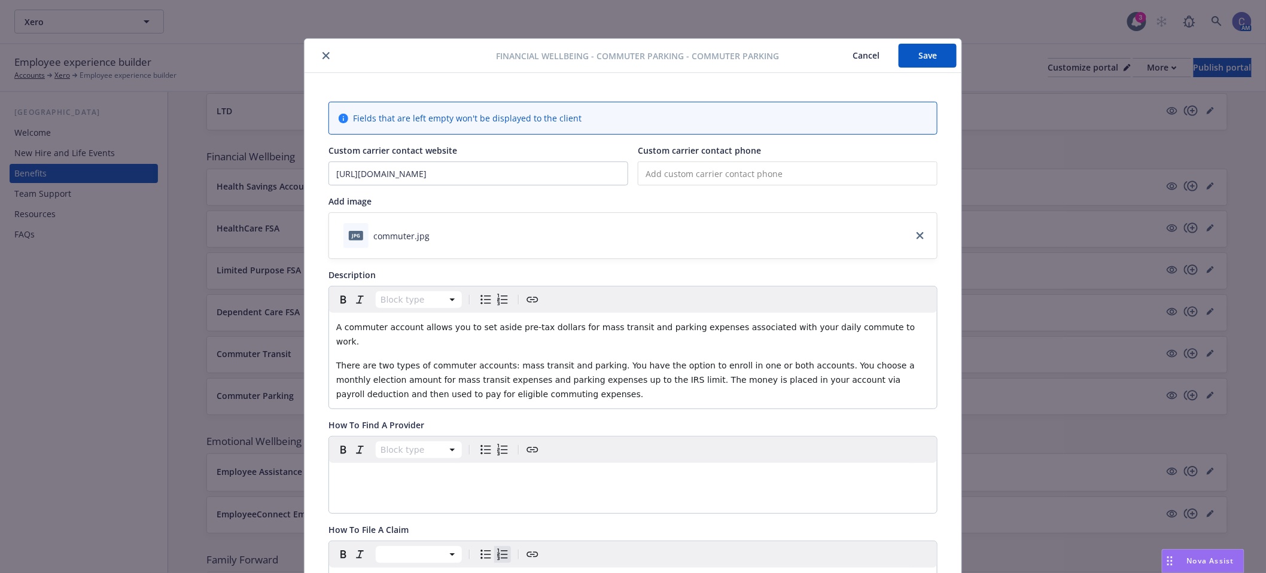
click at [731, 178] on input "tel" at bounding box center [788, 174] width 300 height 24
type input "[PHONE_NUMBER]"
click at [904, 60] on button "Save" at bounding box center [928, 56] width 58 height 24
click at [855, 62] on button "Cancel" at bounding box center [866, 56] width 65 height 24
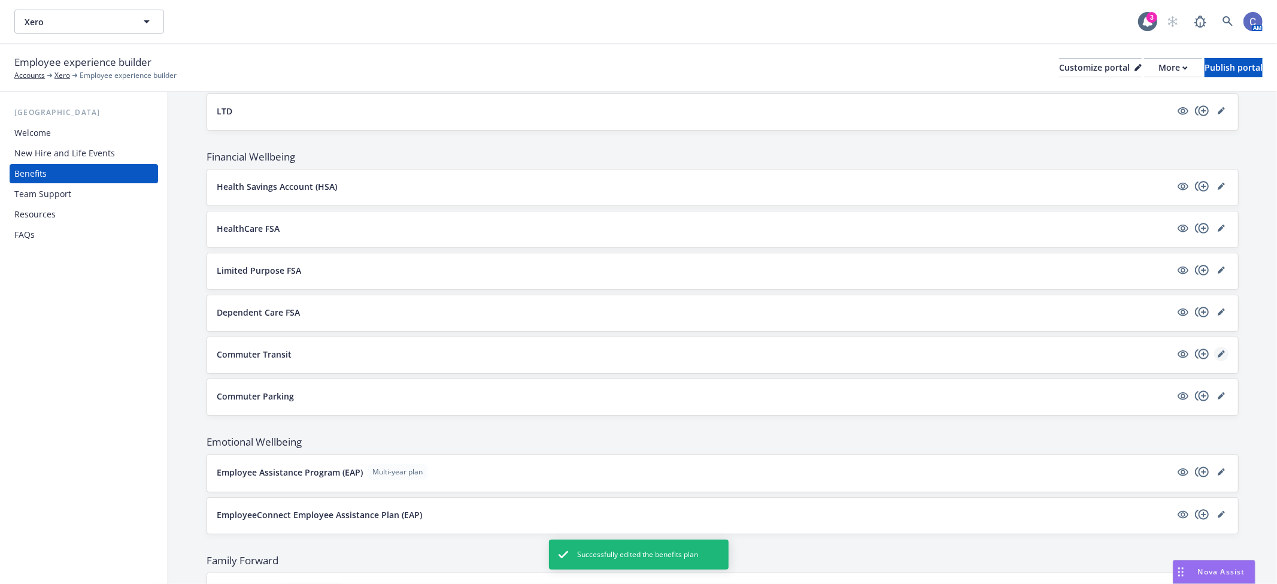
click at [1214, 350] on link "editPencil" at bounding box center [1221, 354] width 14 height 14
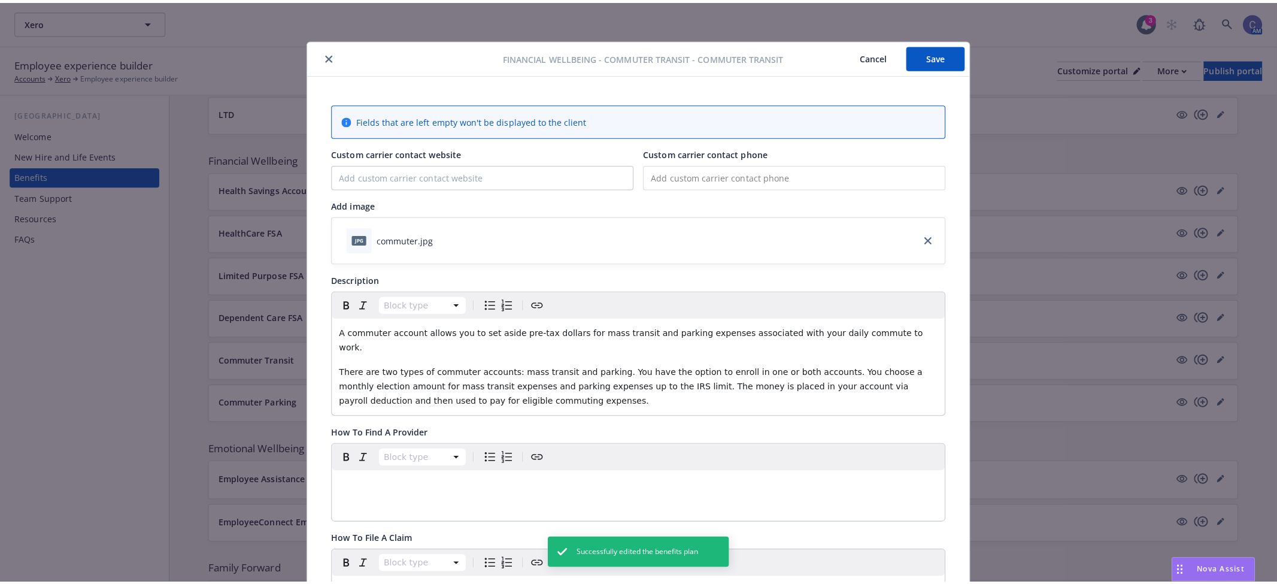
scroll to position [36, 0]
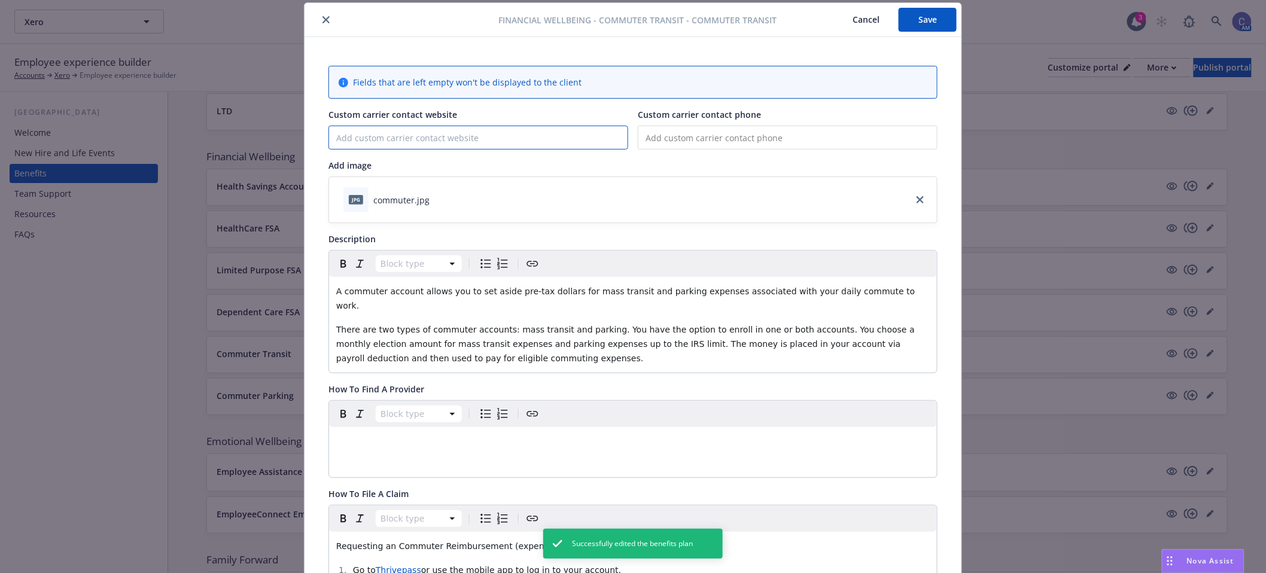
click at [540, 145] on input "Custom carrier contact website" at bounding box center [478, 137] width 299 height 23
paste input "[URL][DOMAIN_NAME]"
type input "[URL][DOMAIN_NAME]"
click at [731, 136] on input "tel" at bounding box center [788, 138] width 300 height 24
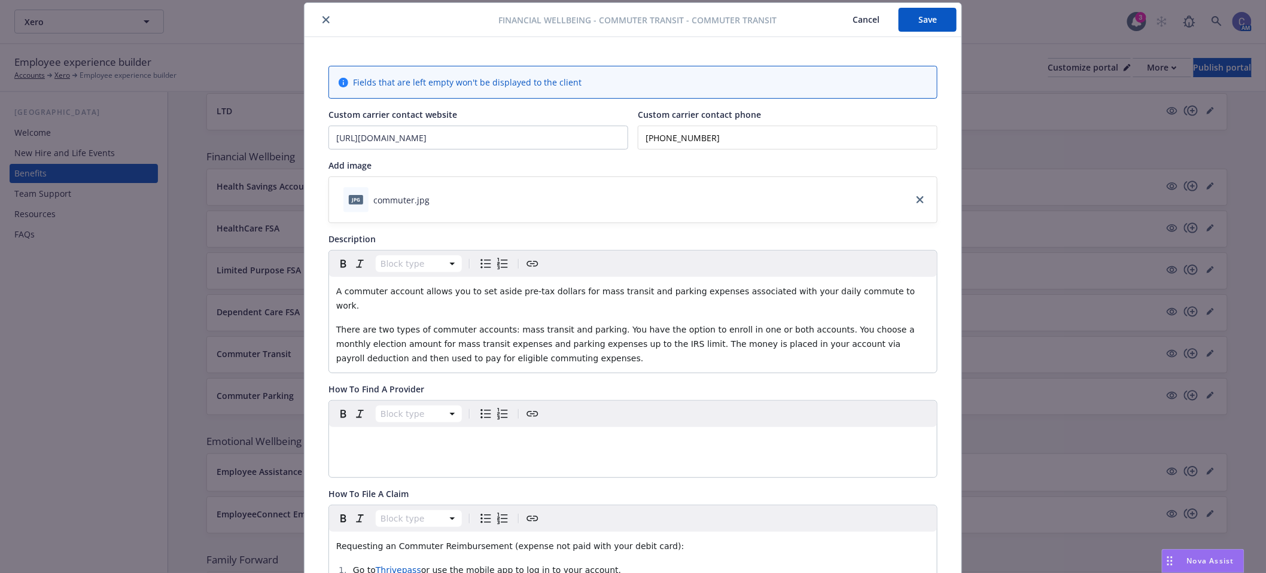
type input "[PHONE_NUMBER]"
click at [922, 25] on button "Save" at bounding box center [928, 20] width 58 height 24
click at [863, 23] on button "Cancel" at bounding box center [866, 20] width 65 height 24
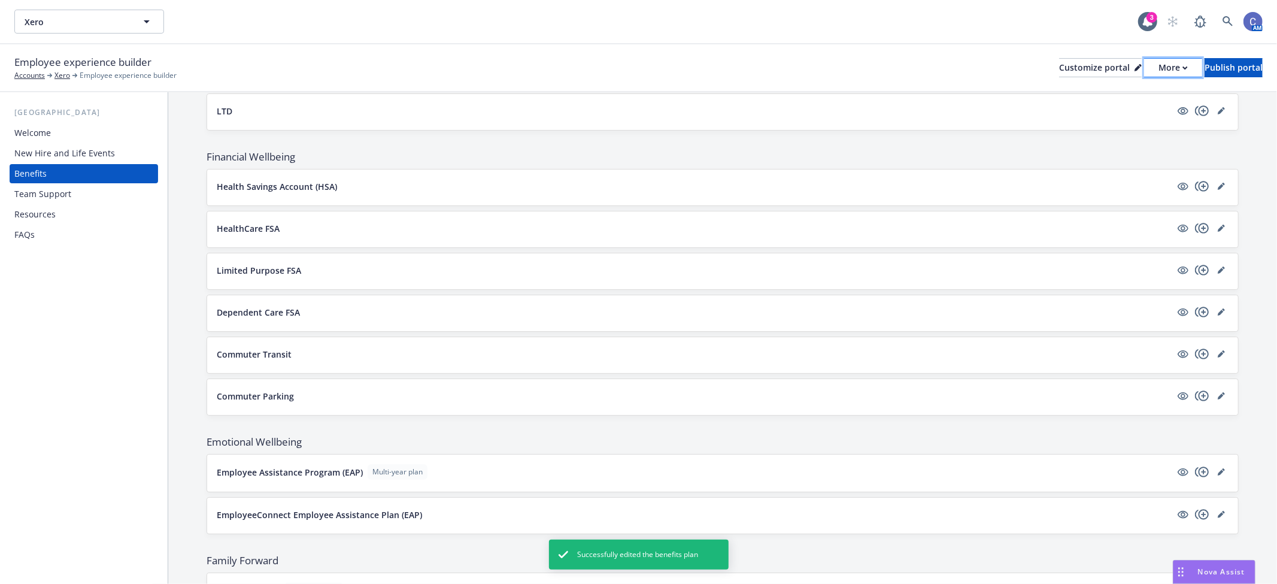
click at [1158, 63] on div "More" at bounding box center [1172, 68] width 29 height 18
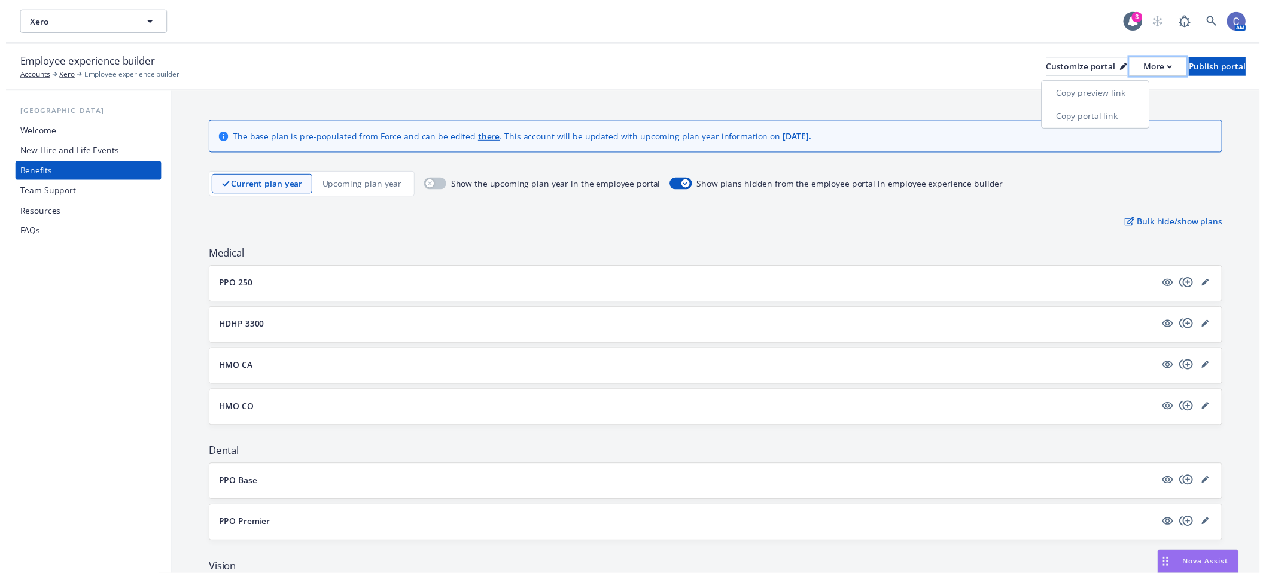
scroll to position [8, 0]
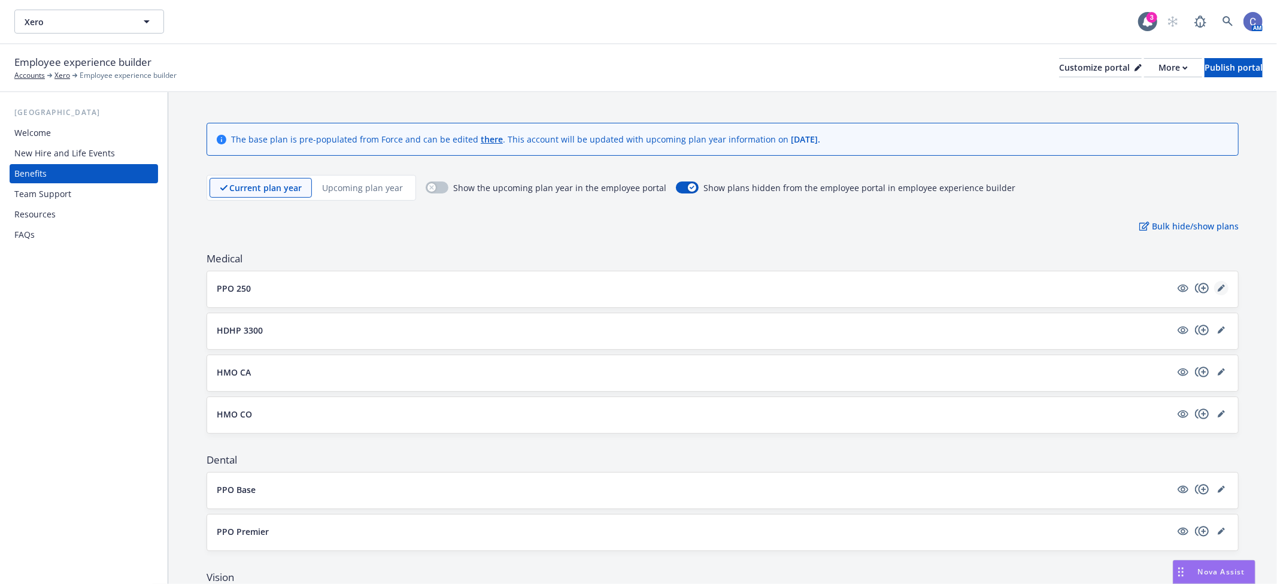
click at [1221, 285] on icon "editPencil" at bounding box center [1222, 285] width 3 height 3
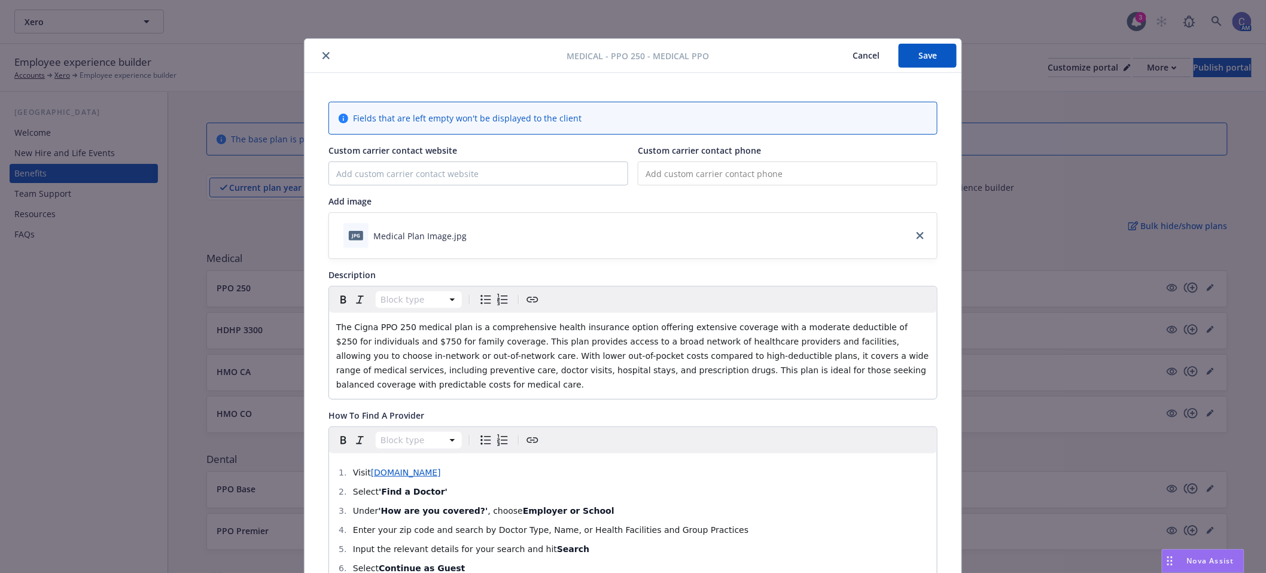
click at [919, 44] on button "Save" at bounding box center [928, 56] width 58 height 24
click at [843, 63] on button "Cancel" at bounding box center [866, 56] width 65 height 24
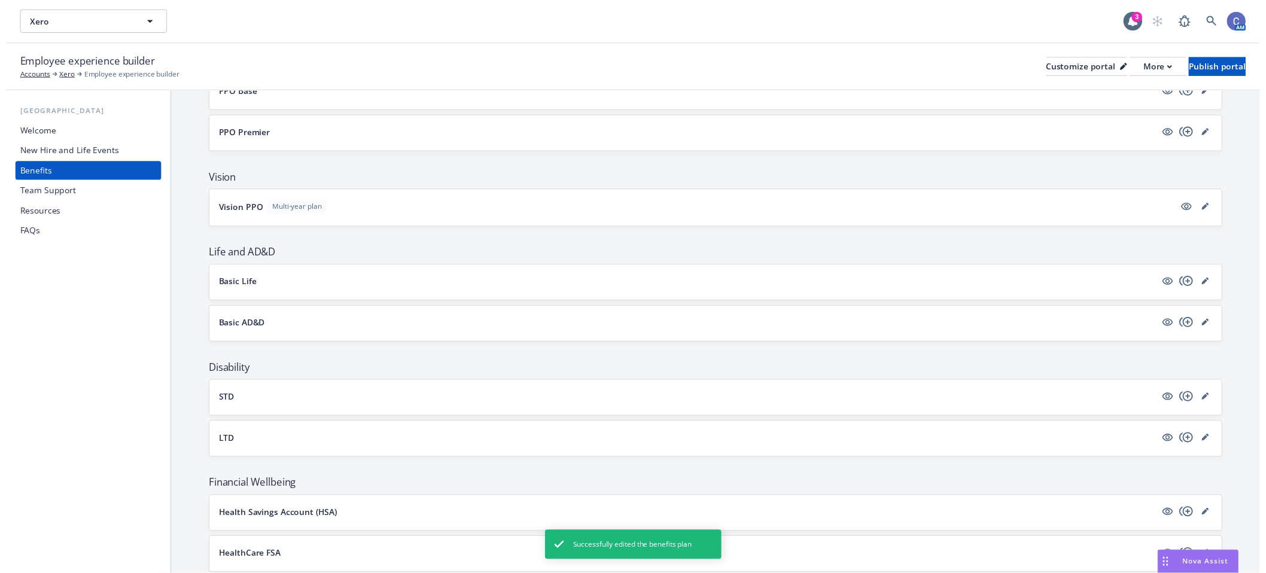
scroll to position [407, 0]
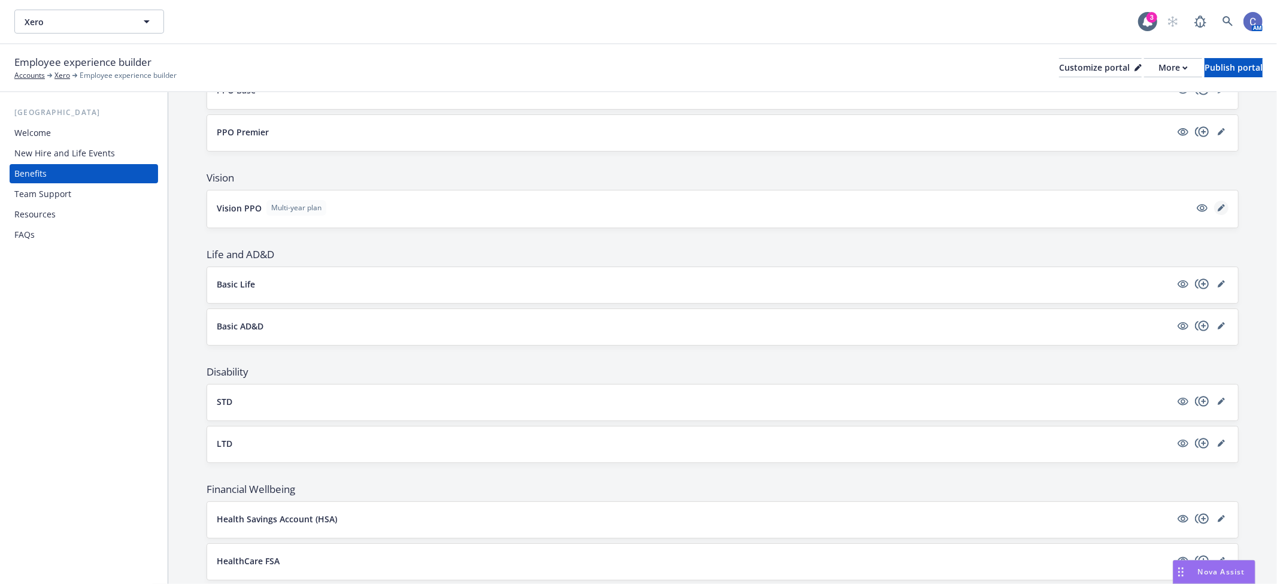
click at [1217, 206] on icon "editPencil" at bounding box center [1220, 208] width 6 height 6
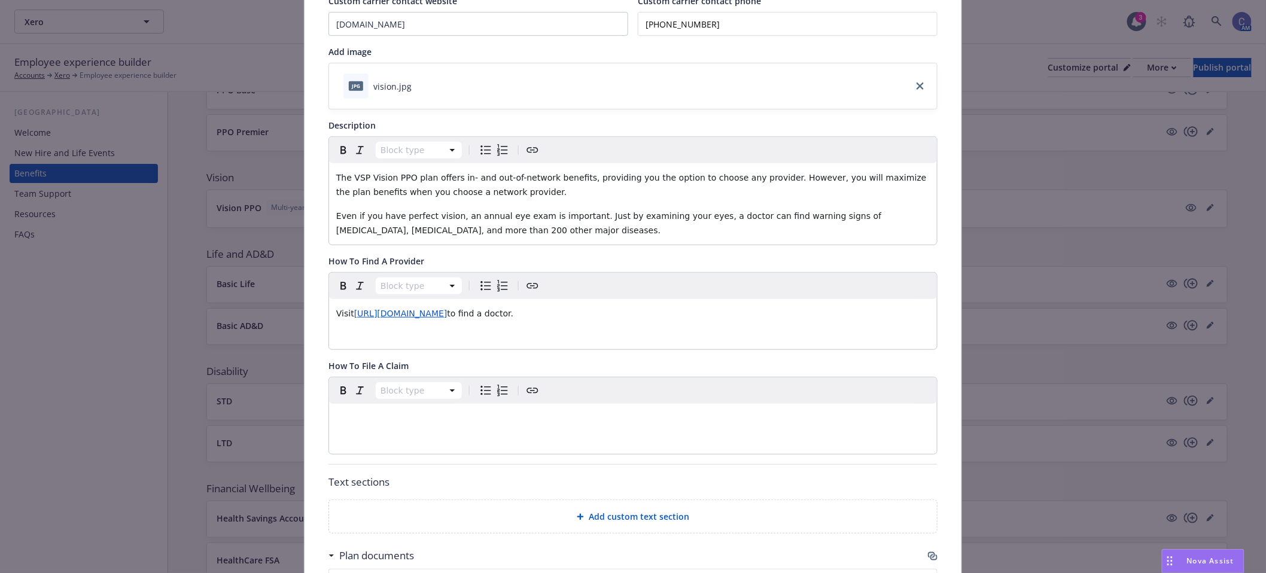
scroll to position [182, 0]
